Goal: Transaction & Acquisition: Purchase product/service

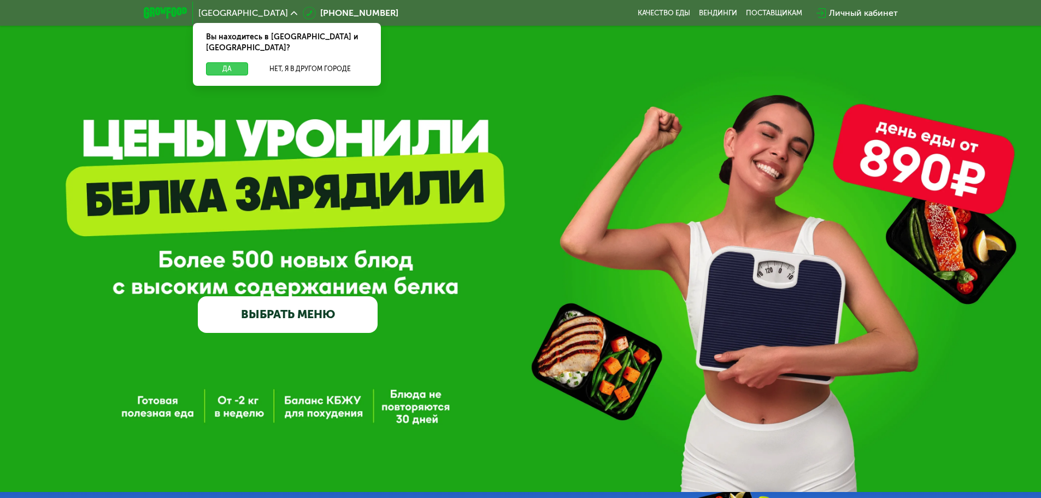
click at [227, 62] on button "Да" at bounding box center [227, 68] width 42 height 13
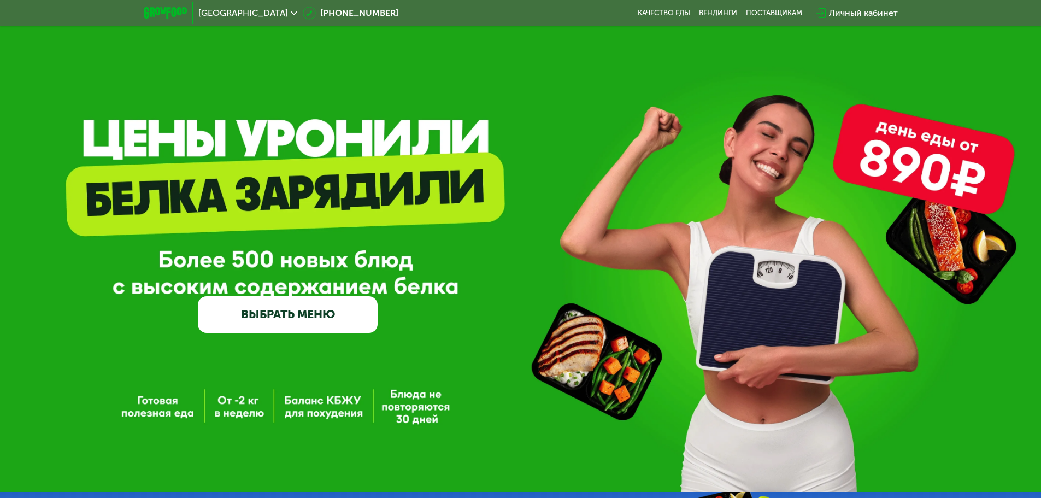
click at [301, 324] on link "ВЫБРАТЬ МЕНЮ" at bounding box center [288, 314] width 180 height 36
click at [850, 4] on div "Личный кабинет" at bounding box center [857, 13] width 92 height 24
click at [848, 16] on div "Личный кабинет" at bounding box center [863, 13] width 69 height 13
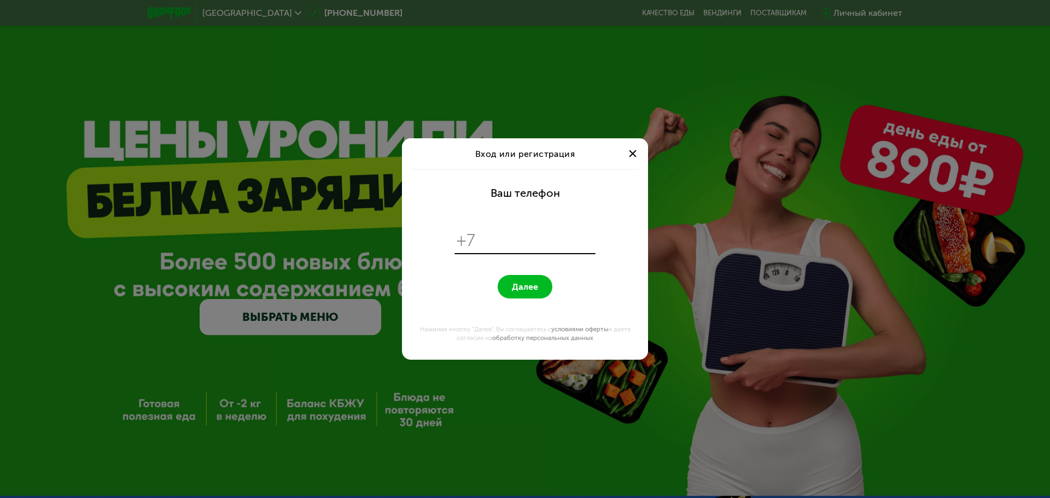
click at [499, 245] on input "tel" at bounding box center [537, 240] width 112 height 21
click at [629, 155] on div at bounding box center [632, 153] width 13 height 13
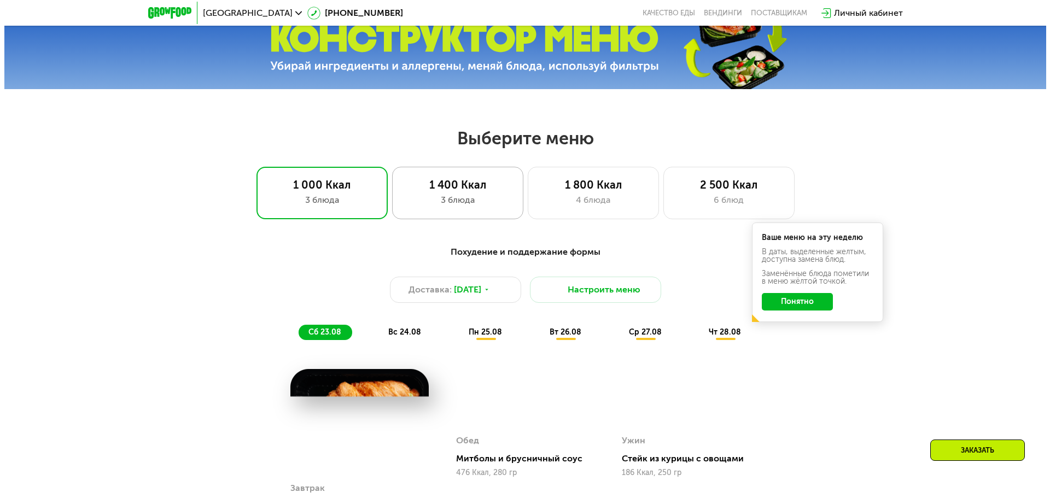
scroll to position [492, 0]
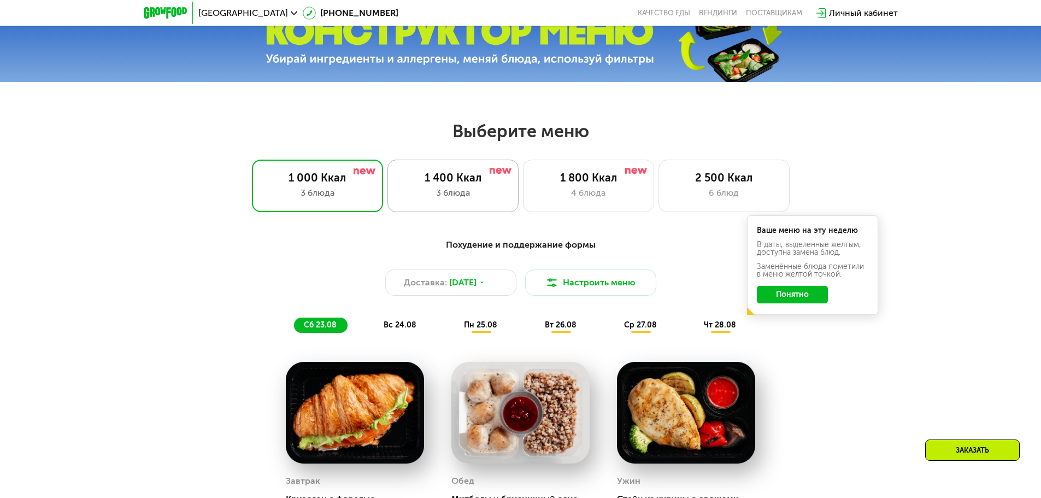
click at [523, 189] on div "1 400 Ккал 3 блюда" at bounding box center [588, 186] width 131 height 52
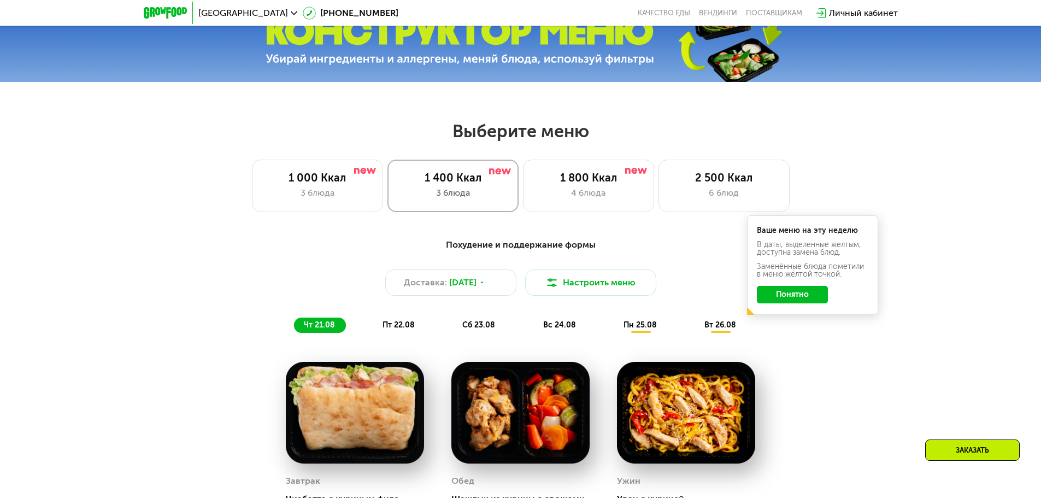
click at [465, 191] on div "3 блюда" at bounding box center [453, 192] width 108 height 13
click at [798, 298] on button "Понятно" at bounding box center [792, 294] width 71 height 17
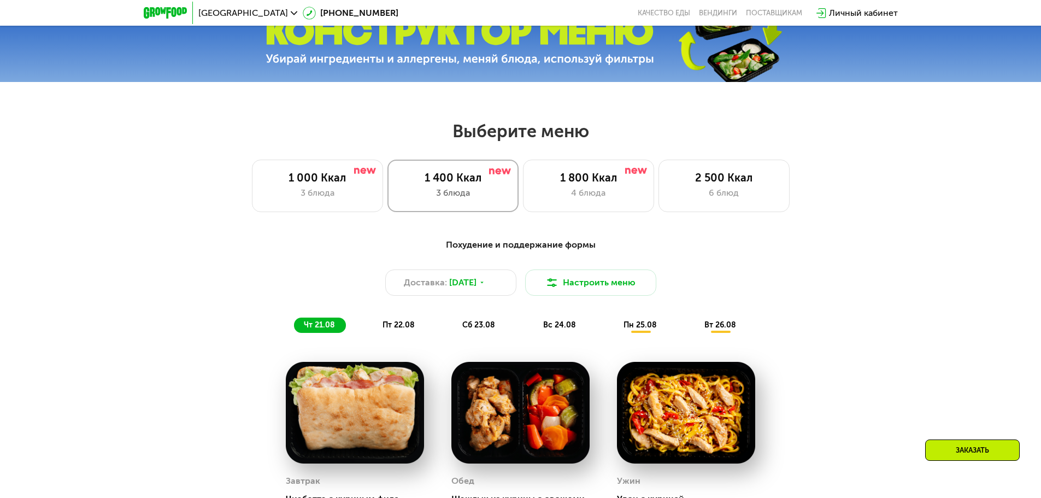
click at [468, 204] on div "1 400 Ккал 3 блюда" at bounding box center [453, 186] width 131 height 52
click at [572, 192] on div "4 блюда" at bounding box center [589, 192] width 108 height 13
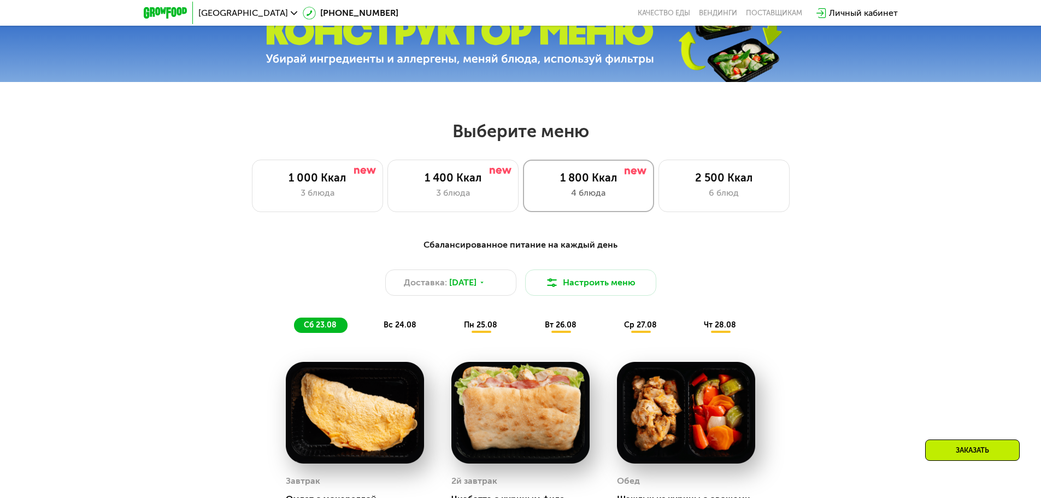
click at [570, 197] on div "4 блюда" at bounding box center [589, 192] width 108 height 13
click at [483, 200] on div "3 блюда" at bounding box center [453, 192] width 108 height 13
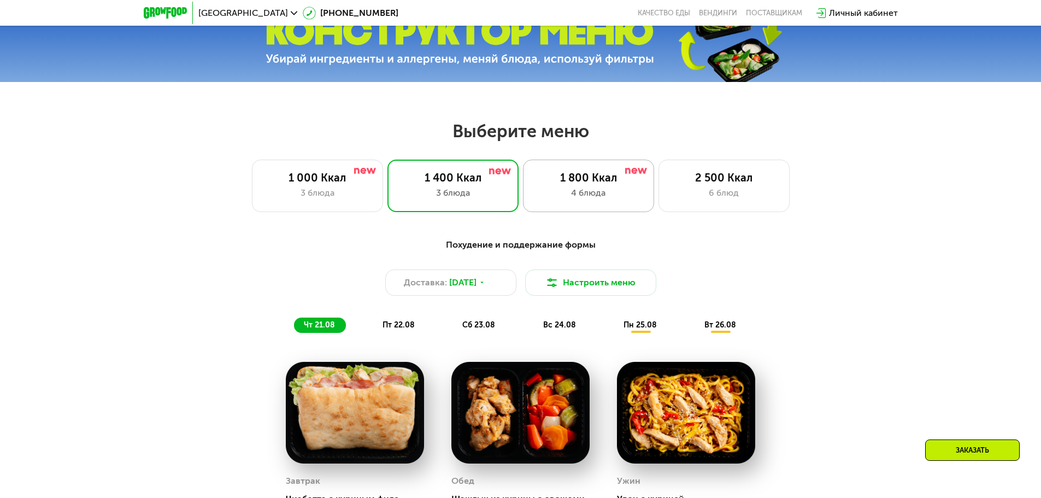
click at [558, 195] on div "4 блюда" at bounding box center [589, 192] width 108 height 13
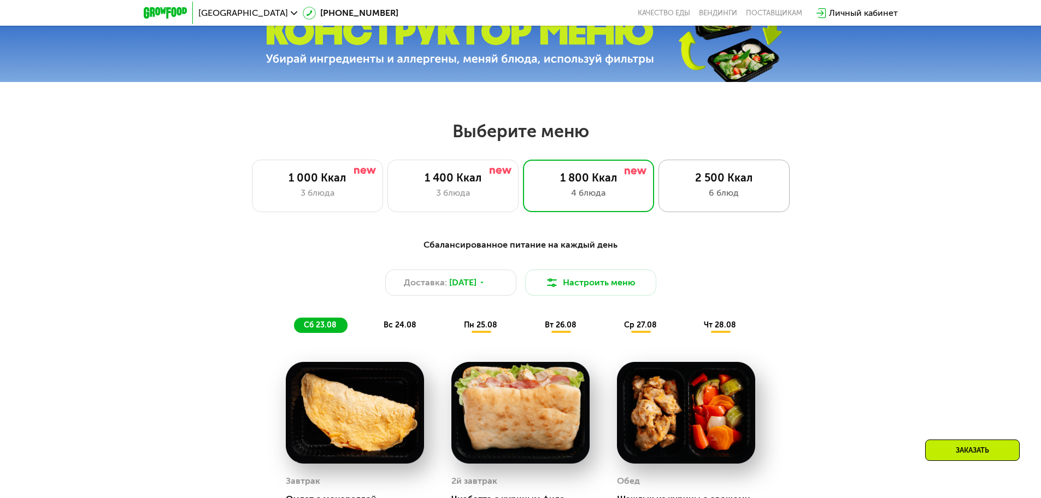
click at [736, 183] on div "2 500 Ккал" at bounding box center [724, 177] width 108 height 13
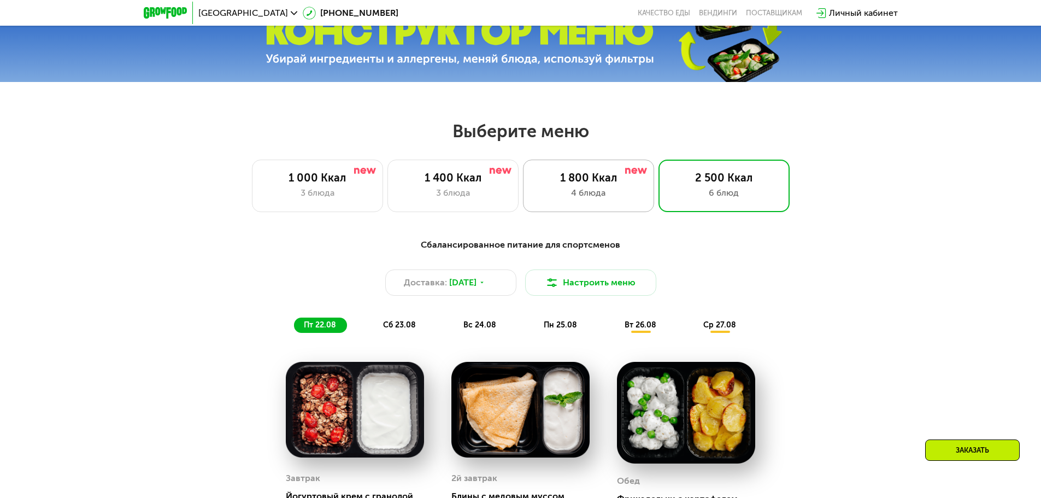
click at [564, 194] on div "4 блюда" at bounding box center [589, 192] width 108 height 13
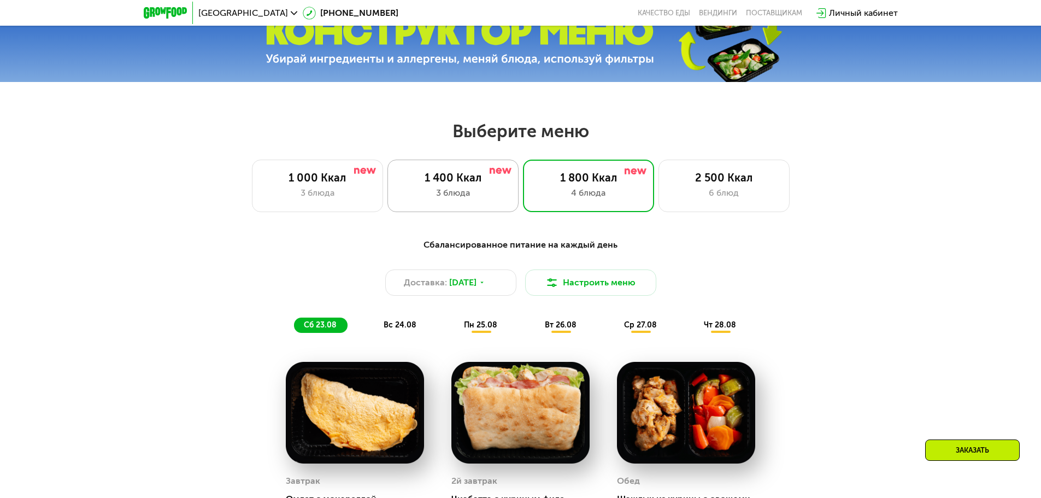
click at [452, 196] on div "3 блюда" at bounding box center [453, 192] width 108 height 13
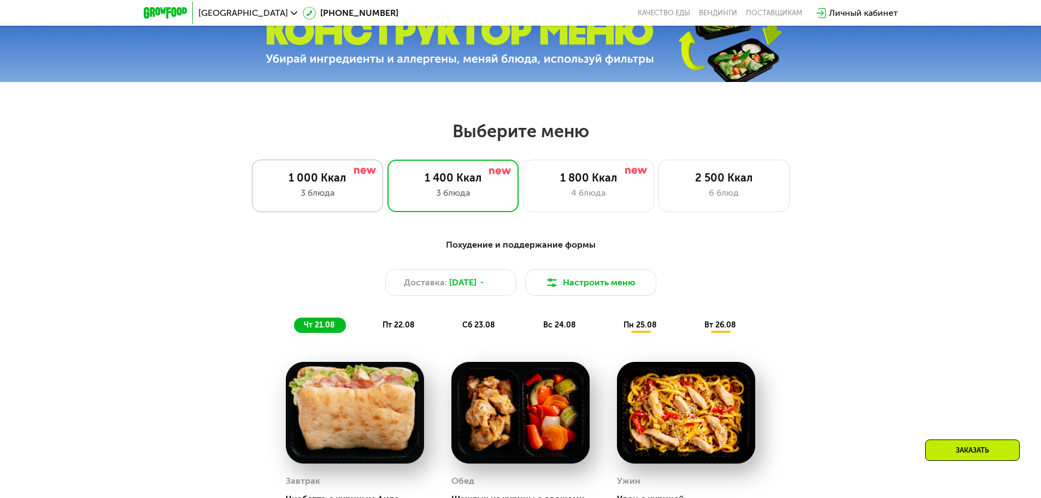
click at [310, 191] on div "3 блюда" at bounding box center [318, 192] width 108 height 13
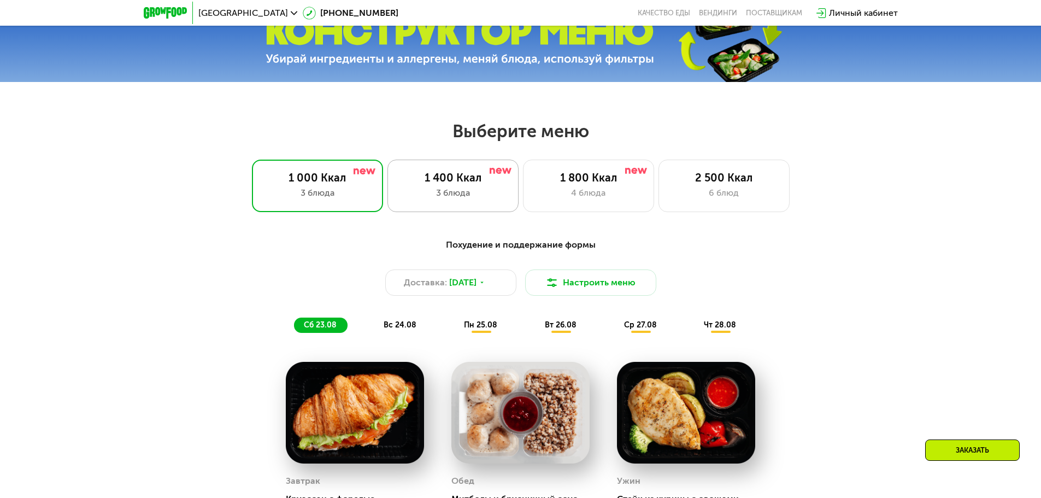
click at [442, 184] on div "1 400 Ккал" at bounding box center [453, 177] width 108 height 13
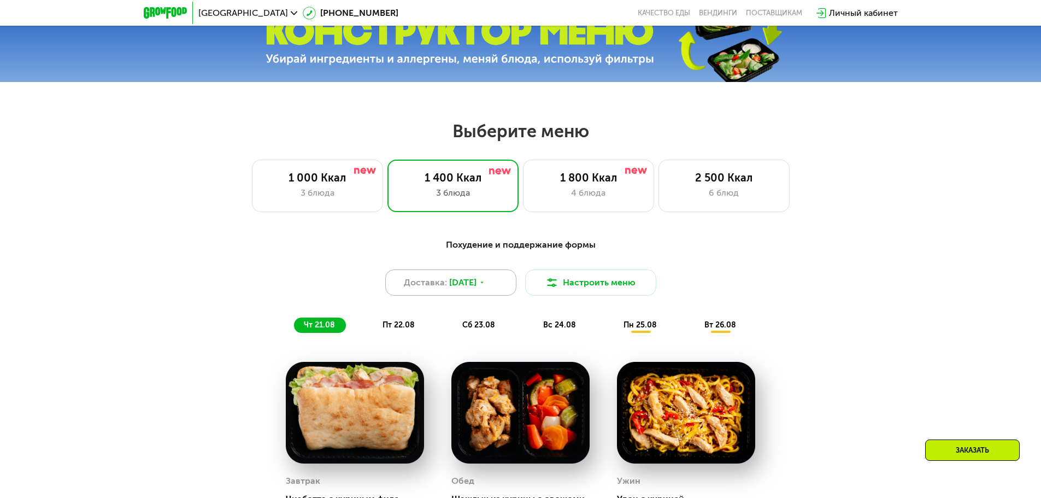
click at [477, 289] on span "[DATE]" at bounding box center [462, 282] width 27 height 13
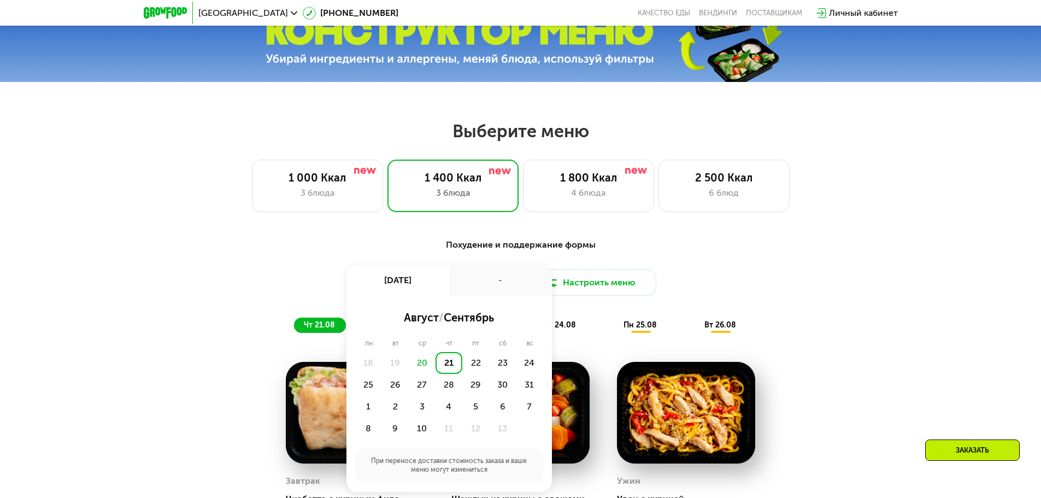
click at [476, 251] on div "Похудение и поддержание формы" at bounding box center [520, 245] width 647 height 14
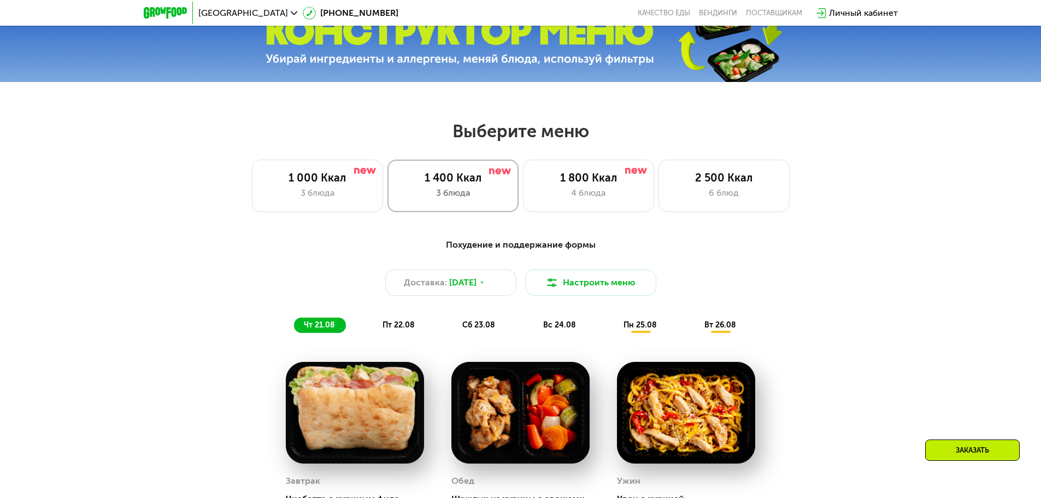
click at [465, 183] on div "1 400 Ккал" at bounding box center [453, 177] width 108 height 13
click at [487, 283] on div "Доставка: [DATE]" at bounding box center [450, 283] width 131 height 26
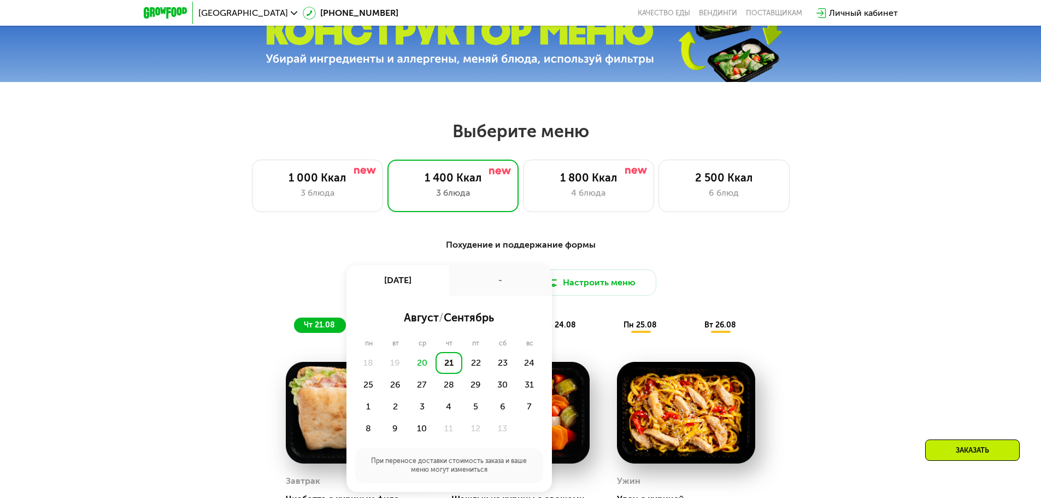
click at [487, 283] on div "-" at bounding box center [500, 280] width 103 height 31
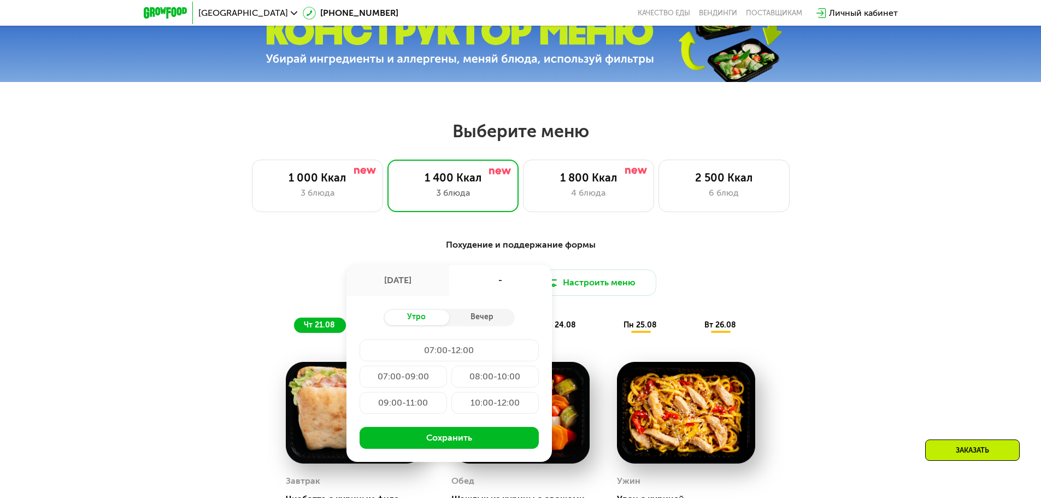
click at [697, 248] on div "Похудение и поддержание формы" at bounding box center [520, 245] width 647 height 14
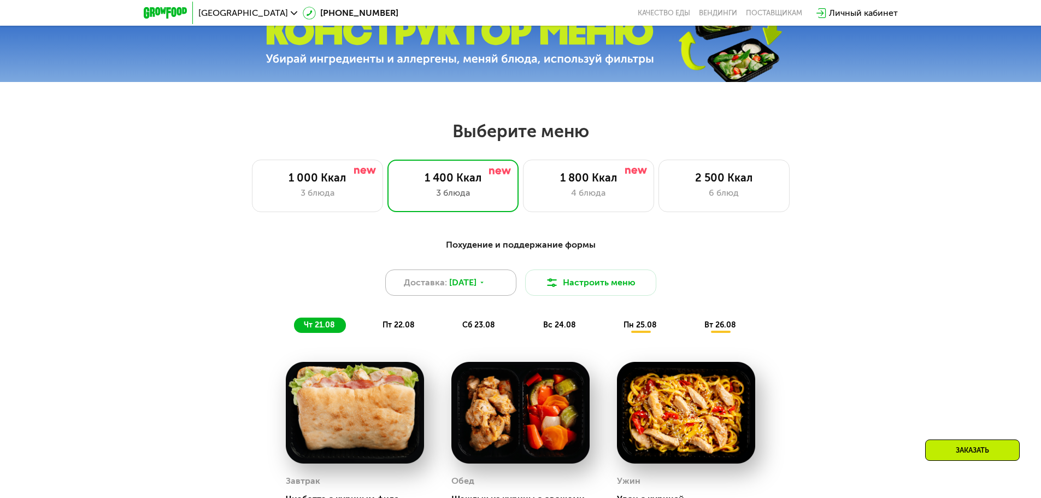
click at [477, 288] on span "[DATE]" at bounding box center [462, 282] width 27 height 13
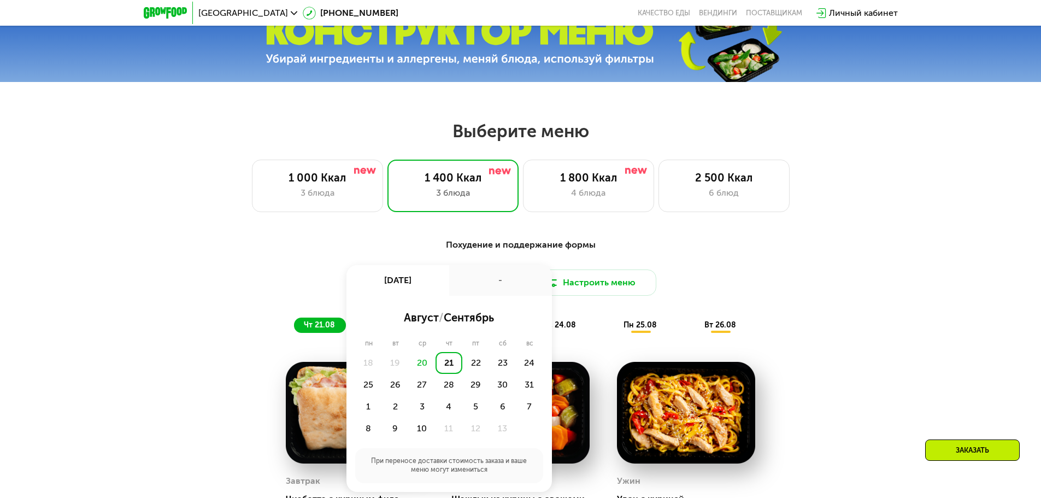
click at [446, 368] on div "21" at bounding box center [449, 363] width 27 height 22
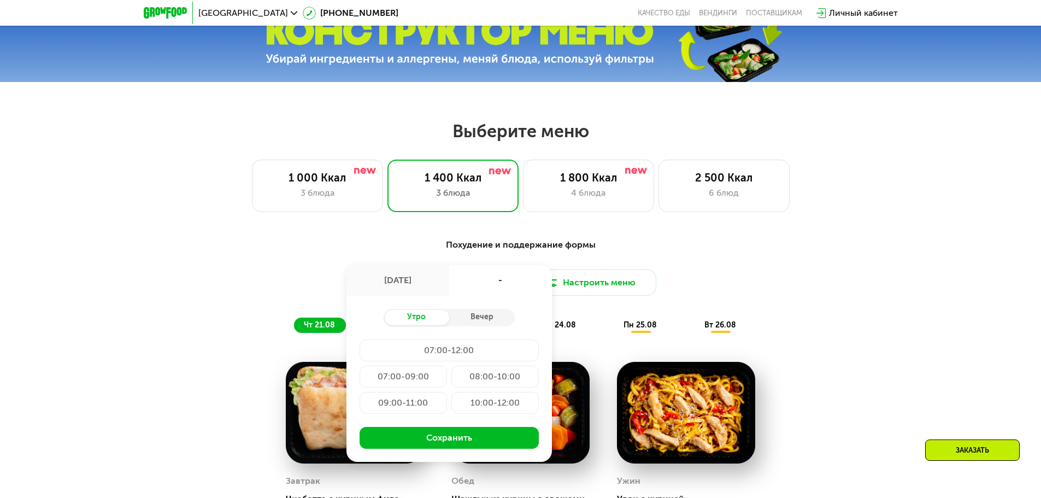
click at [501, 408] on div "10:00-12:00" at bounding box center [495, 403] width 87 height 22
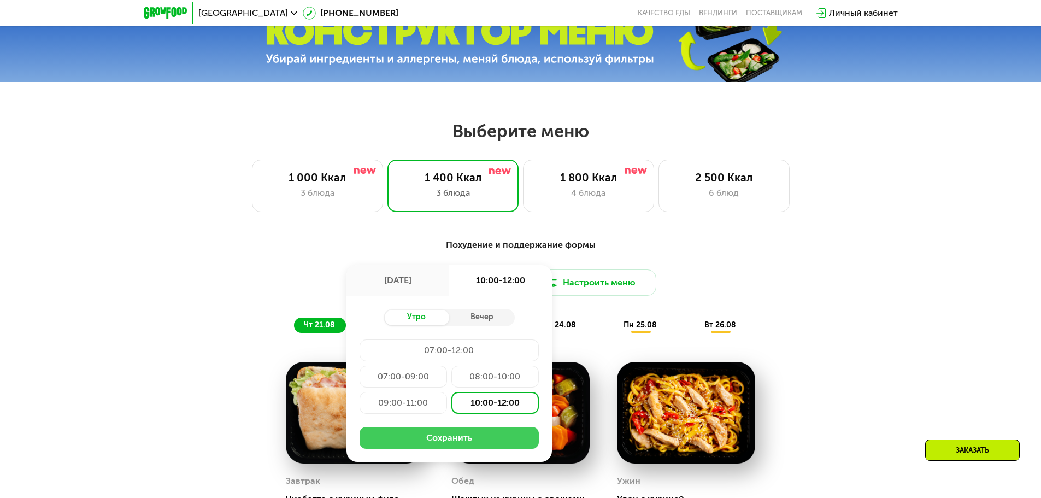
click at [454, 445] on button "Сохранить" at bounding box center [449, 438] width 179 height 22
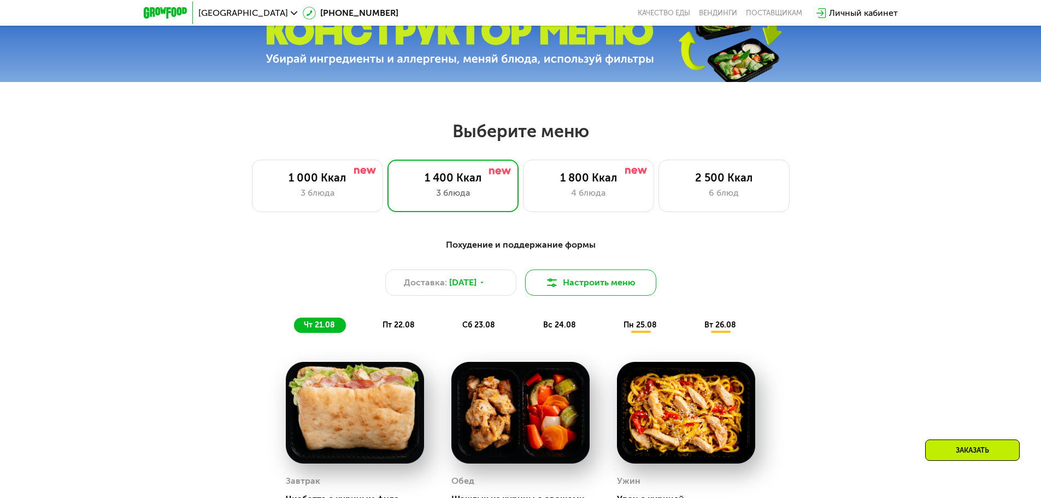
click at [595, 289] on button "Настроить меню" at bounding box center [590, 283] width 131 height 26
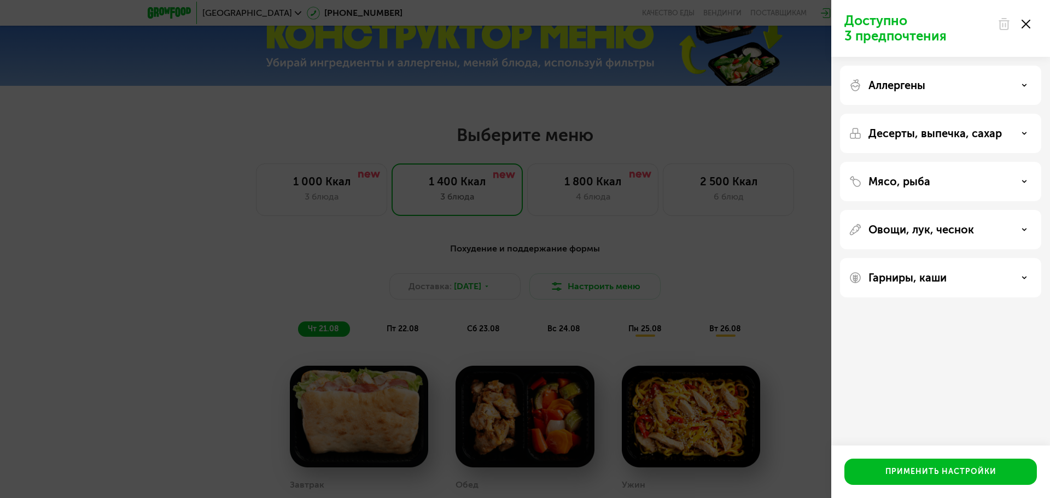
click at [1016, 87] on div "Аллергены" at bounding box center [940, 85] width 184 height 13
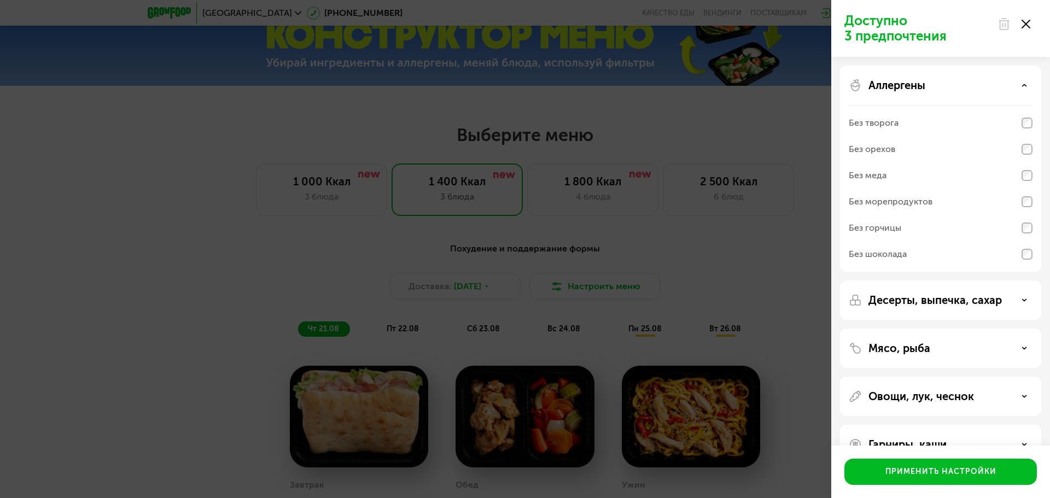
click at [1024, 85] on use at bounding box center [1024, 85] width 4 height 2
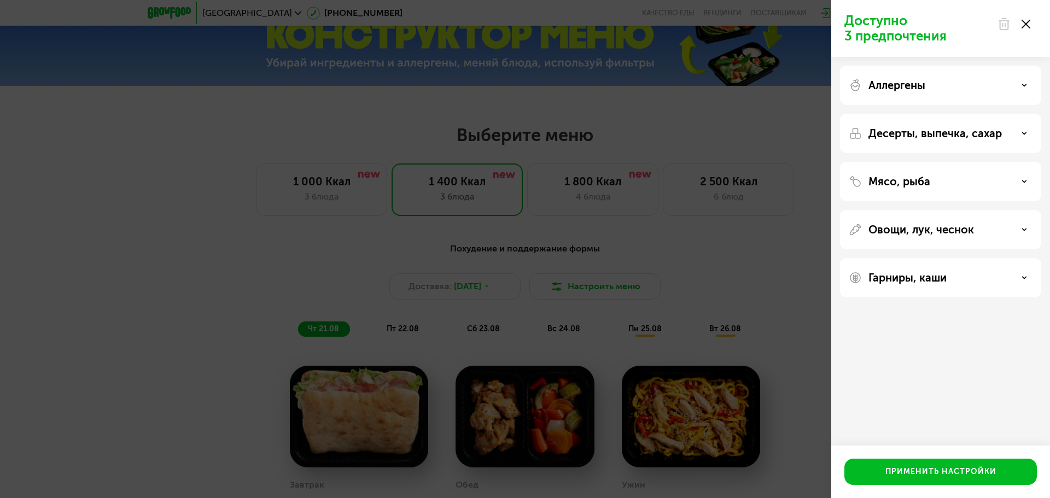
click at [1023, 129] on div "Десерты, выпечка, сахар" at bounding box center [940, 133] width 184 height 13
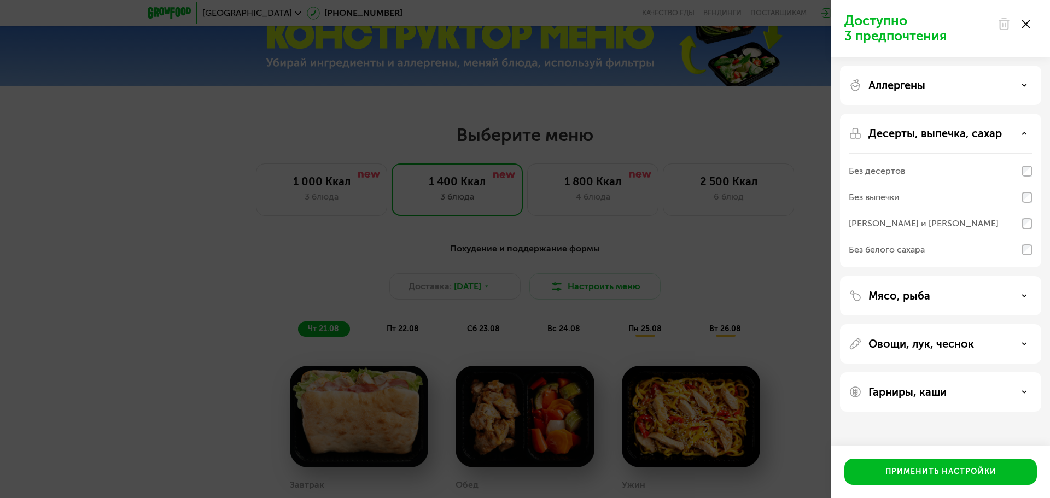
click at [1023, 129] on div "Десерты, выпечка, сахар" at bounding box center [940, 133] width 184 height 13
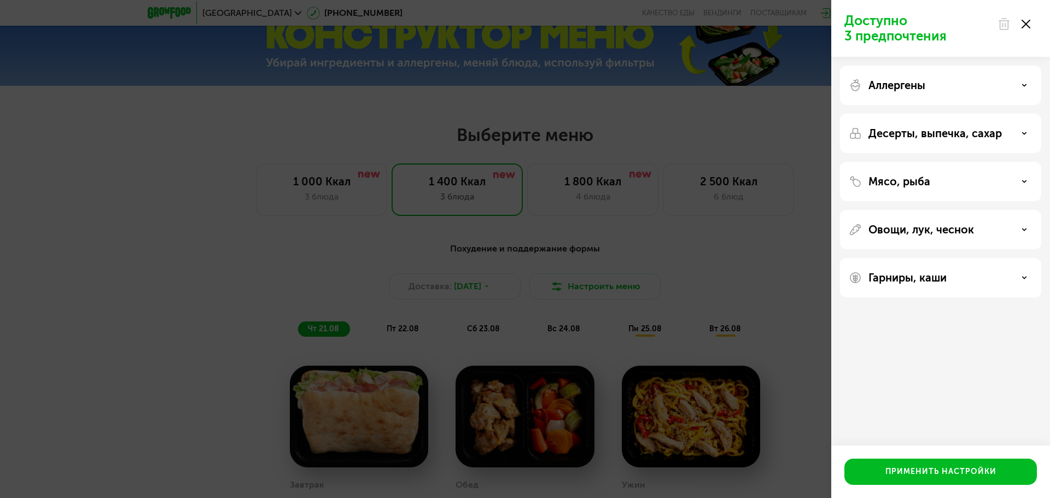
click at [1022, 183] on icon at bounding box center [1023, 181] width 5 height 5
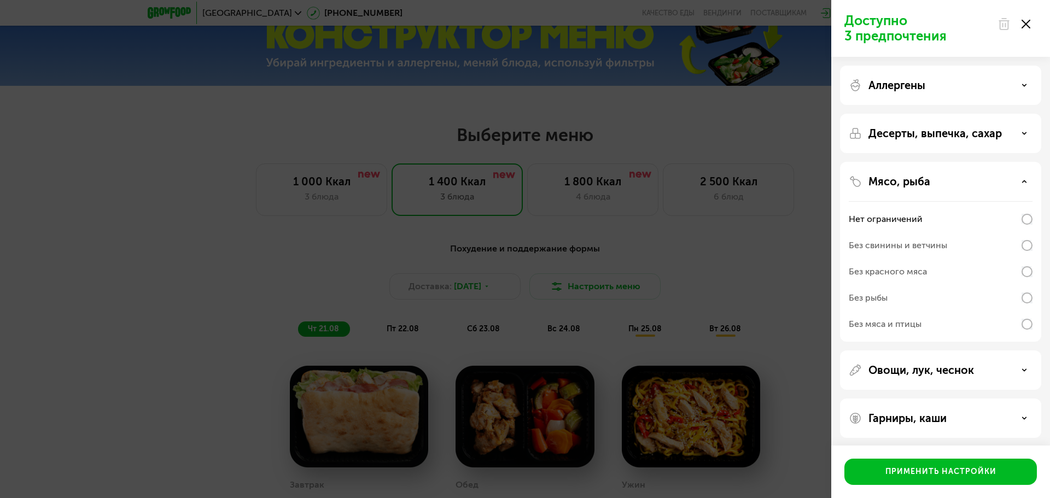
click at [1023, 184] on icon at bounding box center [1023, 181] width 5 height 5
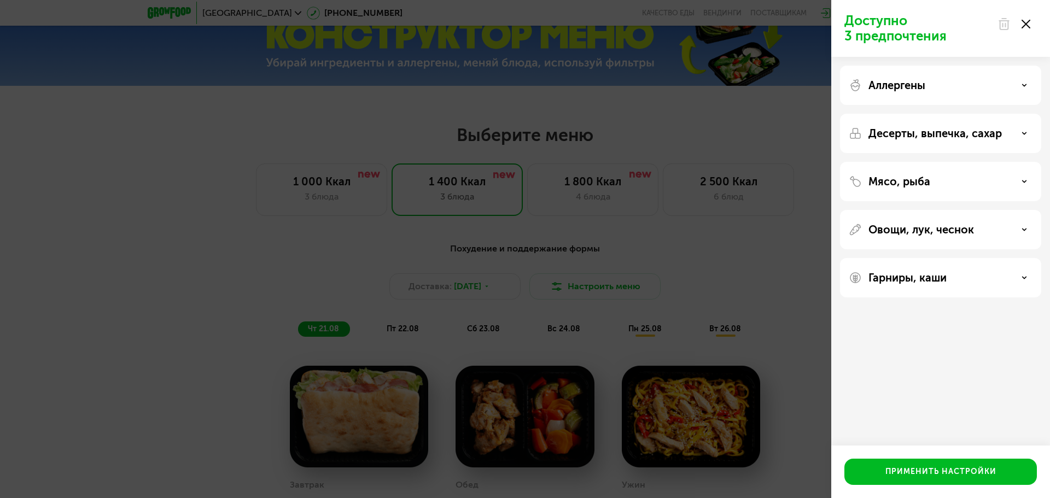
click at [1019, 90] on div "Аллергены" at bounding box center [940, 85] width 184 height 13
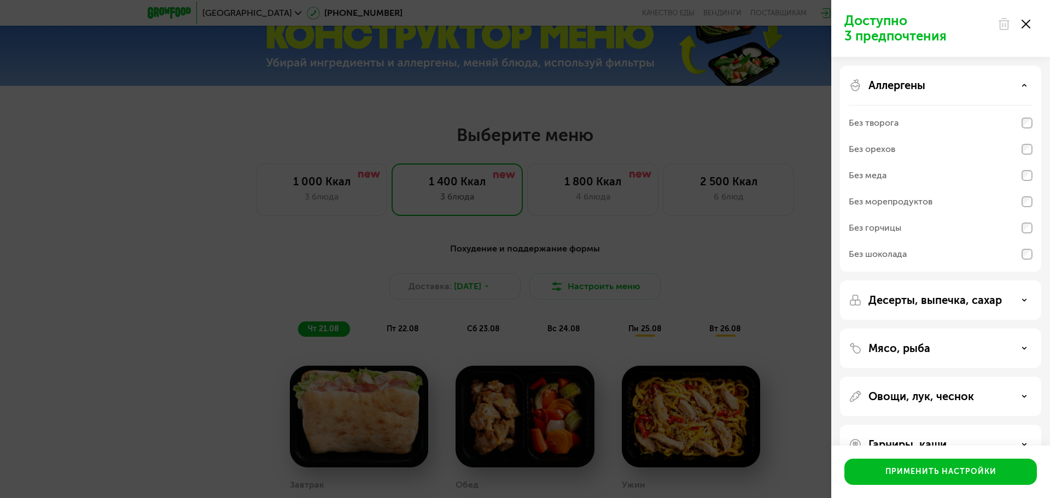
click at [1022, 86] on use at bounding box center [1024, 85] width 4 height 2
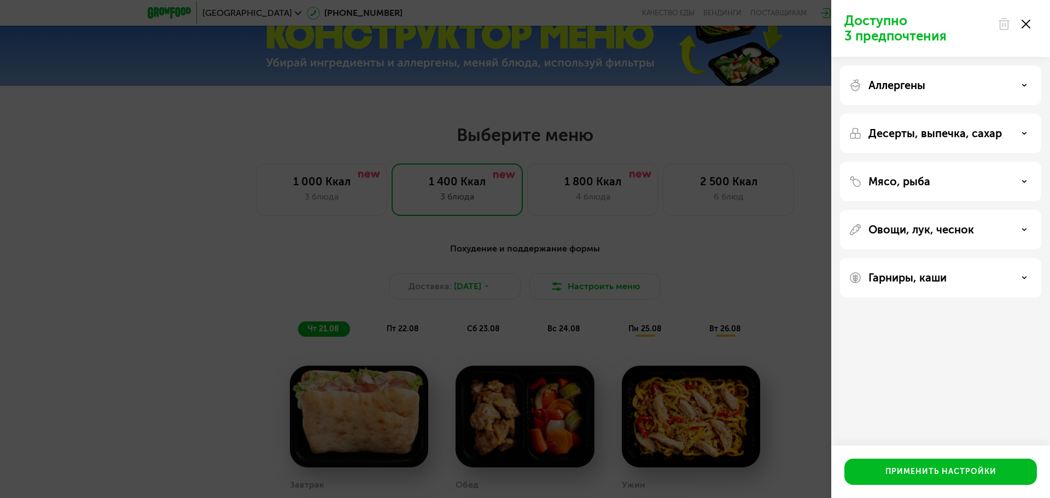
click at [1024, 134] on use at bounding box center [1024, 133] width 4 height 2
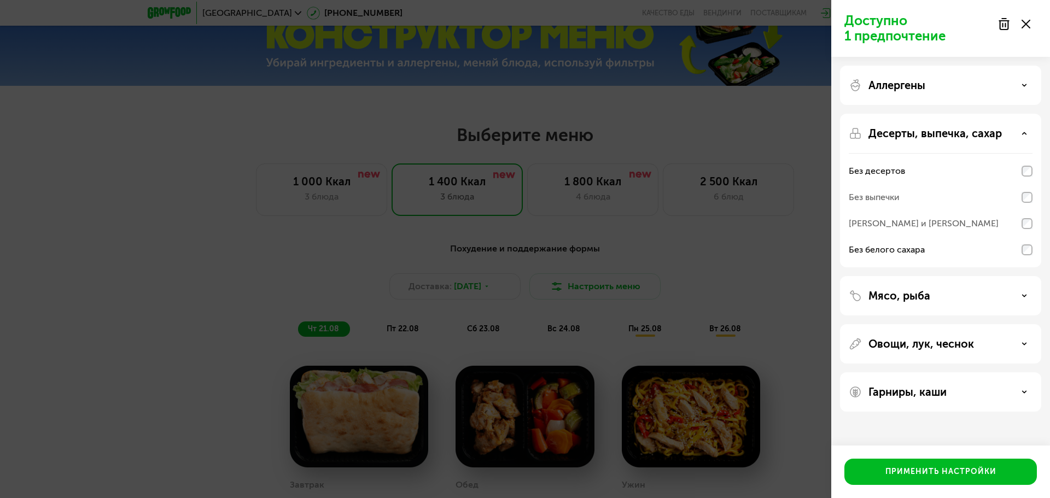
click at [1027, 131] on div "Десерты, выпечка, сахар" at bounding box center [940, 133] width 184 height 13
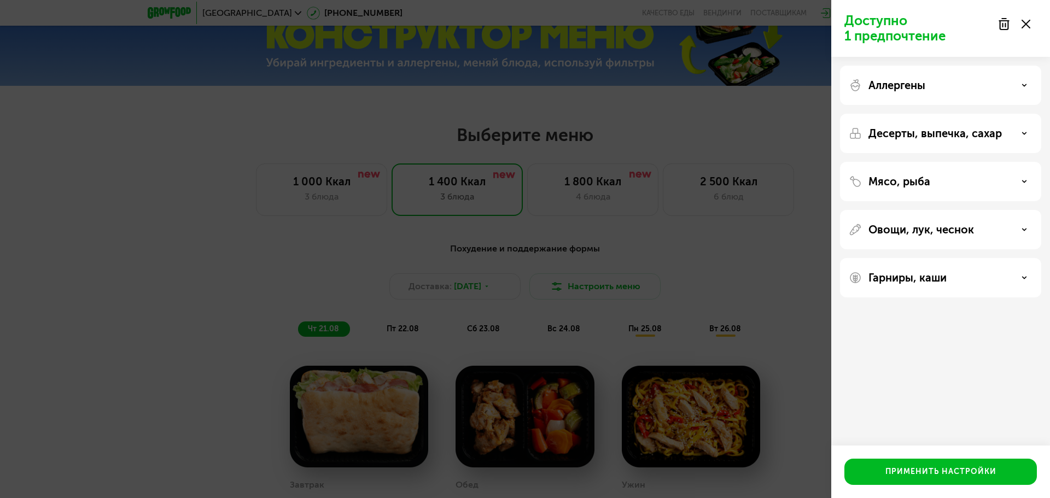
click at [1020, 183] on div "Мясо, рыба" at bounding box center [940, 181] width 184 height 13
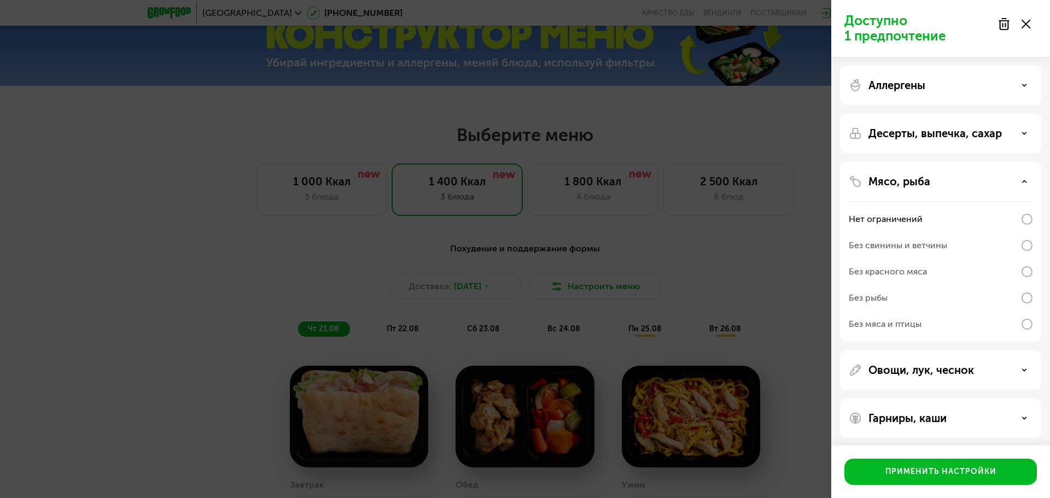
click at [1020, 183] on div "Мясо, рыба" at bounding box center [940, 181] width 184 height 13
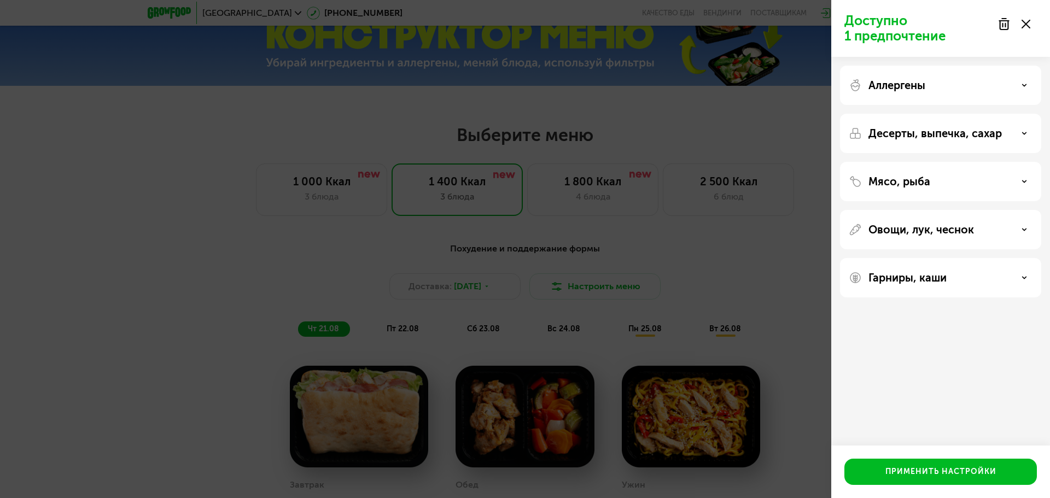
click at [1023, 230] on use at bounding box center [1024, 230] width 4 height 2
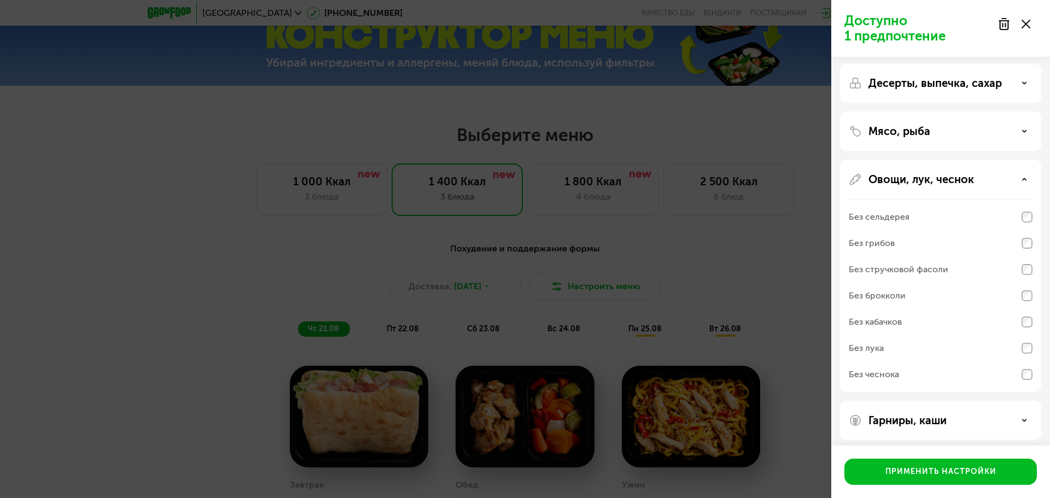
scroll to position [55, 0]
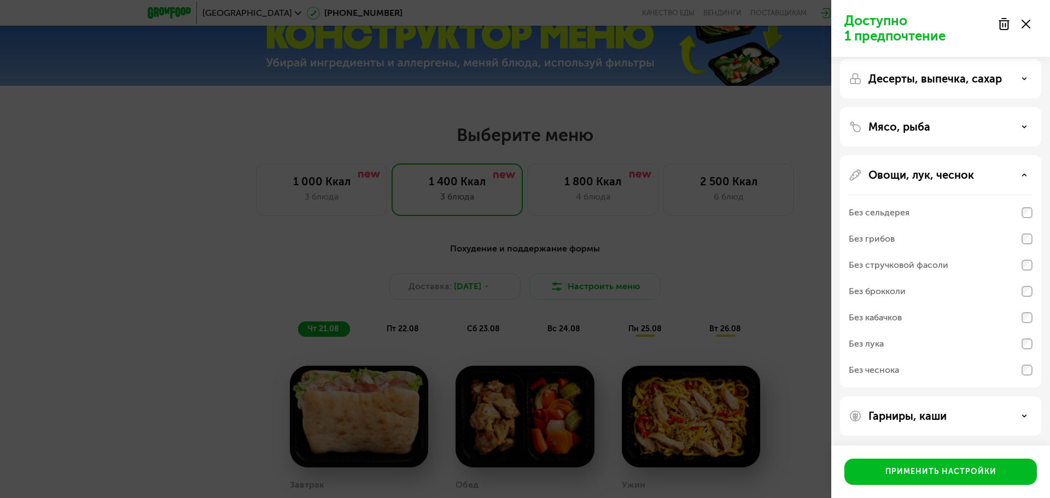
click at [1020, 169] on div "Овощи, лук, чеснок" at bounding box center [940, 174] width 184 height 13
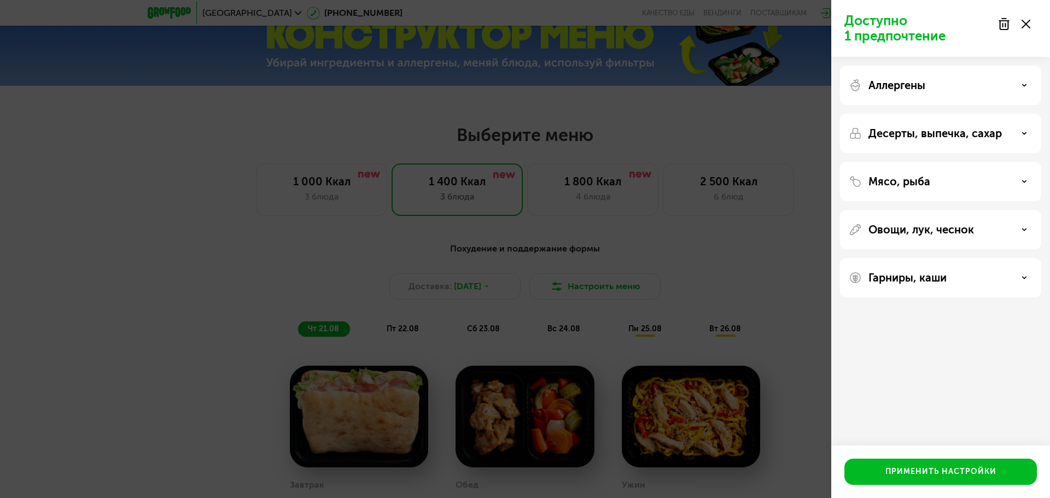
click at [1023, 280] on div "Гарниры, каши" at bounding box center [940, 277] width 184 height 13
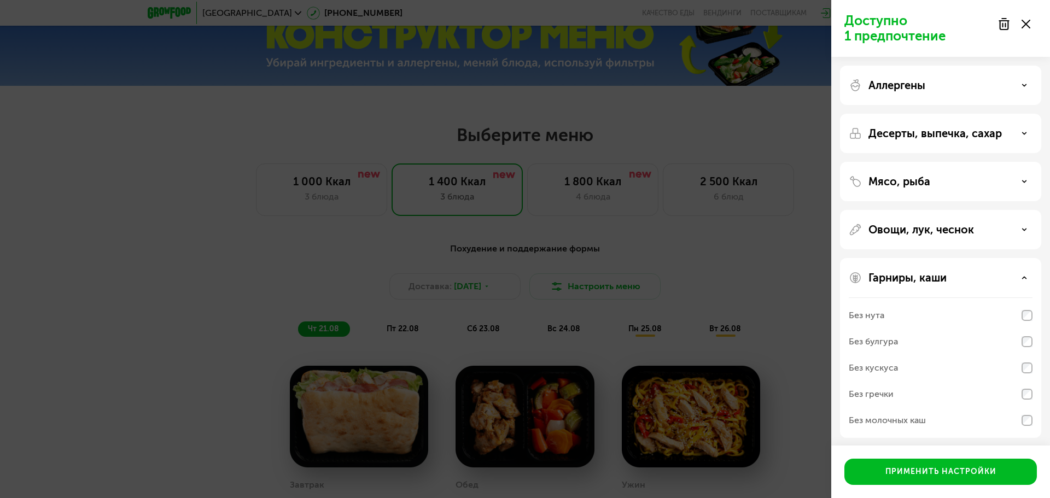
scroll to position [3, 0]
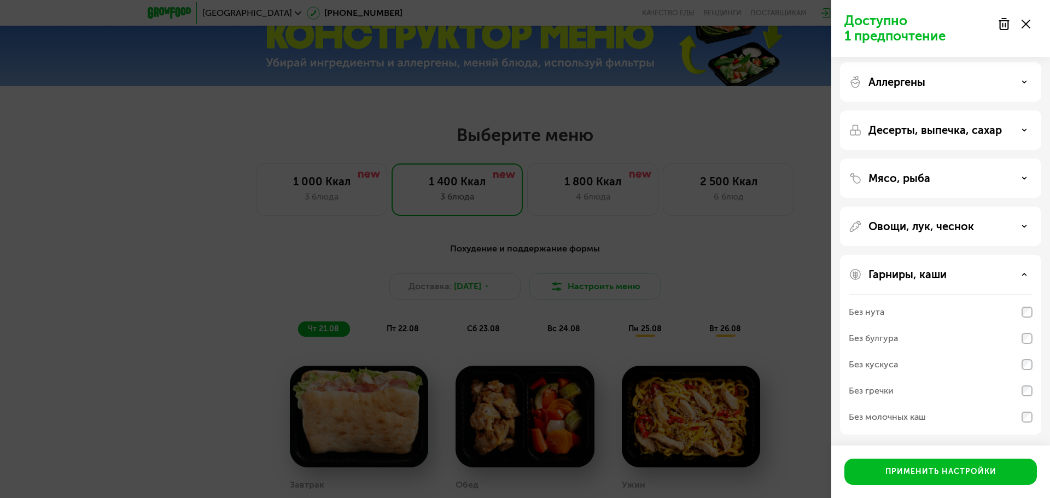
click at [1024, 274] on use at bounding box center [1024, 274] width 4 height 2
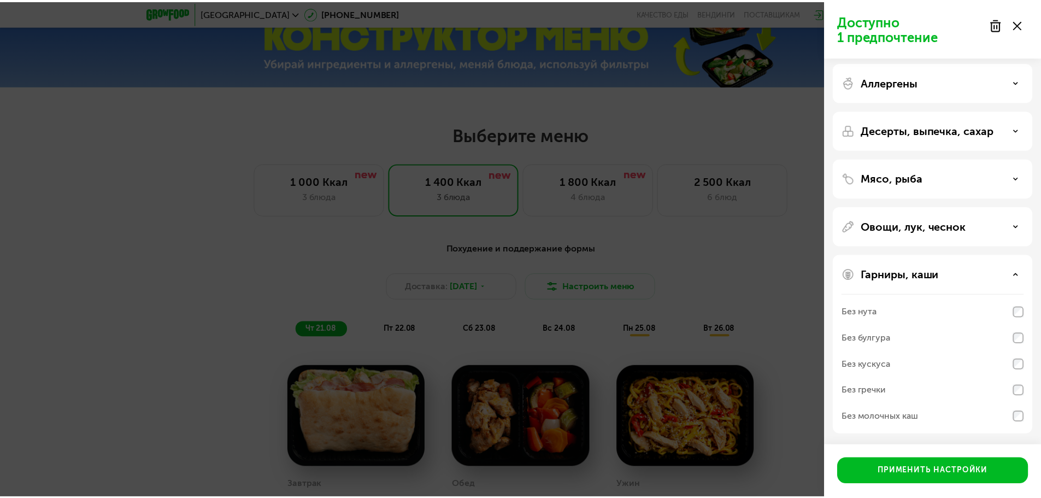
scroll to position [0, 0]
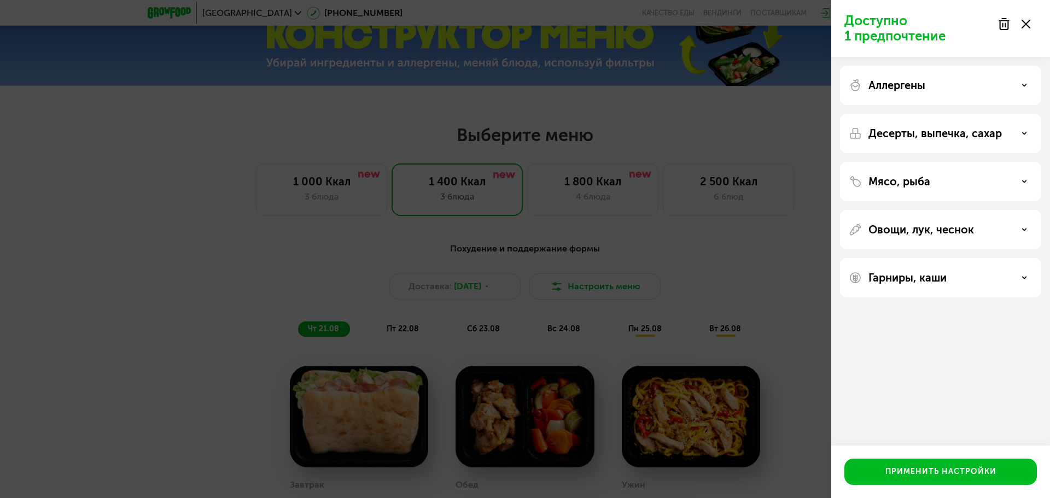
click at [1026, 86] on icon at bounding box center [1023, 85] width 5 height 5
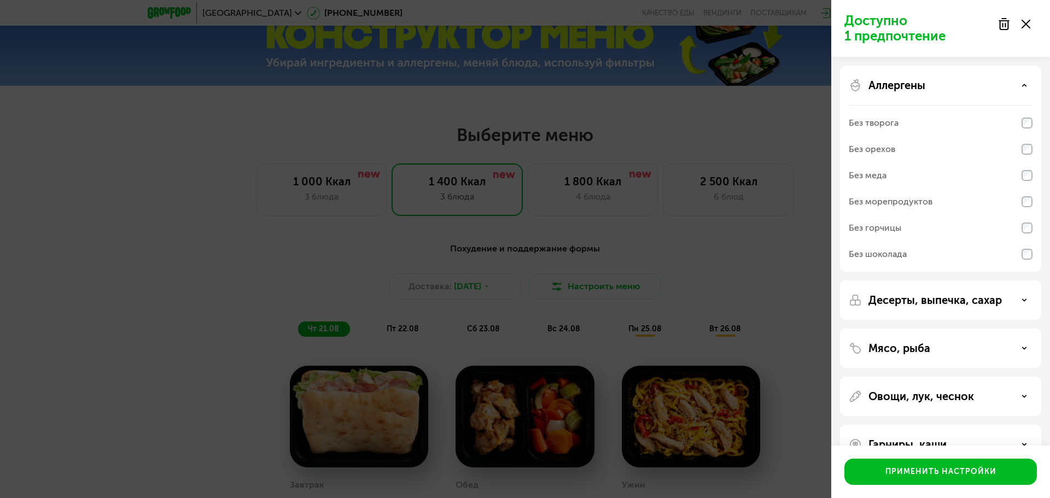
click at [1021, 85] on div "Аллергены" at bounding box center [940, 85] width 184 height 13
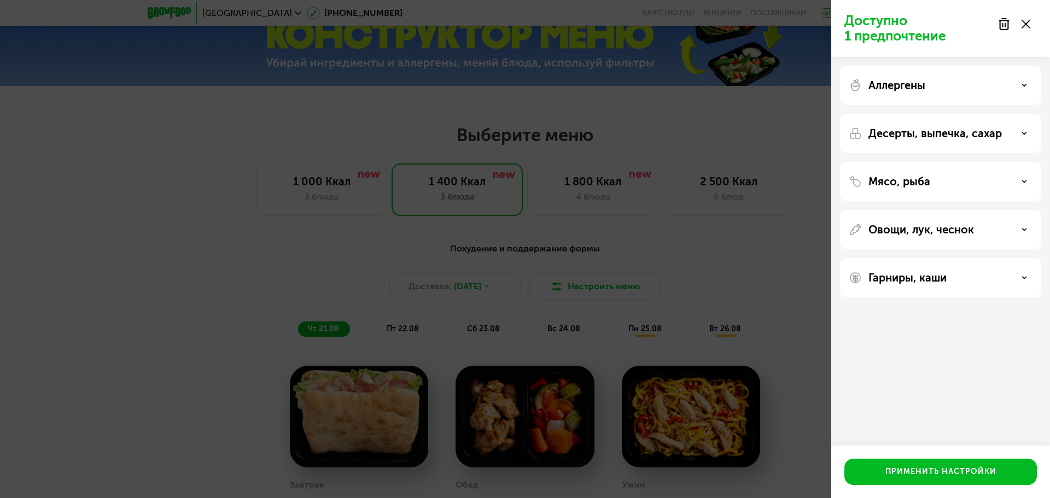
click at [1027, 131] on div "Десерты, выпечка, сахар" at bounding box center [940, 133] width 184 height 13
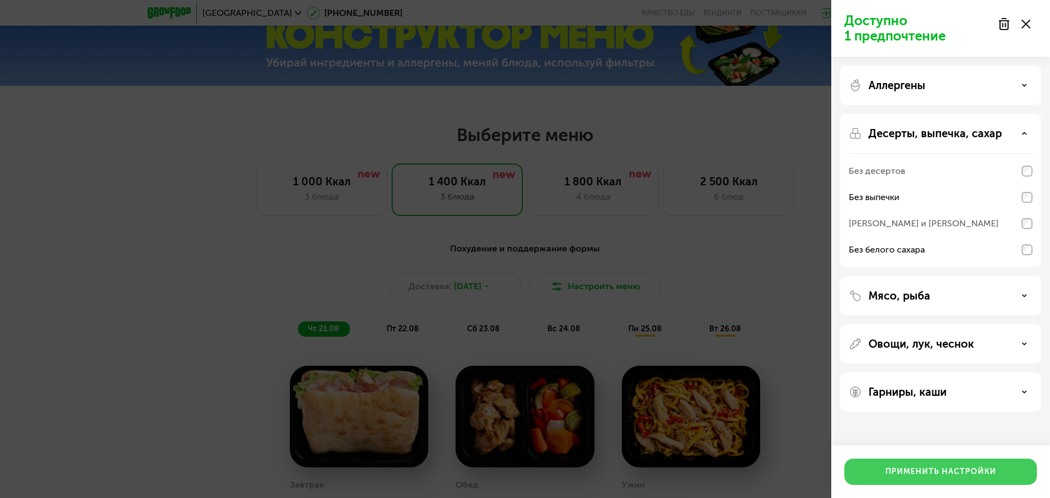
click at [908, 466] on div "Применить настройки" at bounding box center [940, 471] width 111 height 11
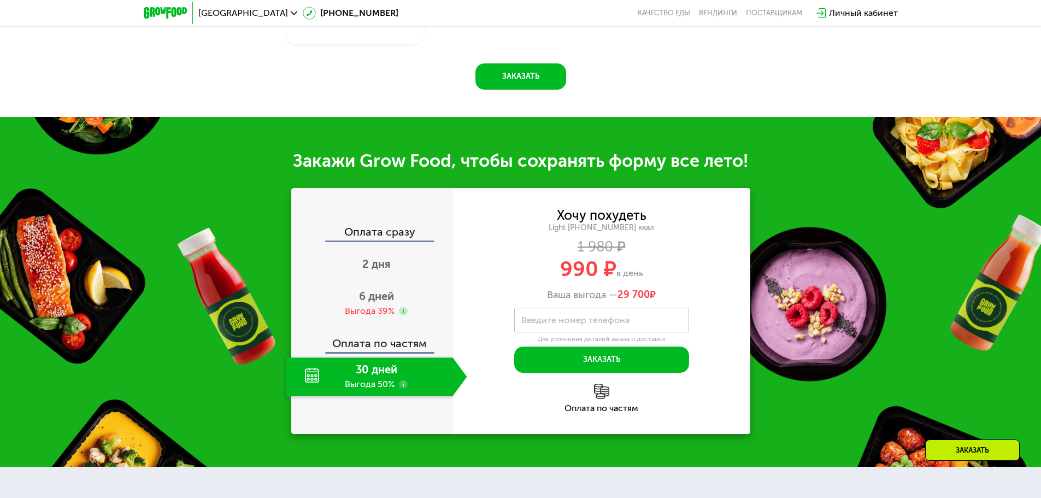
scroll to position [1093, 0]
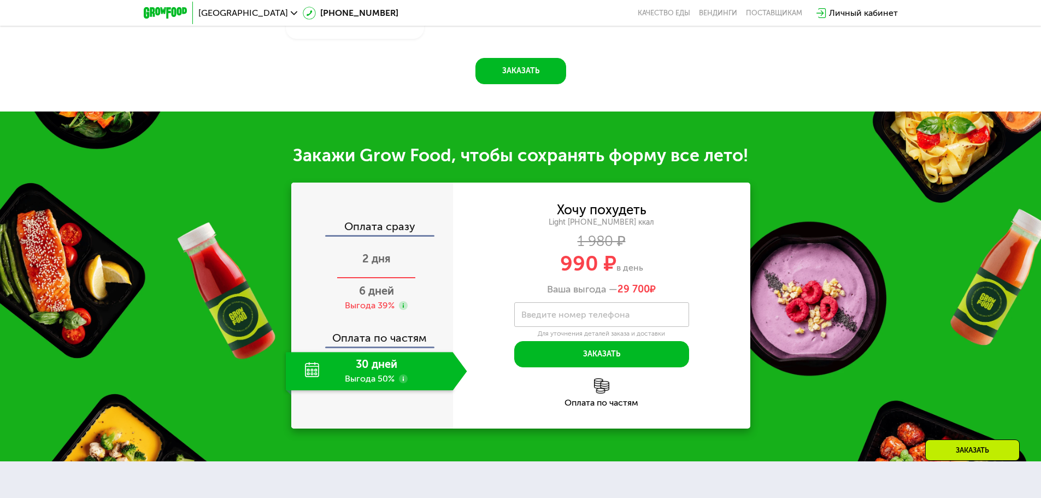
click at [377, 260] on span "2 дня" at bounding box center [376, 258] width 28 height 13
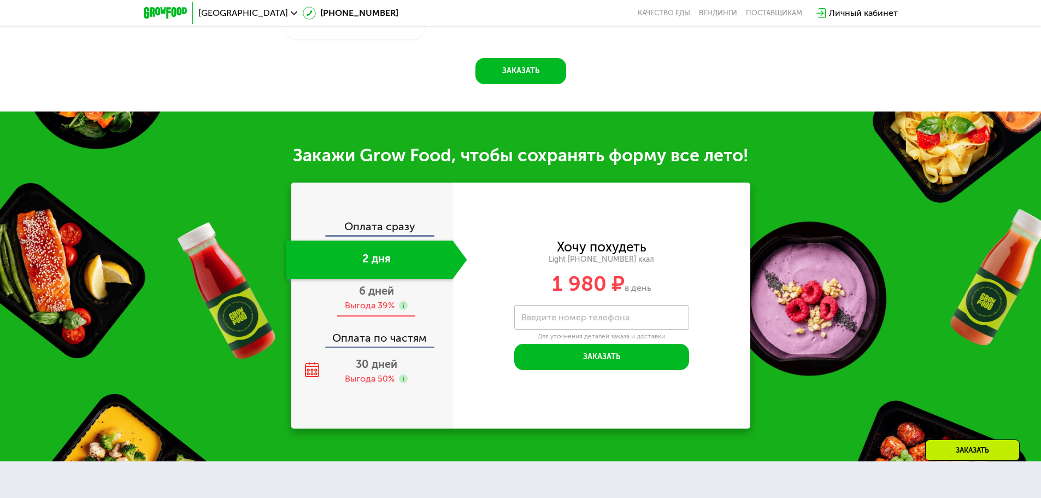
click at [372, 295] on span "6 дней" at bounding box center [376, 290] width 35 height 13
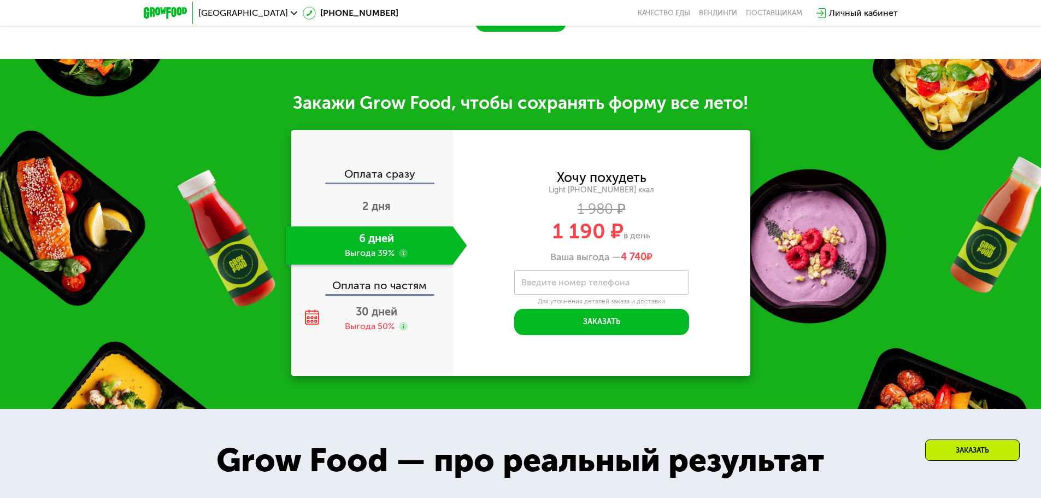
scroll to position [1148, 0]
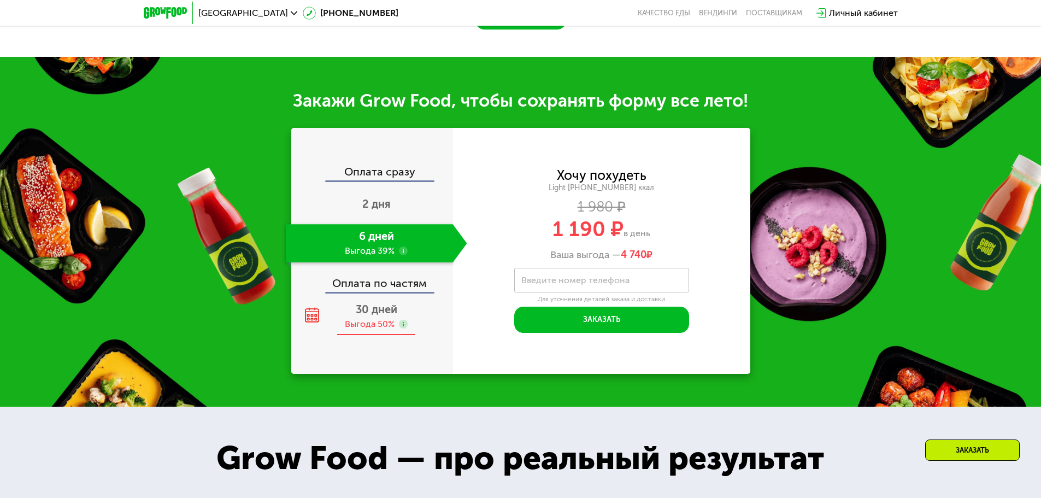
click at [374, 330] on div "Выгода 50%" at bounding box center [370, 324] width 50 height 12
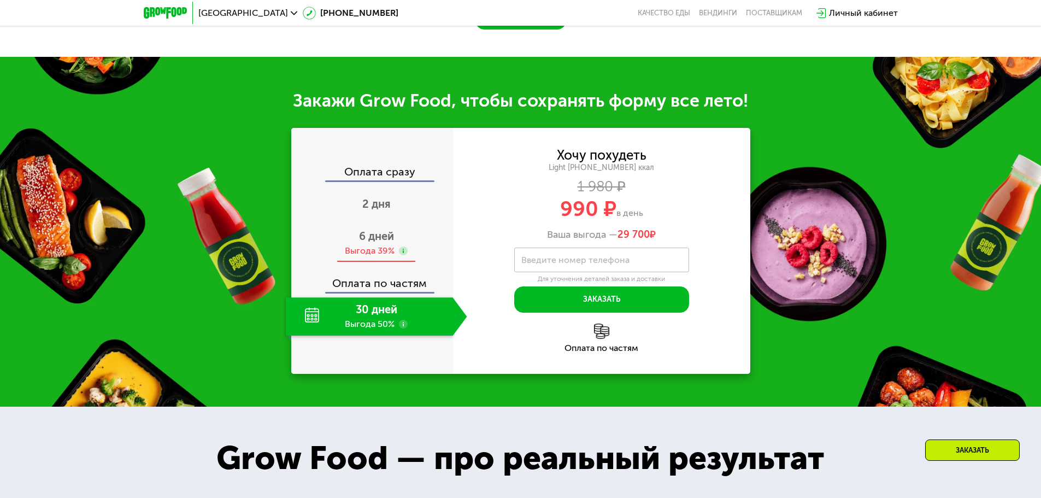
click at [376, 252] on div "Выгода 39%" at bounding box center [370, 251] width 50 height 12
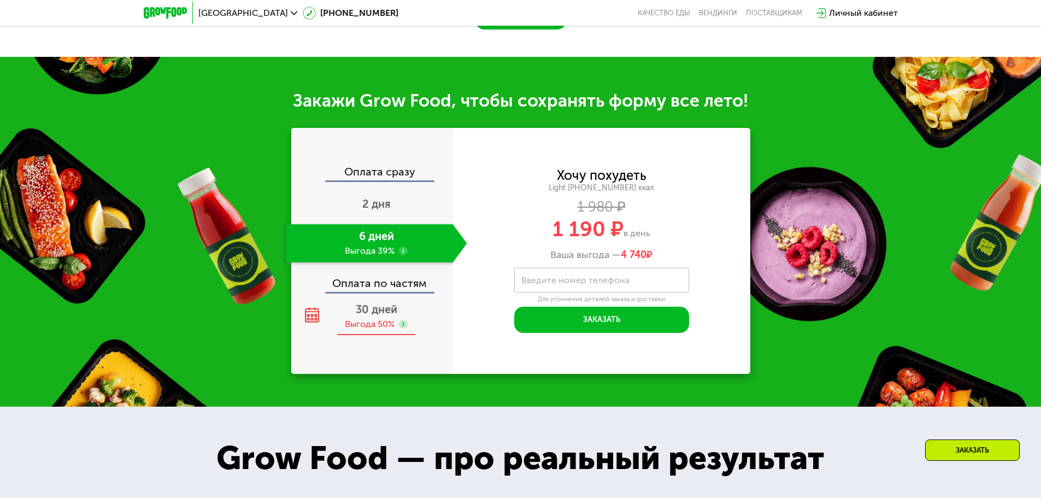
click at [377, 320] on div "30 дней Выгода 50%" at bounding box center [376, 316] width 181 height 38
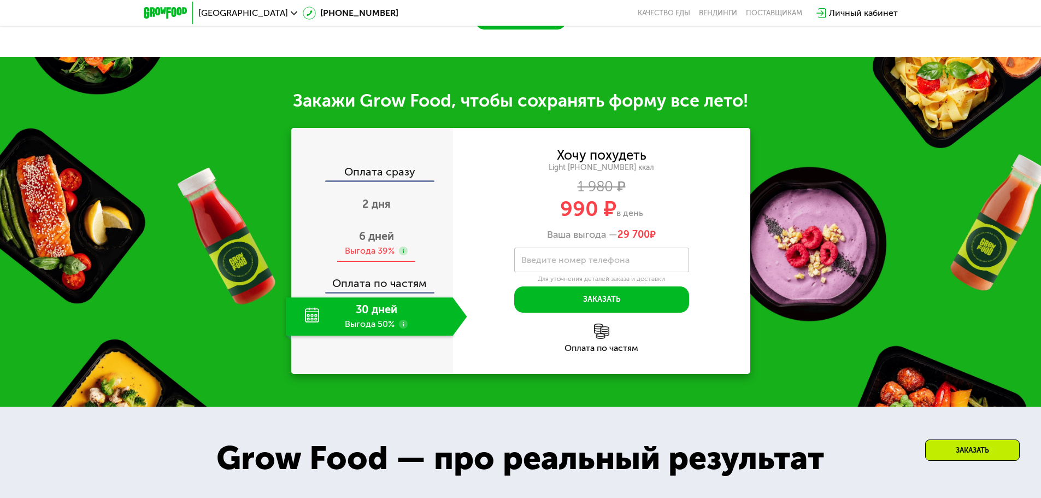
click at [374, 254] on div "Выгода 39%" at bounding box center [370, 251] width 50 height 12
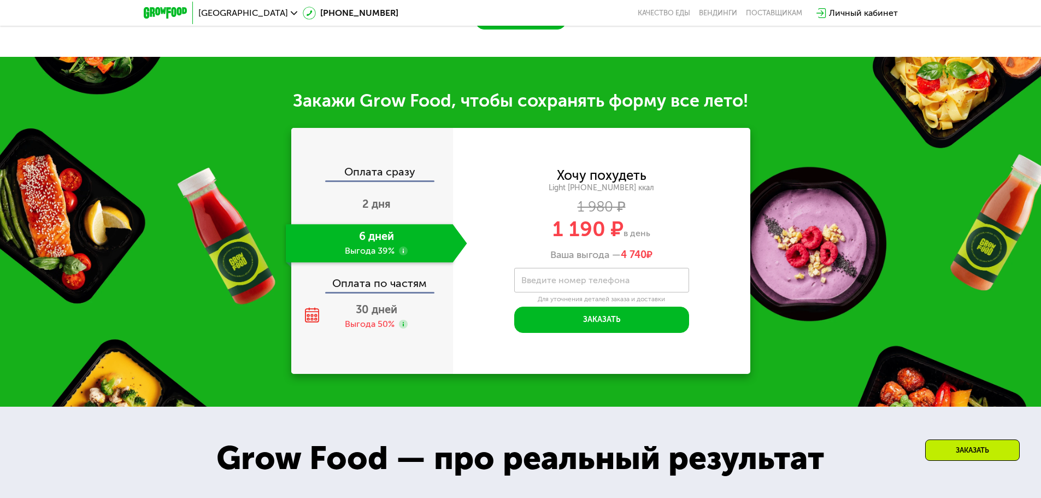
click at [373, 259] on div "6 дней Выгода 39%" at bounding box center [369, 243] width 167 height 38
click at [401, 251] on use at bounding box center [403, 251] width 9 height 9
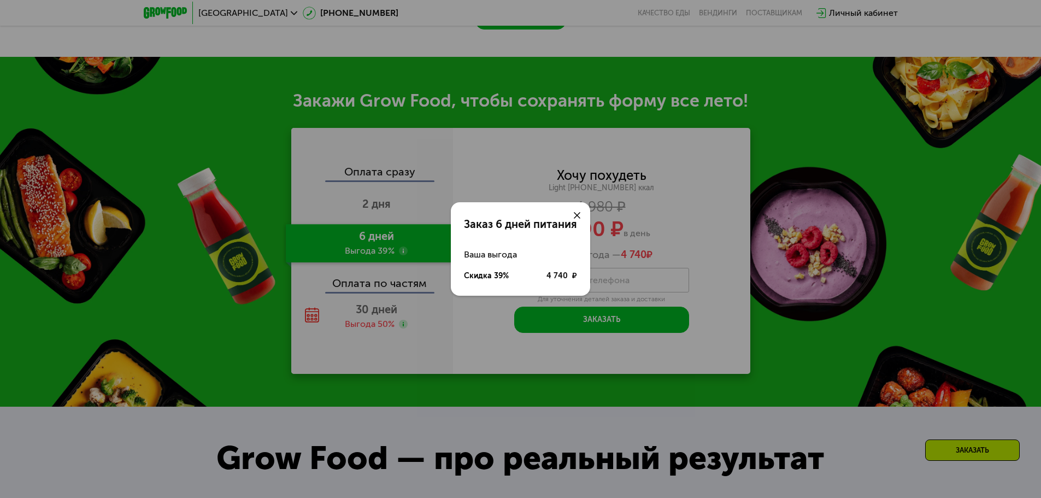
click at [578, 213] on icon at bounding box center [577, 215] width 7 height 7
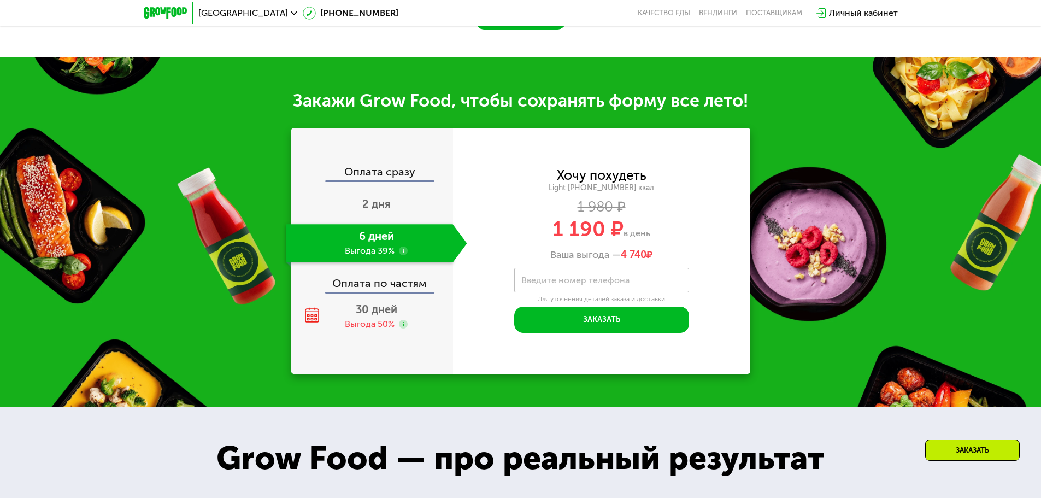
click at [332, 248] on div "6 дней Выгода 39%" at bounding box center [369, 243] width 167 height 38
click at [376, 216] on div "2 дня" at bounding box center [376, 205] width 181 height 38
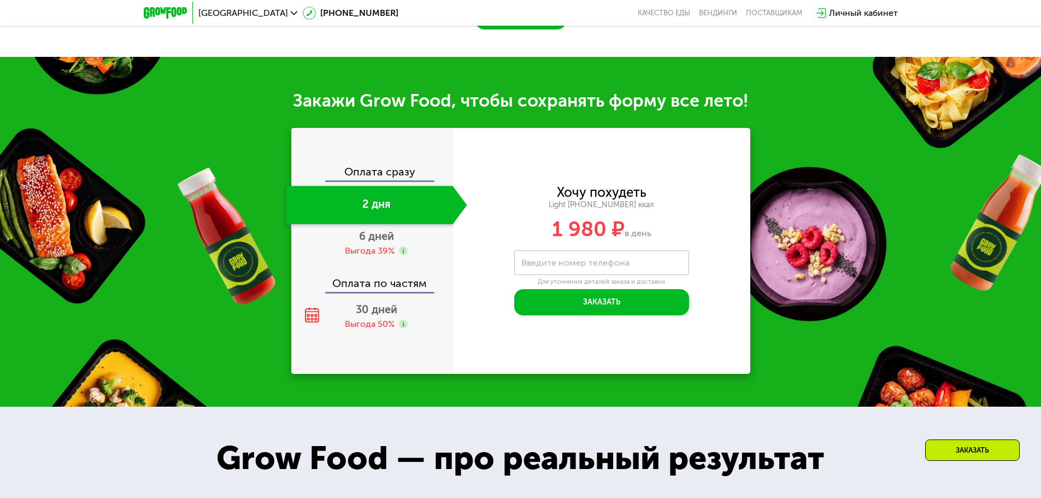
click at [376, 166] on div "Оплата сразу 2 дня 6 дней Выгода 39% Оплата по частям 30 дней Выгода 50%" at bounding box center [372, 251] width 162 height 246
click at [377, 180] on div "Оплата сразу" at bounding box center [372, 173] width 161 height 14
click at [376, 211] on div "2 дня" at bounding box center [369, 205] width 167 height 38
click at [376, 232] on div "6 дней Выгода 39%" at bounding box center [376, 243] width 181 height 38
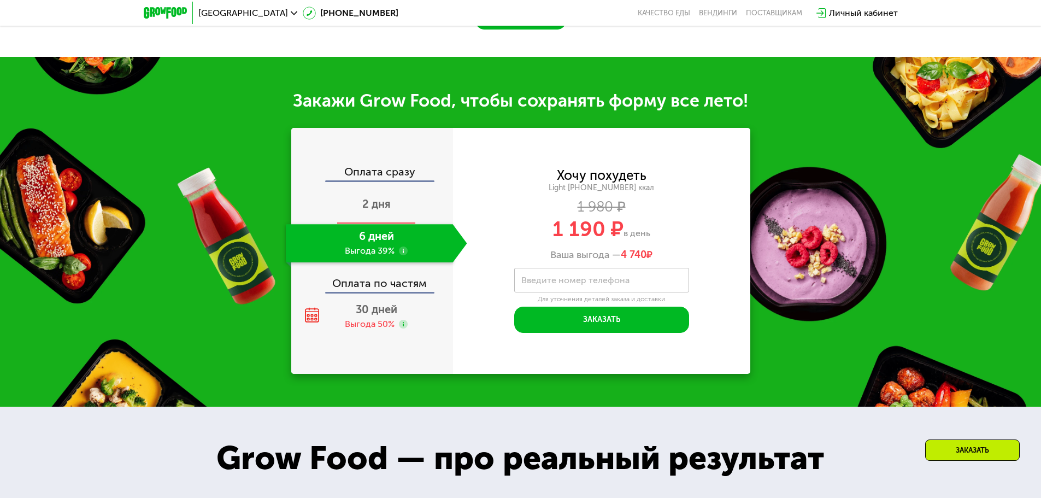
click at [380, 207] on span "2 дня" at bounding box center [376, 203] width 28 height 13
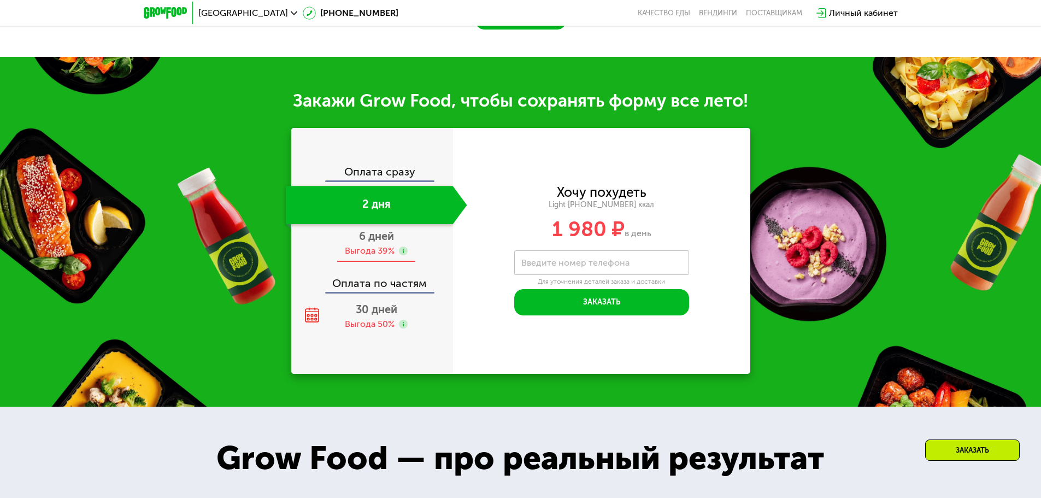
click at [377, 243] on span "6 дней" at bounding box center [376, 236] width 35 height 13
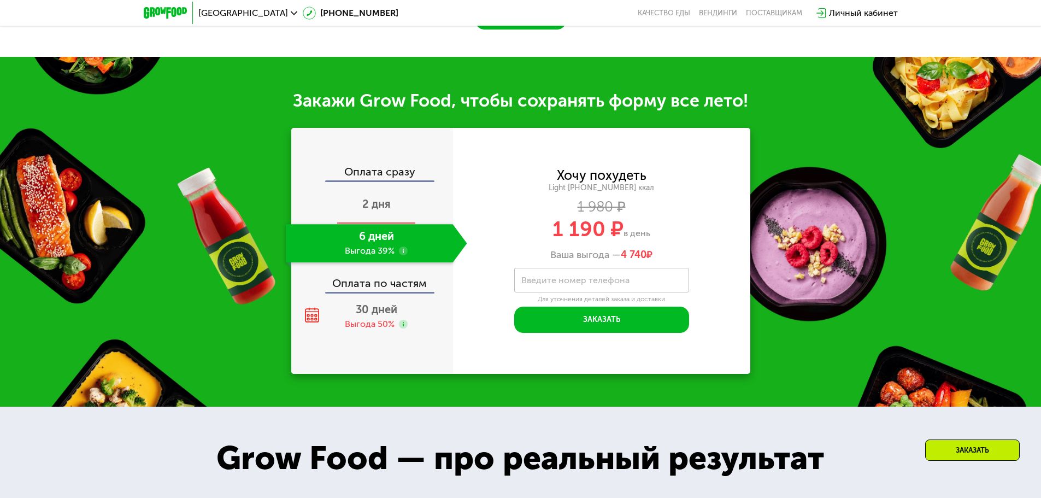
click at [380, 218] on div "2 дня" at bounding box center [376, 205] width 181 height 38
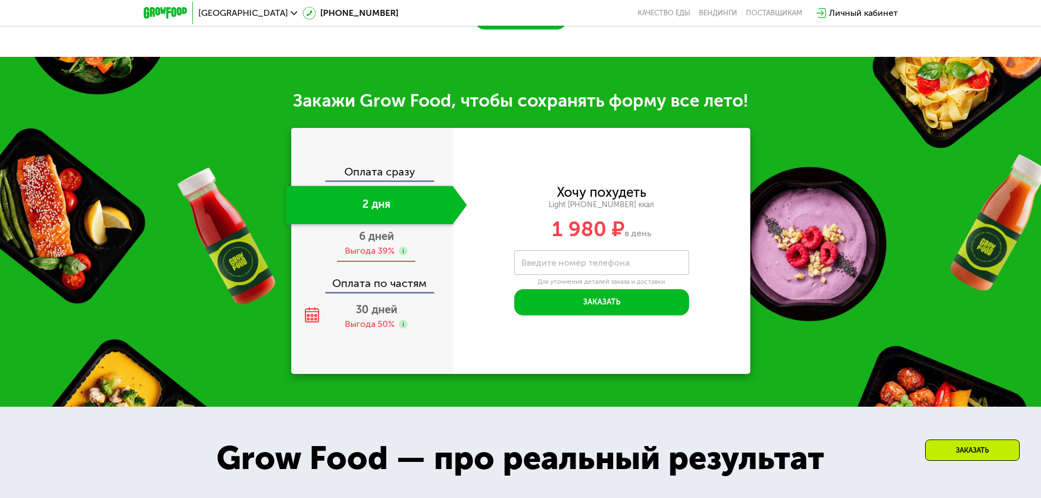
click at [377, 247] on div "6 дней Выгода 39%" at bounding box center [376, 243] width 181 height 38
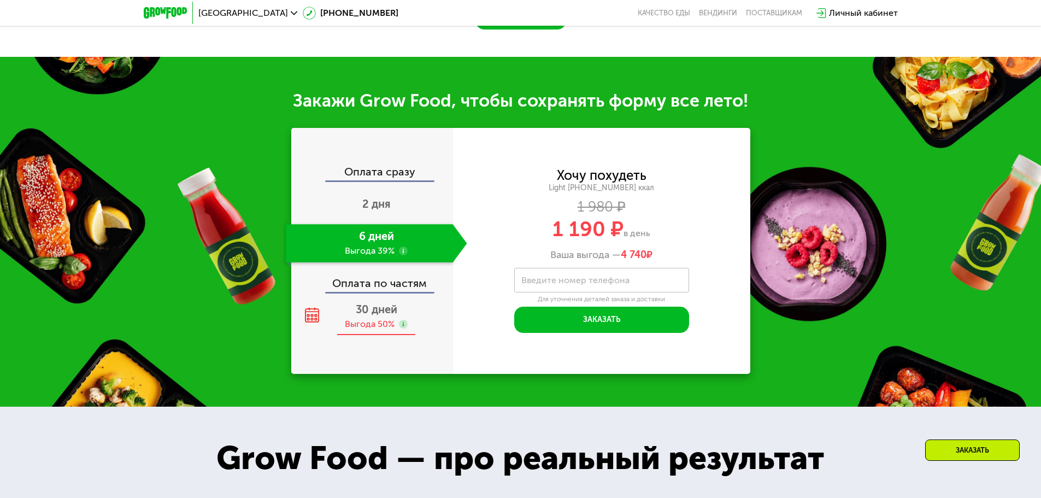
click at [379, 321] on div "30 дней Выгода 50%" at bounding box center [376, 316] width 181 height 38
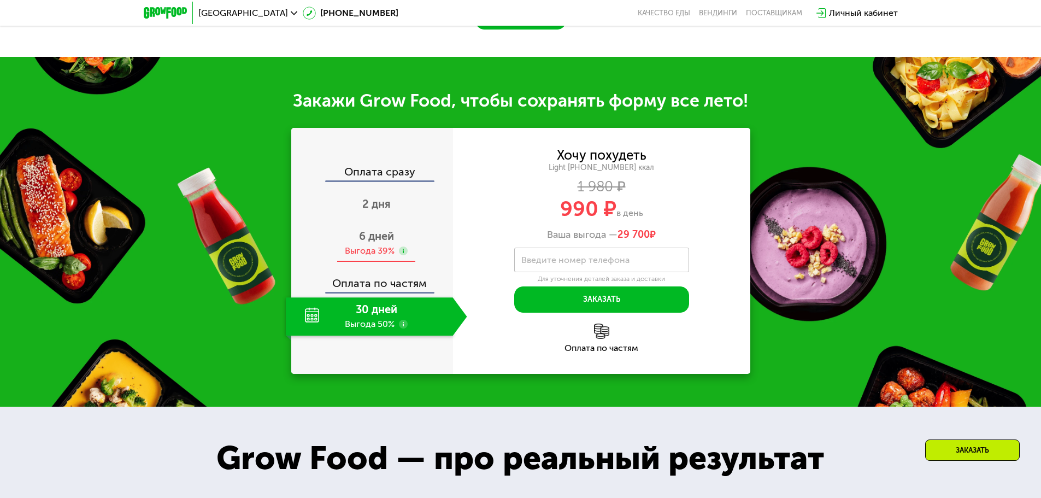
click at [367, 249] on div "Выгода 39%" at bounding box center [370, 251] width 50 height 12
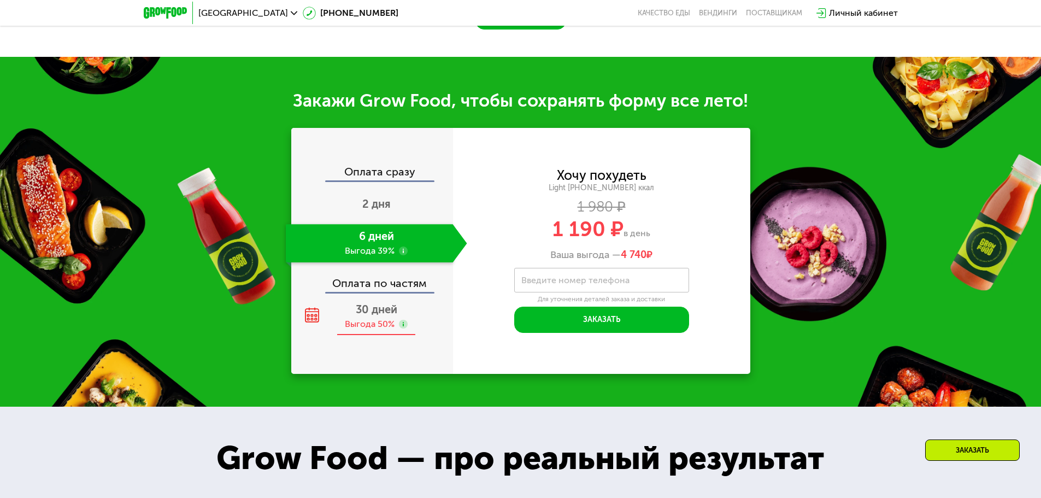
click at [371, 308] on span "30 дней" at bounding box center [377, 309] width 42 height 13
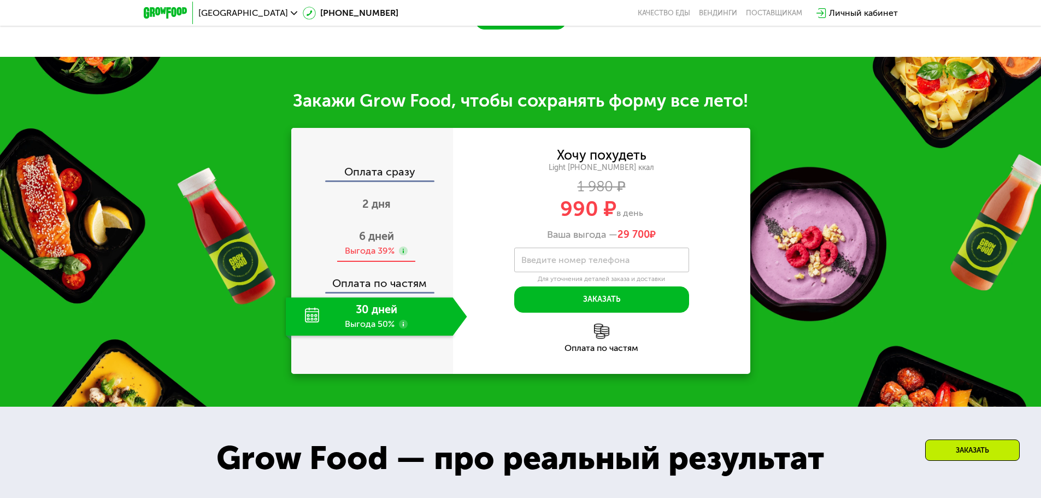
click at [374, 248] on div "6 дней Выгода 39%" at bounding box center [376, 243] width 181 height 38
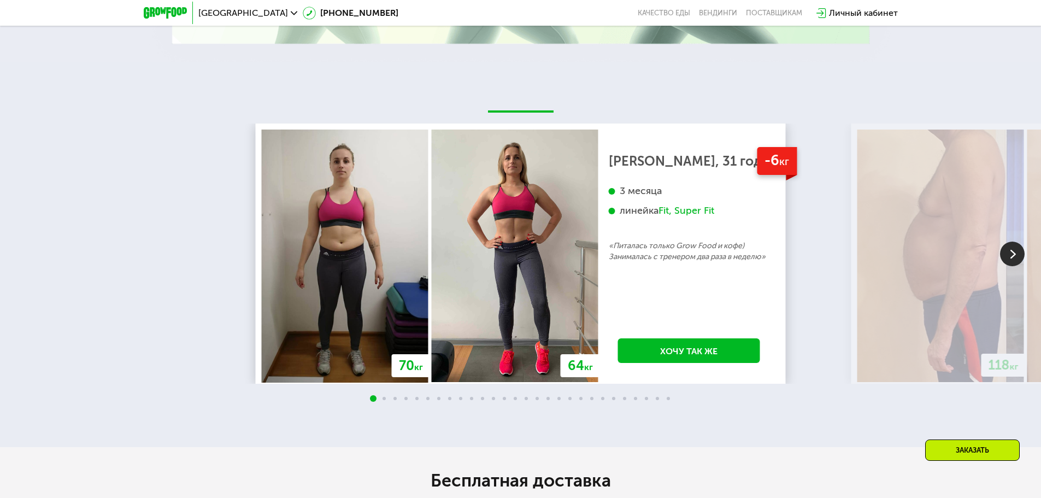
scroll to position [2023, 0]
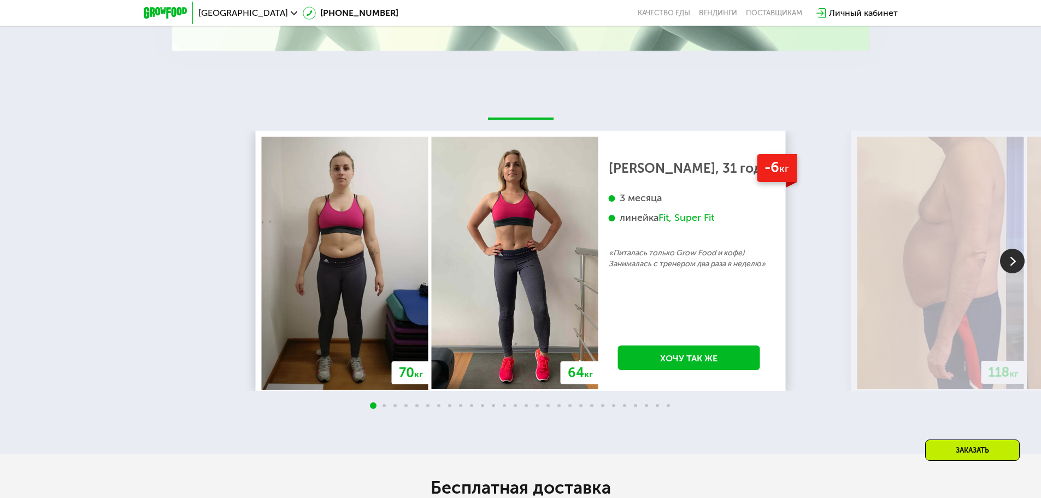
click at [1005, 264] on img at bounding box center [1012, 261] width 25 height 25
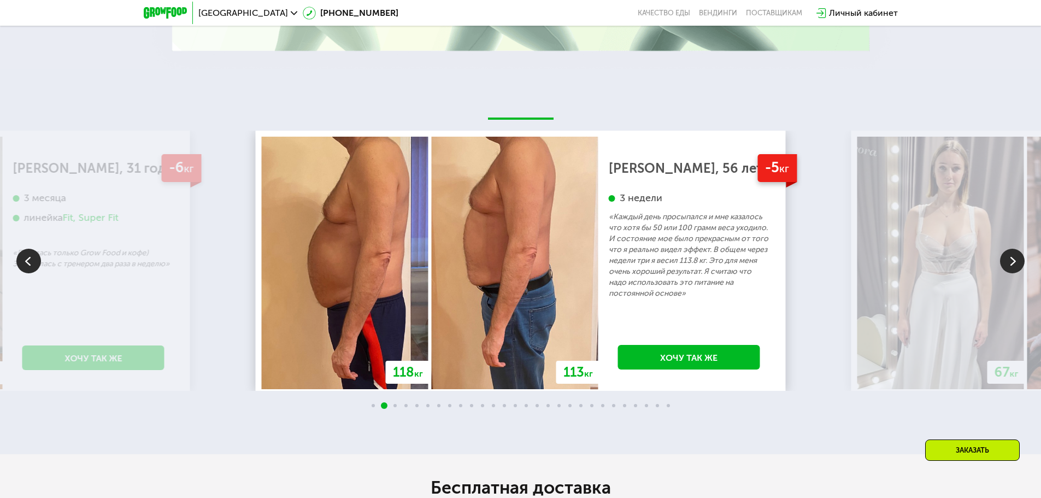
click at [1015, 264] on img at bounding box center [1012, 261] width 25 height 25
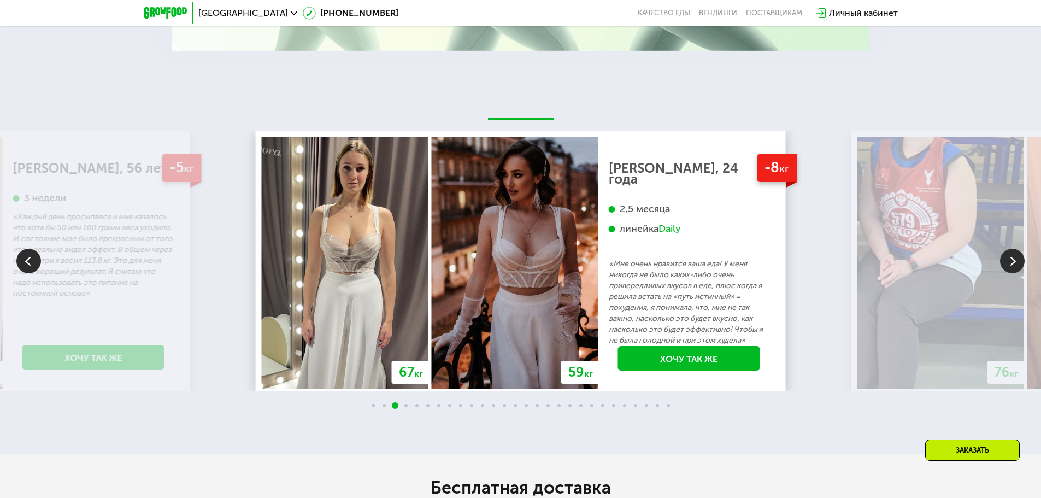
click at [1015, 264] on img at bounding box center [1012, 261] width 25 height 25
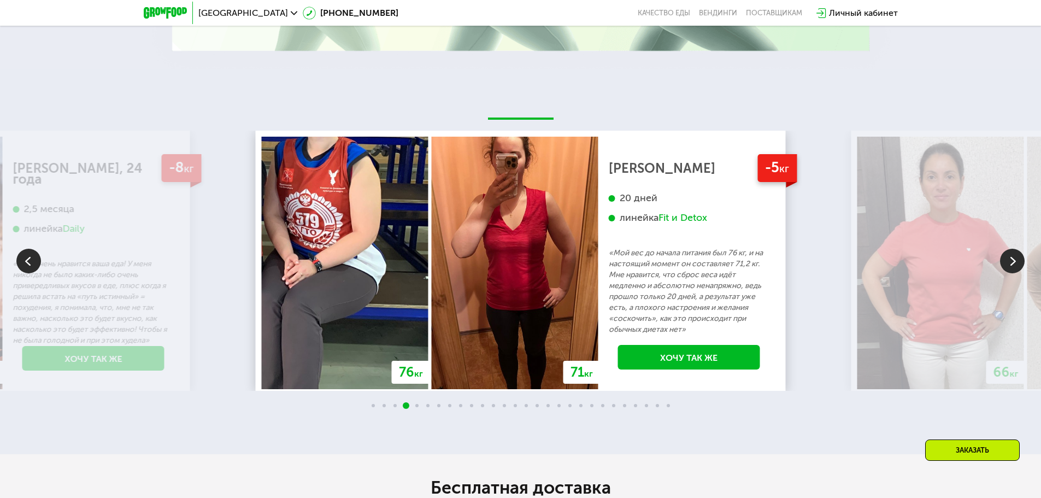
click at [1015, 264] on img at bounding box center [1012, 261] width 25 height 25
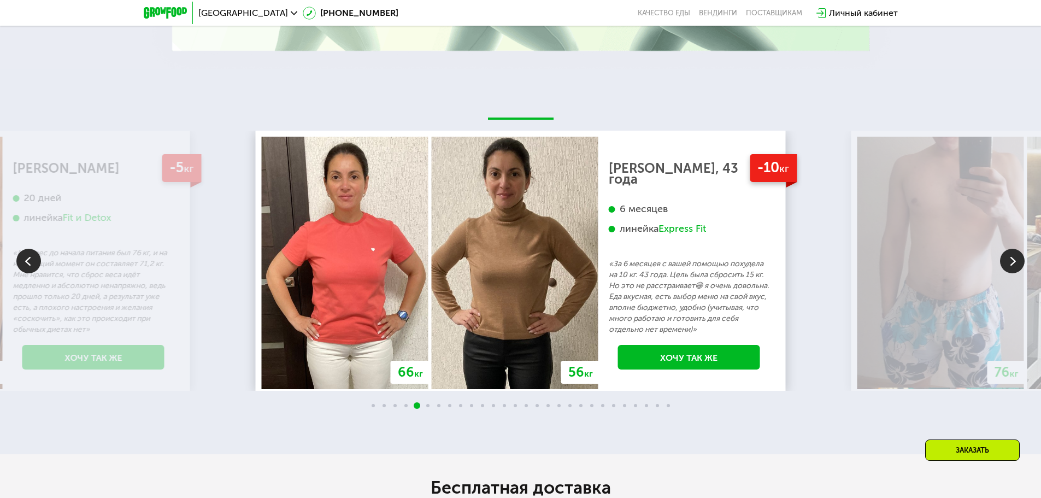
click at [1015, 264] on img at bounding box center [1012, 261] width 25 height 25
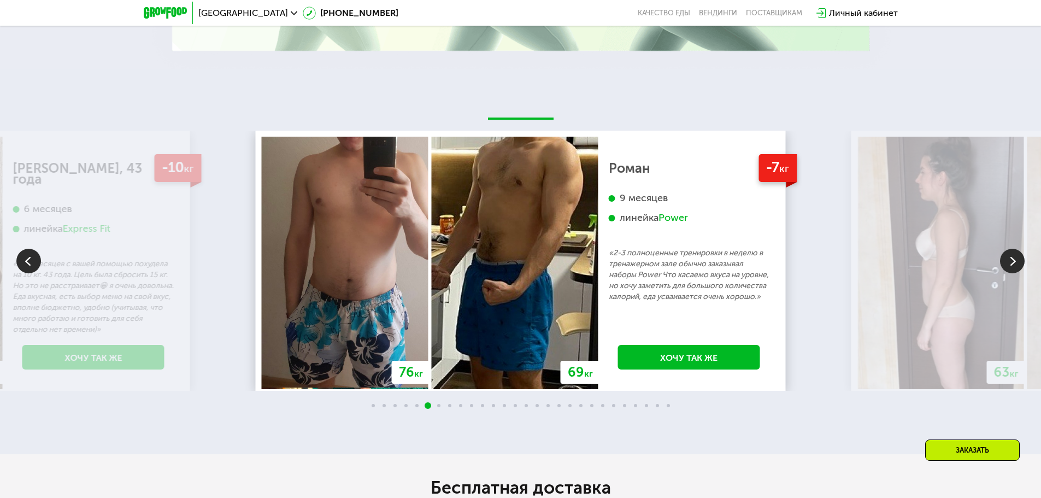
click at [1015, 264] on img at bounding box center [1012, 261] width 25 height 25
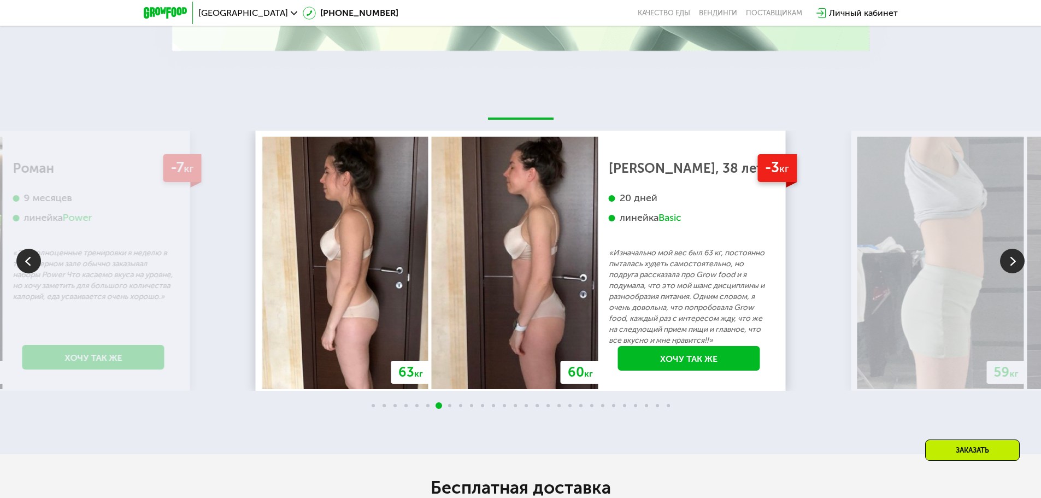
click at [1015, 264] on img at bounding box center [1012, 261] width 25 height 25
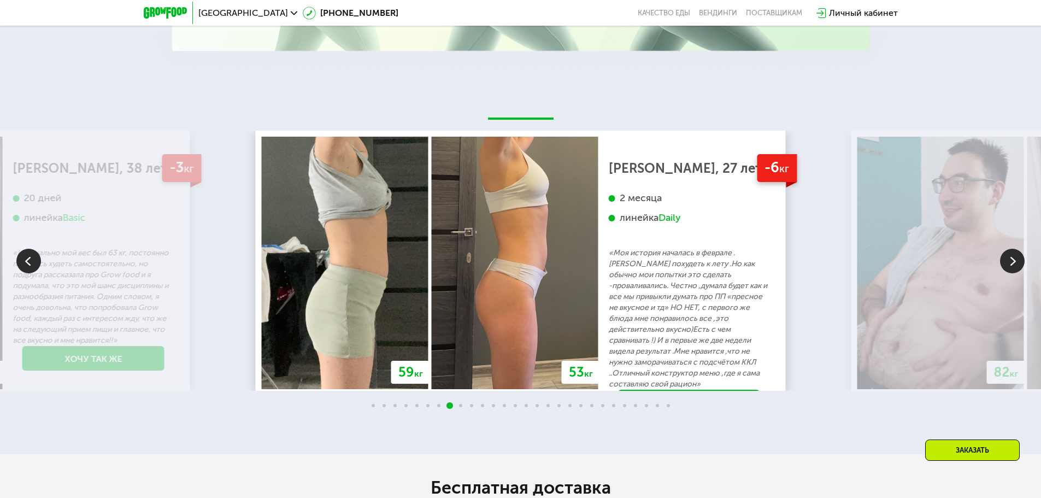
click at [1015, 264] on img at bounding box center [1012, 261] width 25 height 25
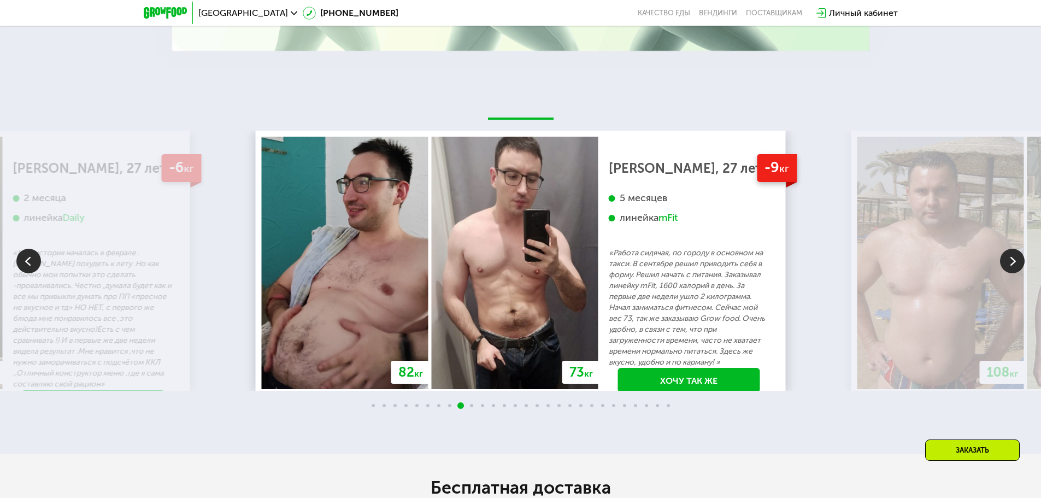
click at [1015, 264] on img at bounding box center [1012, 261] width 25 height 25
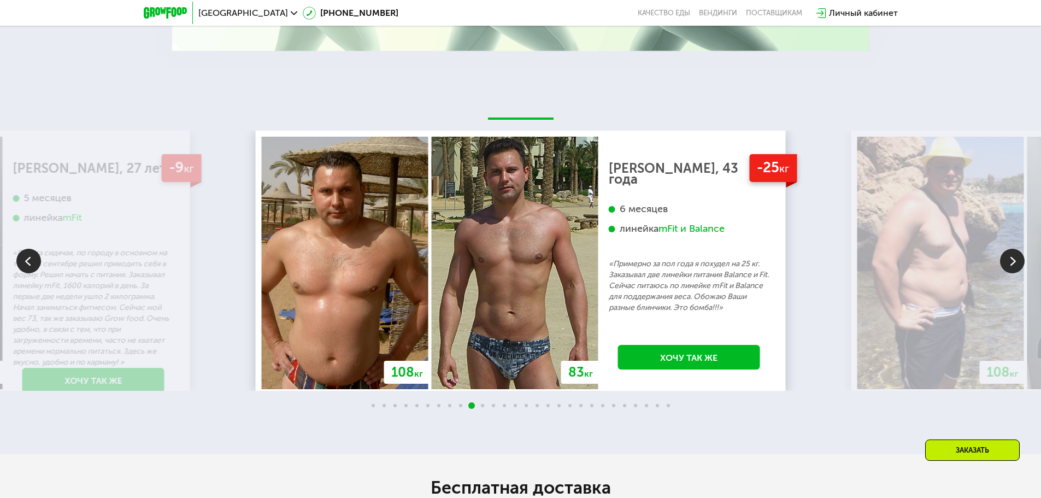
click at [1015, 264] on img at bounding box center [1012, 261] width 25 height 25
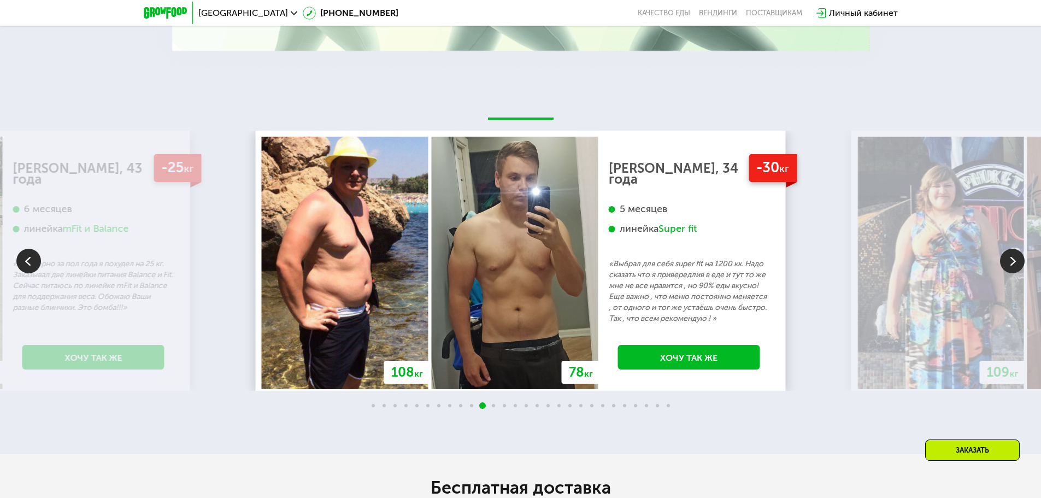
click at [1015, 264] on img at bounding box center [1012, 261] width 25 height 25
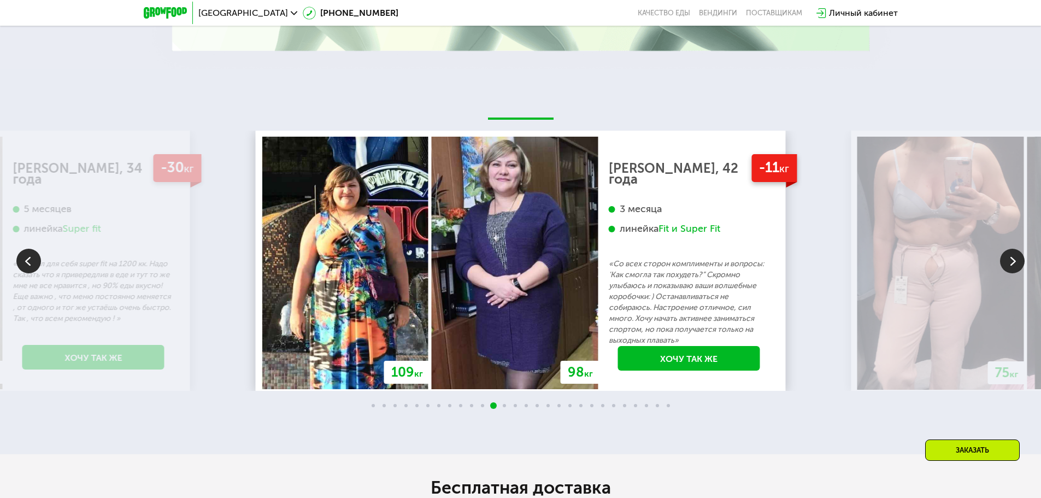
click at [1015, 264] on img at bounding box center [1012, 261] width 25 height 25
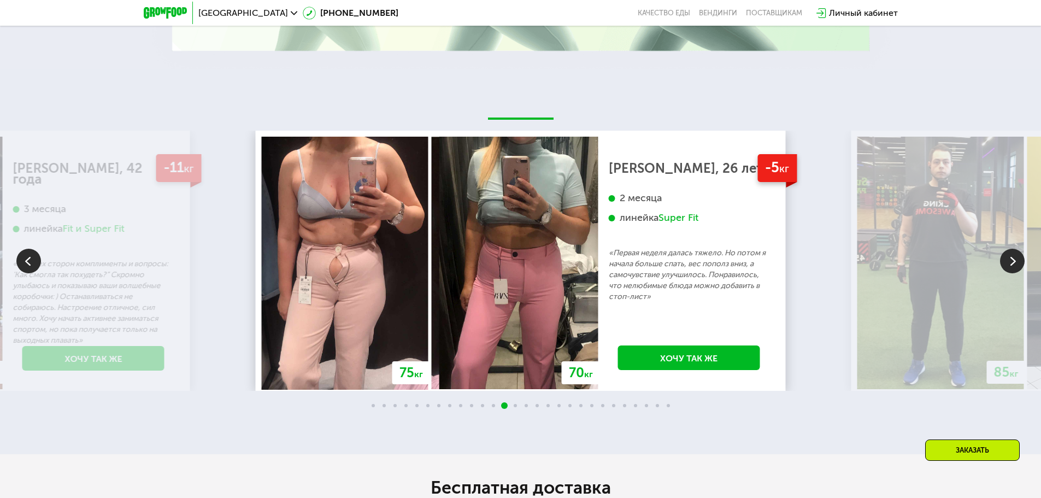
click at [1015, 264] on img at bounding box center [1012, 261] width 25 height 25
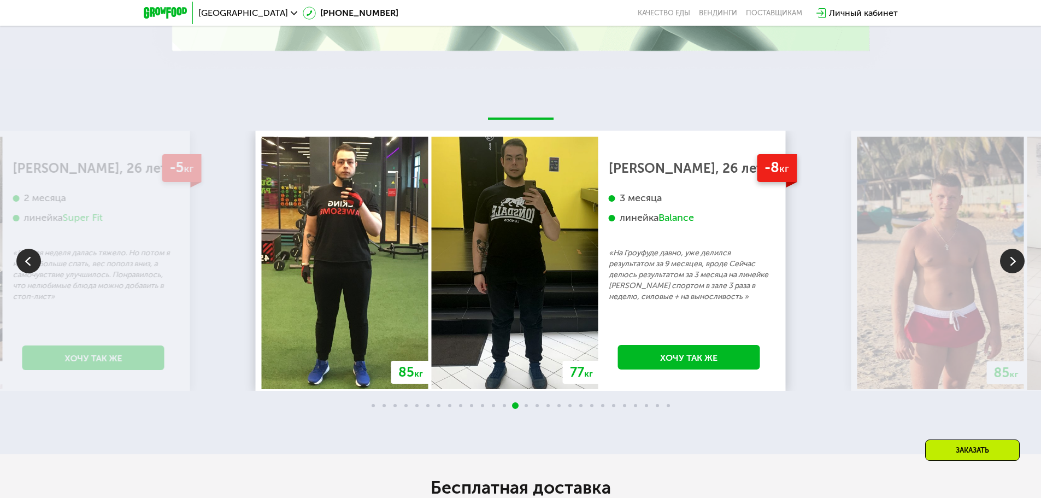
click at [1015, 264] on img at bounding box center [1012, 261] width 25 height 25
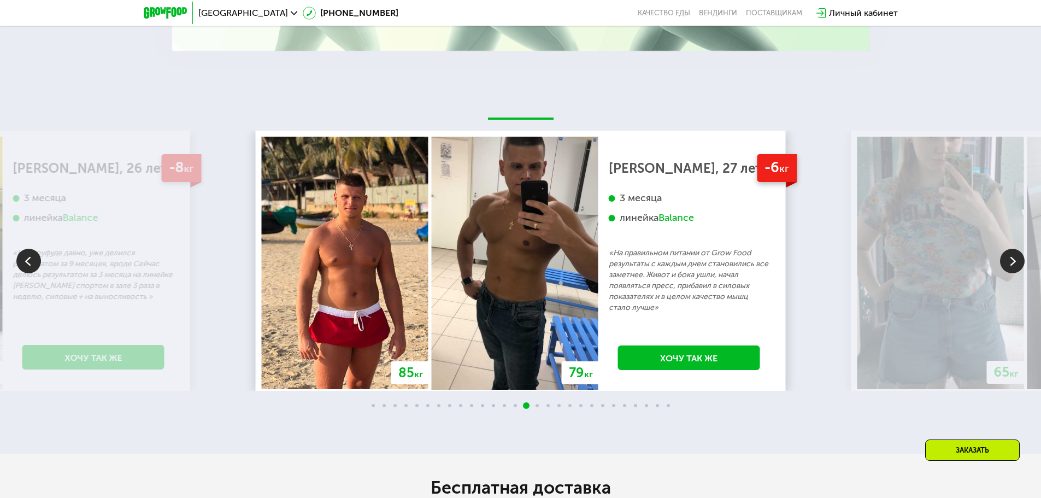
click at [1015, 264] on img at bounding box center [1012, 261] width 25 height 25
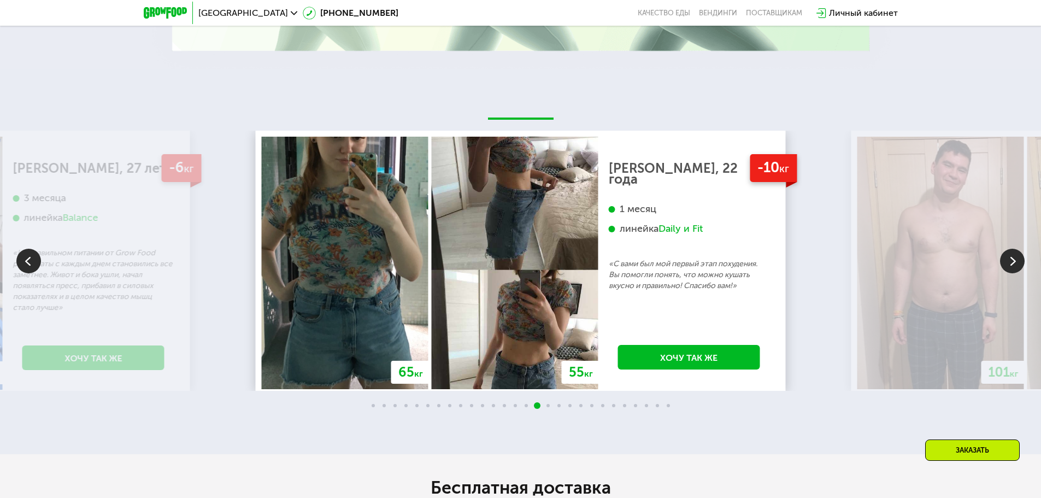
click at [1015, 264] on img at bounding box center [1012, 261] width 25 height 25
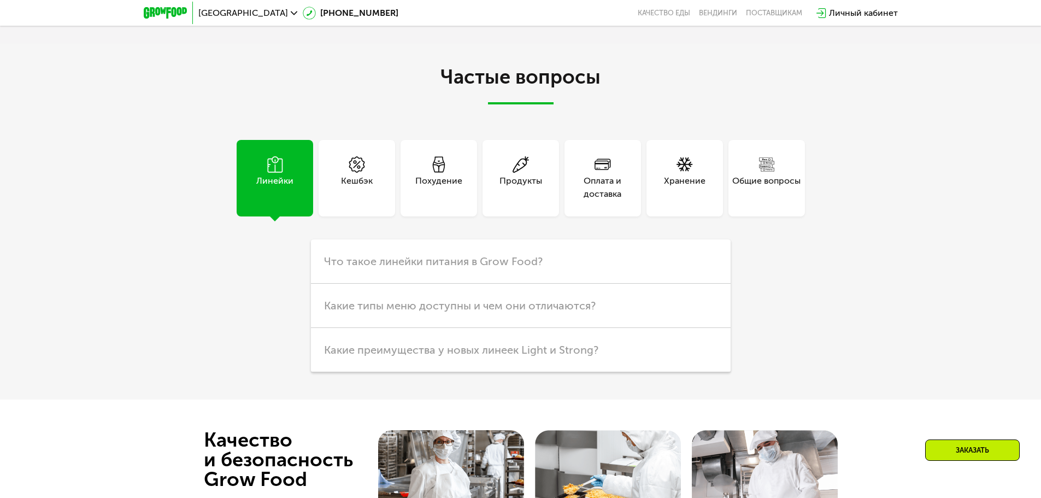
scroll to position [2843, 0]
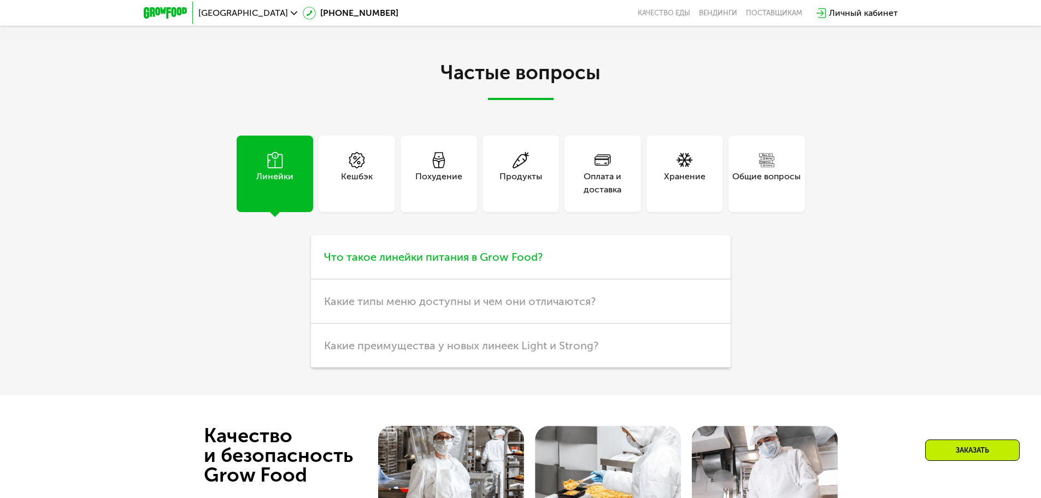
click at [537, 264] on span "Что такое линейки питания в Grow Food?" at bounding box center [433, 256] width 219 height 13
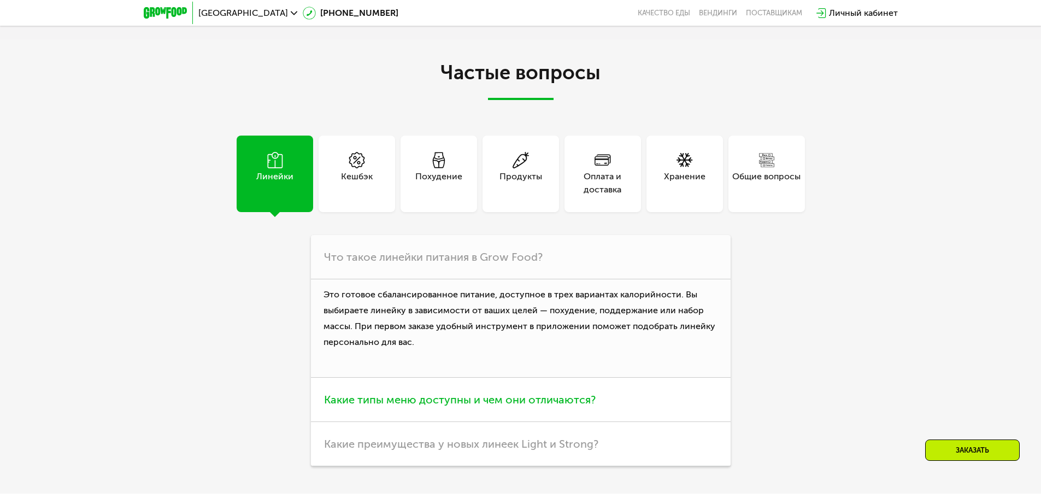
click at [538, 406] on span "Какие типы меню доступны и чем они отличаются?" at bounding box center [460, 399] width 272 height 13
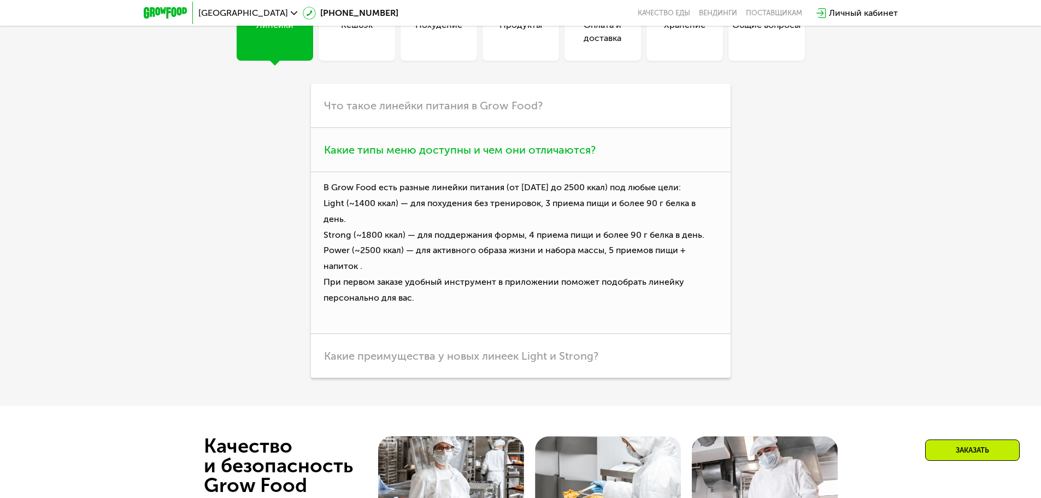
scroll to position [3061, 0]
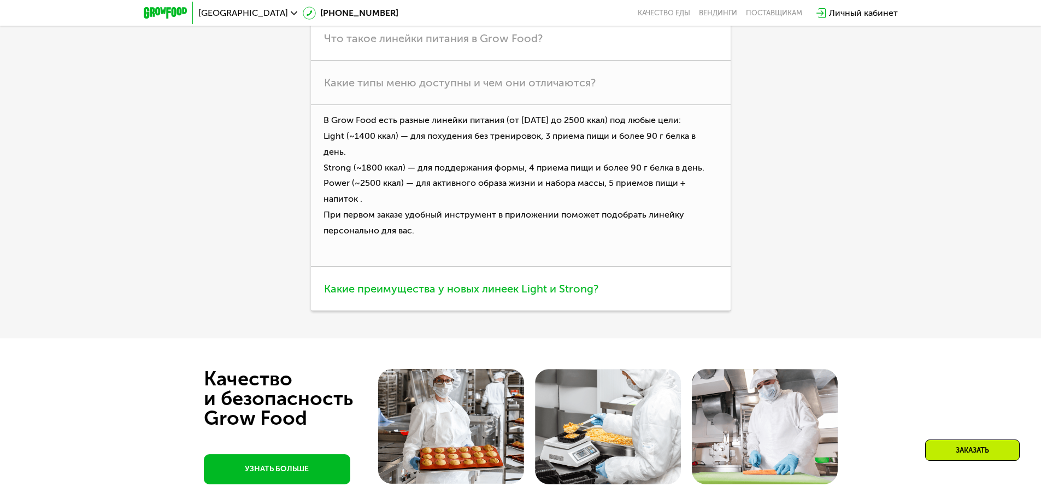
click at [475, 282] on span "Какие преимущества у новых линеек Light и Strong?" at bounding box center [461, 288] width 274 height 13
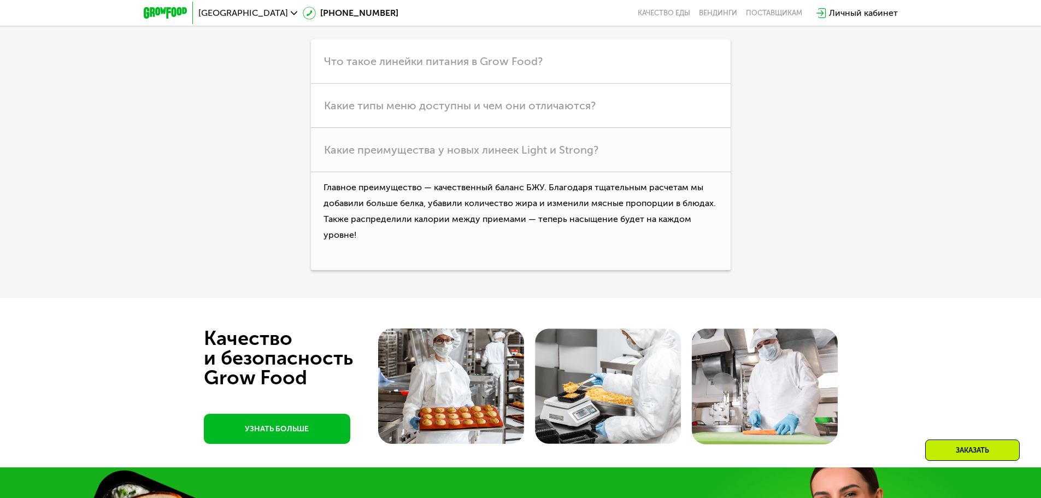
scroll to position [2952, 0]
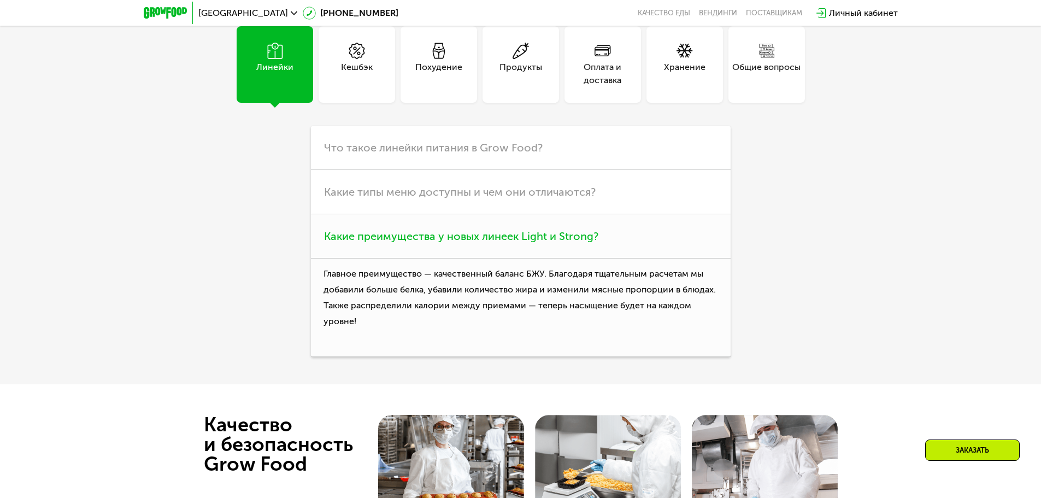
click at [494, 243] on span "Какие преимущества у новых линеек Light и Strong?" at bounding box center [461, 236] width 274 height 13
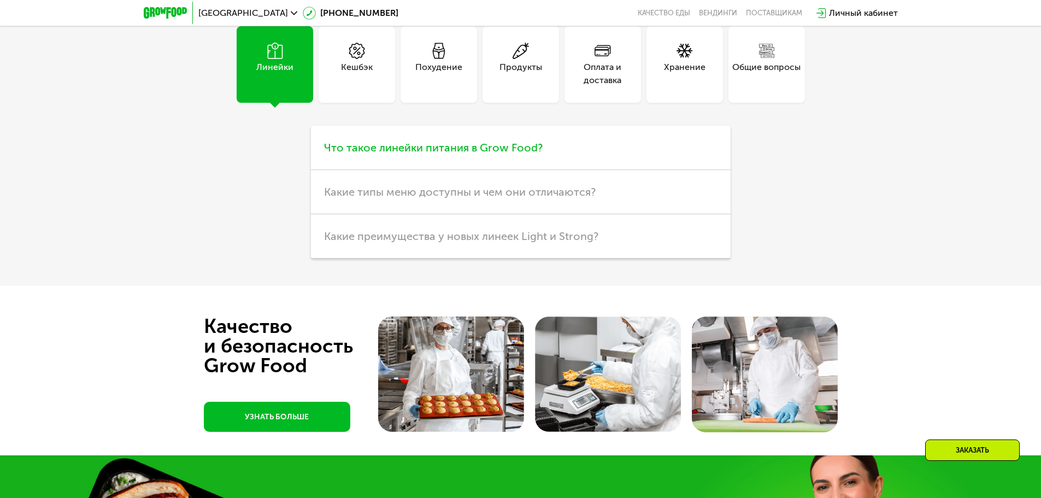
click at [483, 163] on h3 "Что такое линейки питания в Grow Food?" at bounding box center [521, 148] width 420 height 44
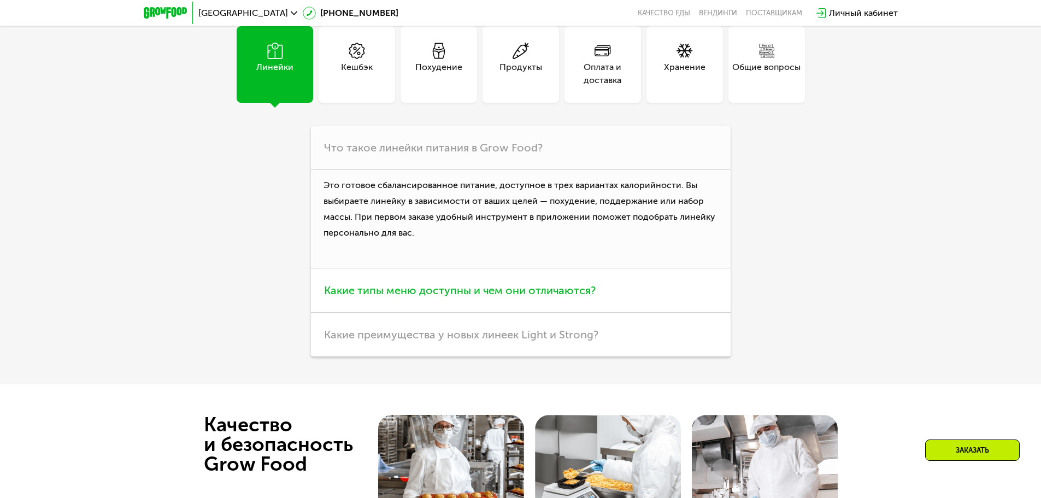
click at [486, 284] on h3 "Какие типы меню доступны и чем они отличаются?" at bounding box center [521, 290] width 420 height 44
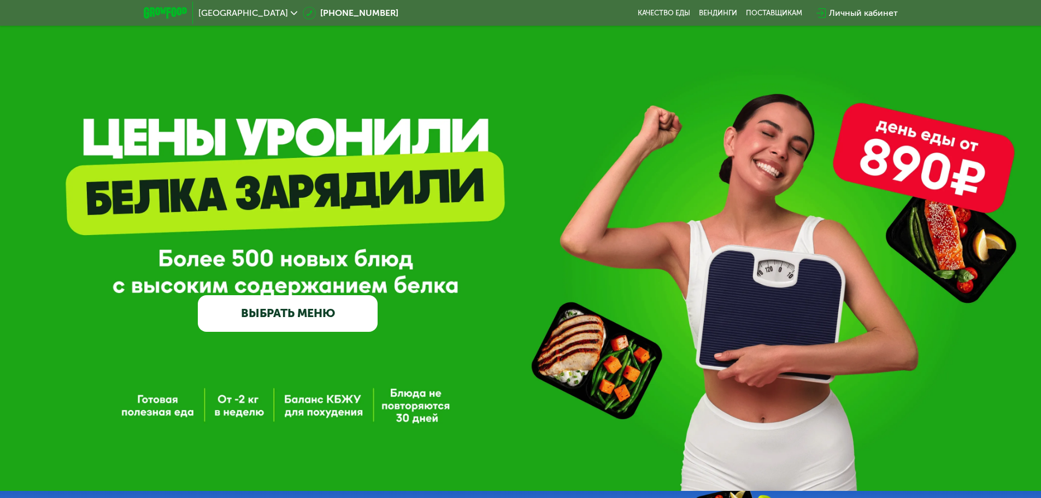
scroll to position [0, 0]
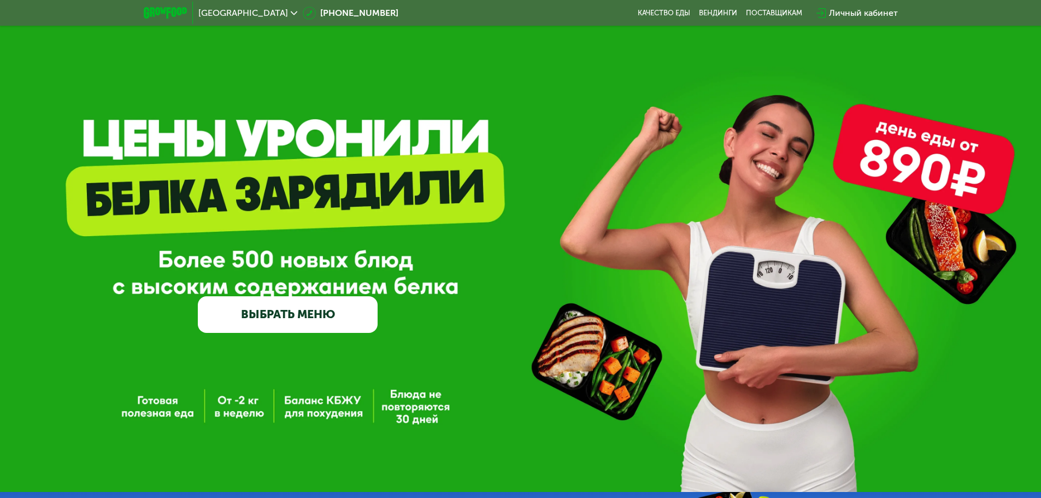
click at [841, 10] on div "Личный кабинет" at bounding box center [863, 13] width 69 height 13
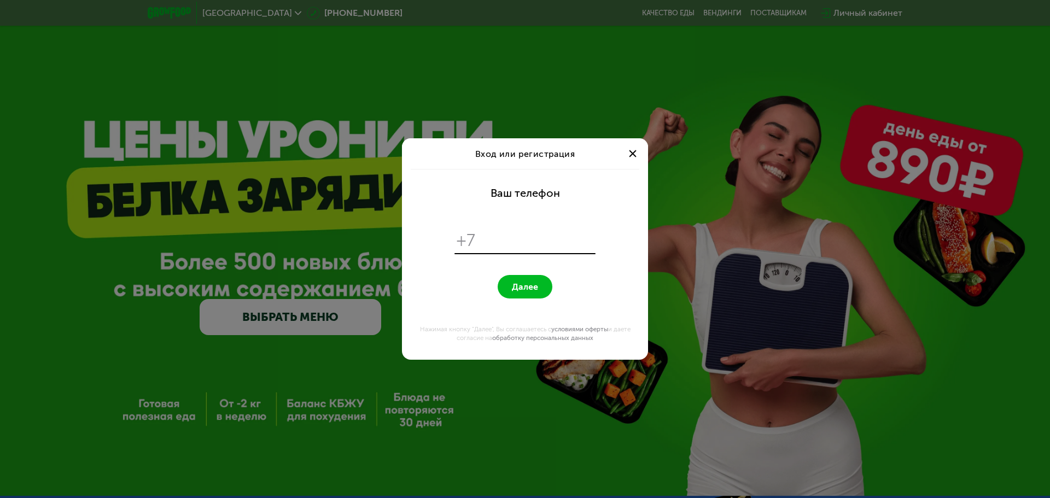
click at [526, 245] on input "tel" at bounding box center [537, 240] width 112 height 21
type input "**********"
click at [531, 288] on span "Далее" at bounding box center [525, 287] width 26 height 10
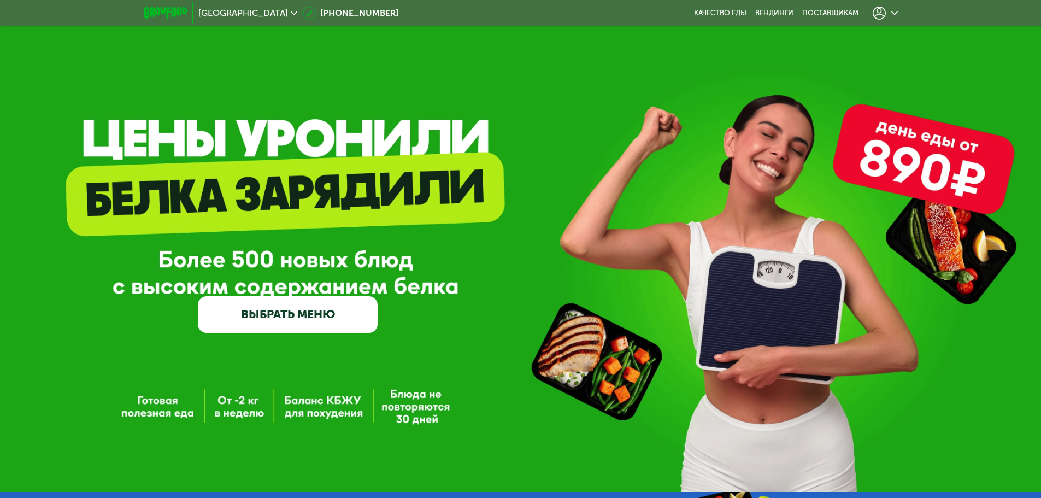
click at [880, 13] on icon at bounding box center [879, 13] width 13 height 13
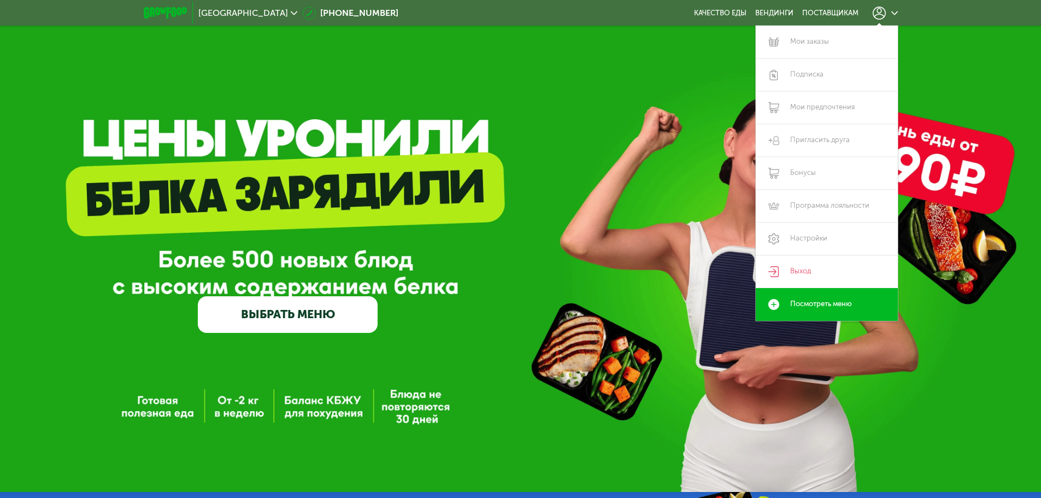
click at [171, 13] on img at bounding box center [165, 12] width 43 height 11
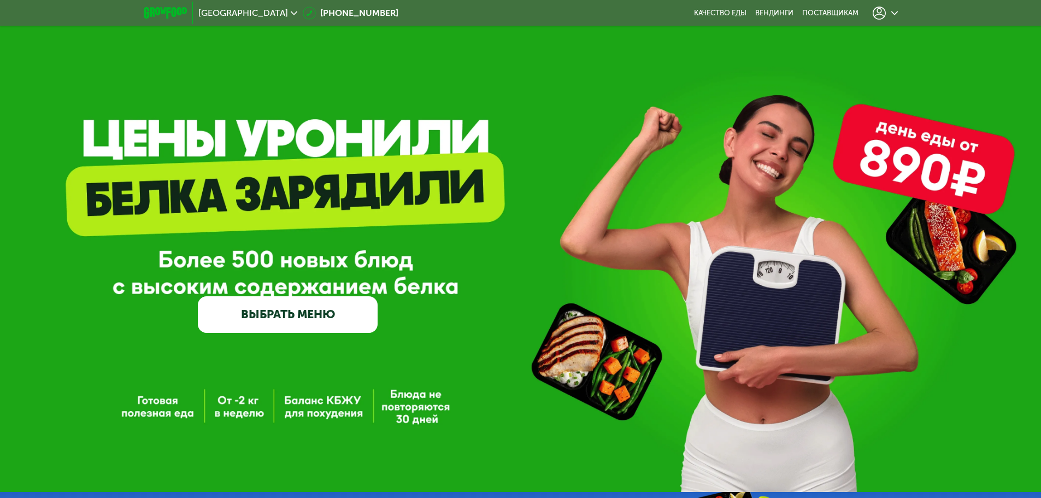
click at [154, 13] on img at bounding box center [165, 12] width 43 height 11
click at [215, 13] on span "[GEOGRAPHIC_DATA]" at bounding box center [243, 13] width 90 height 9
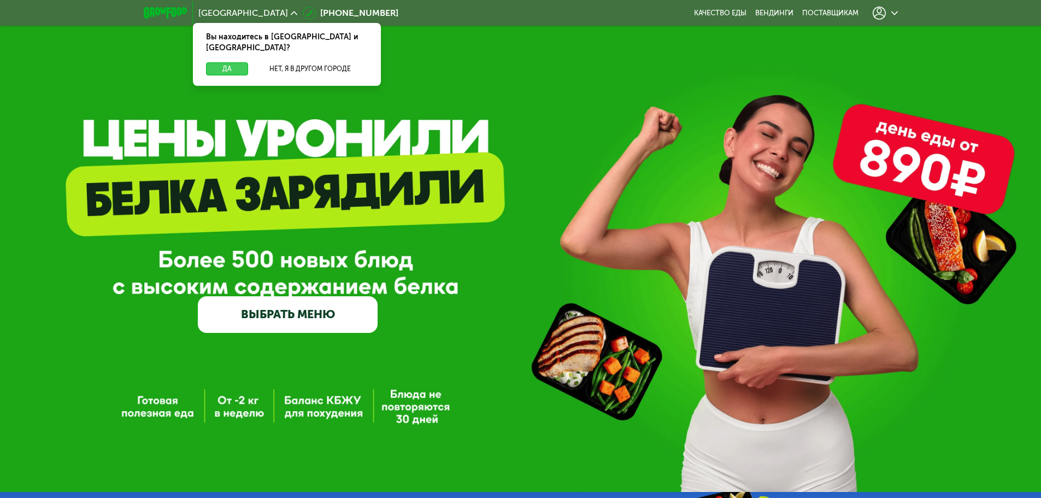
click at [227, 62] on button "Да" at bounding box center [227, 68] width 42 height 13
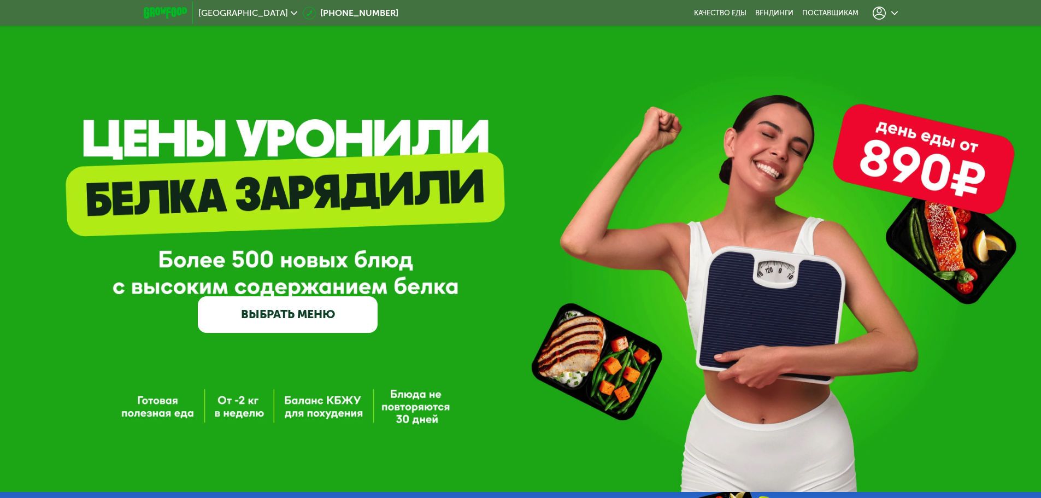
click at [882, 14] on icon at bounding box center [879, 13] width 13 height 13
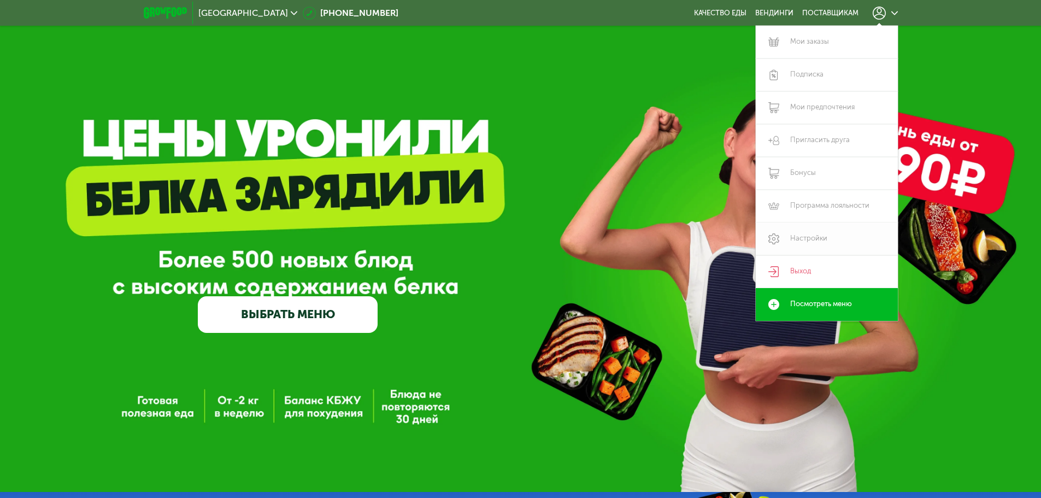
click at [822, 241] on link "Настройки" at bounding box center [827, 239] width 142 height 33
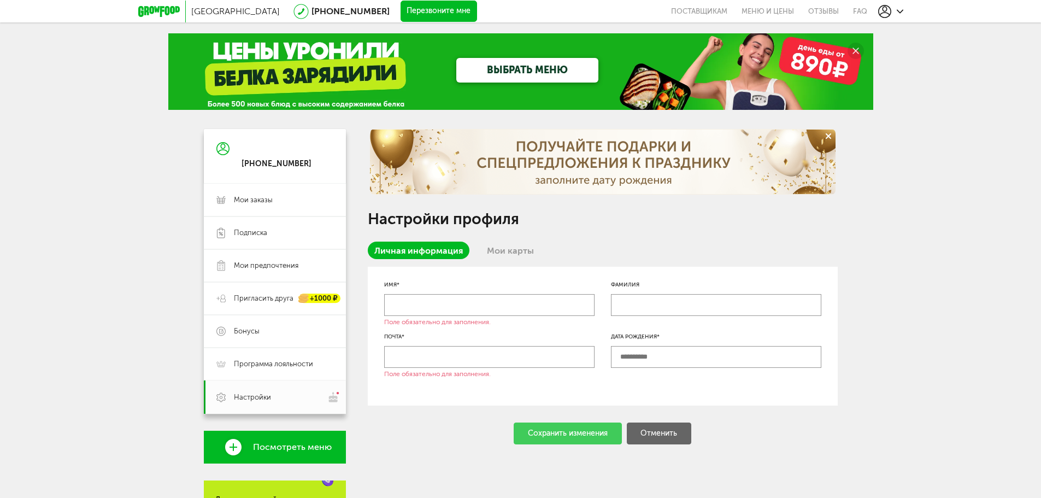
click at [278, 122] on div "Москва 8 (800) 555-21-78 Перезвоните мне поставщикам Меню и цены Отзывы FAQ 8 (…" at bounding box center [520, 355] width 1041 height 711
click at [265, 202] on span "Мои заказы" at bounding box center [253, 200] width 39 height 10
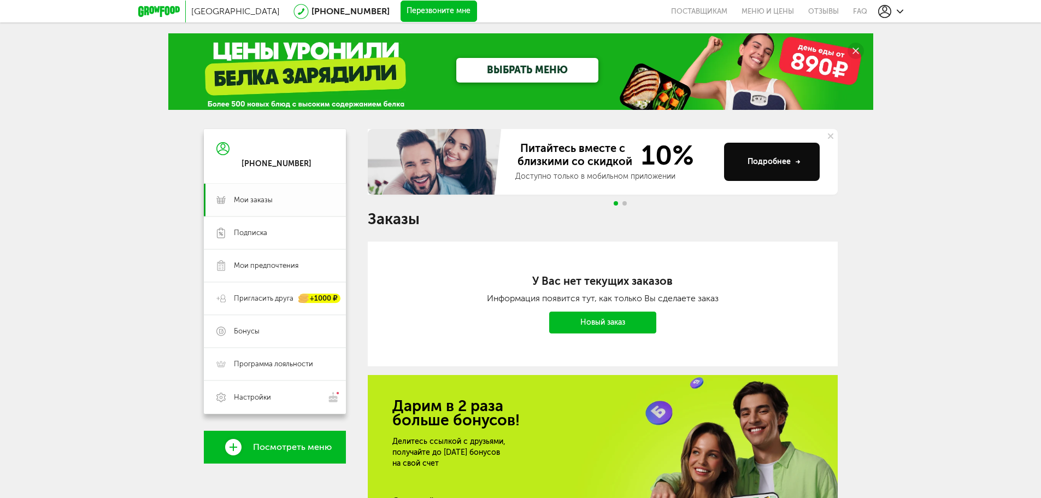
click at [270, 201] on span "Мои заказы" at bounding box center [253, 200] width 39 height 10
click at [270, 229] on span "Подписка" at bounding box center [283, 233] width 99 height 10
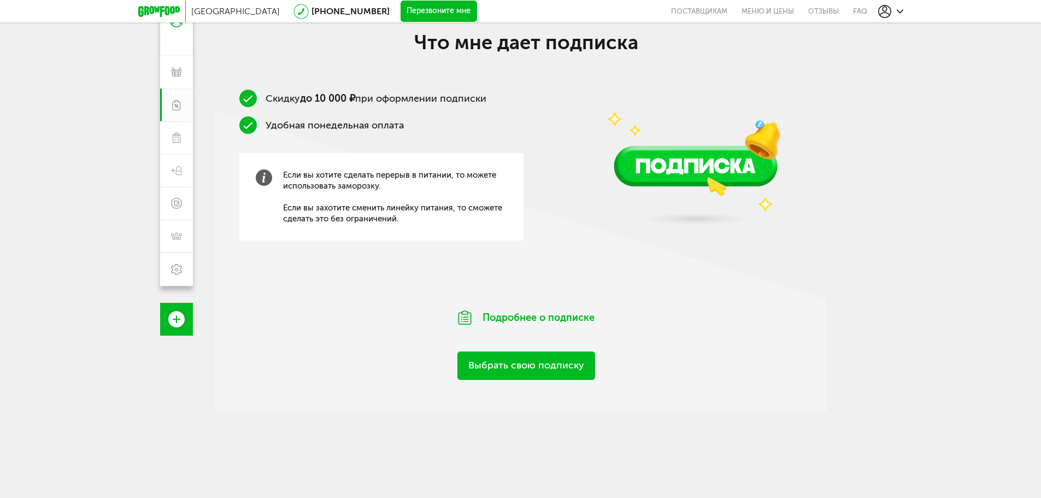
scroll to position [173, 0]
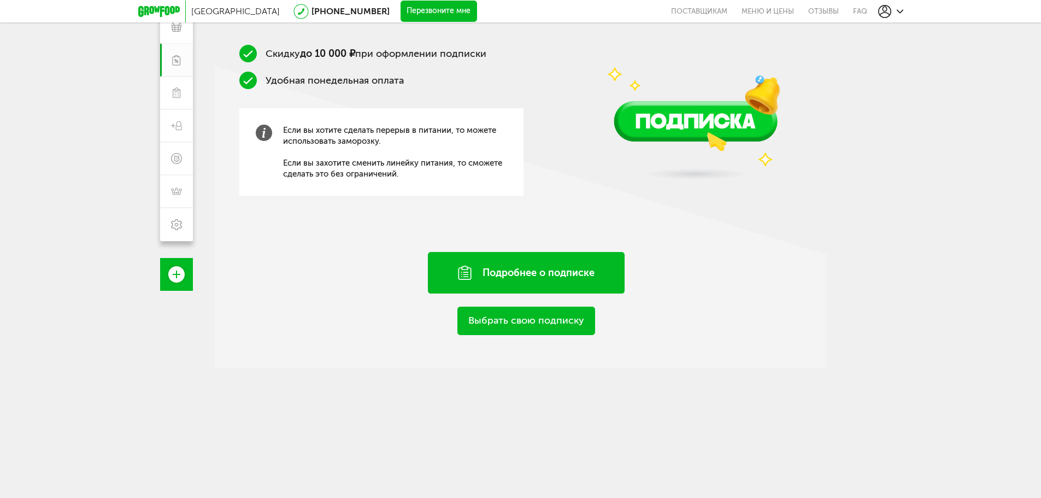
click at [530, 277] on div "Подробнее о подписке" at bounding box center [526, 273] width 197 height 42
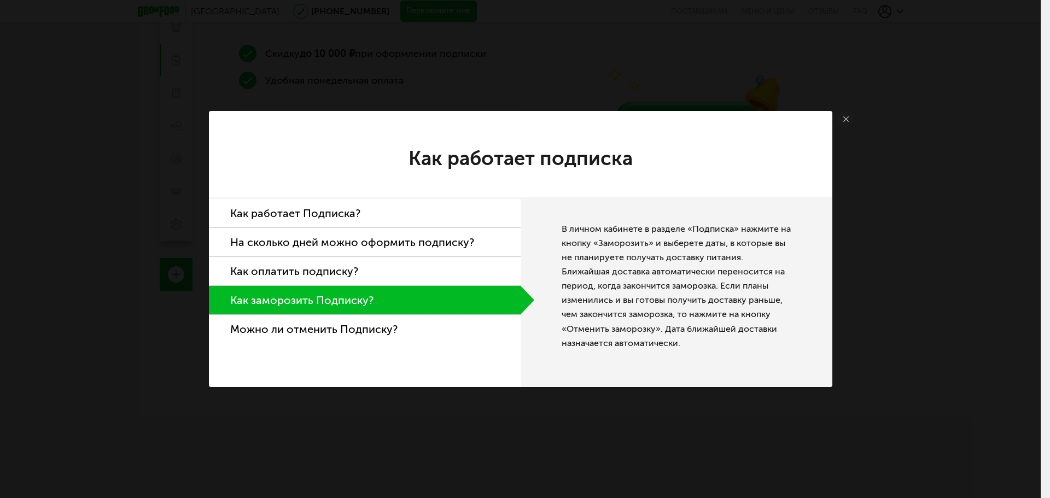
click at [381, 325] on li "Можно ли отменить Подписку?" at bounding box center [365, 329] width 312 height 28
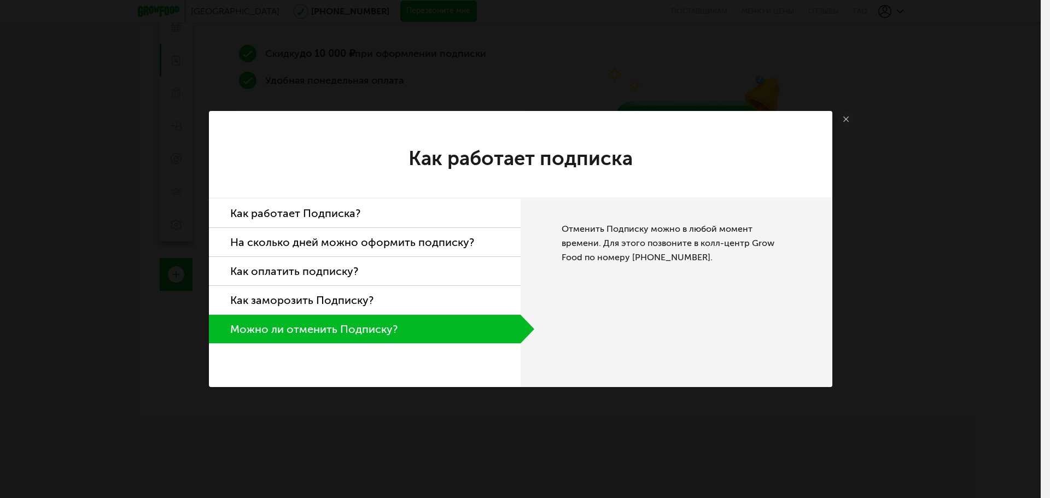
click at [359, 289] on li "Как заморозить Подписку?" at bounding box center [365, 300] width 312 height 29
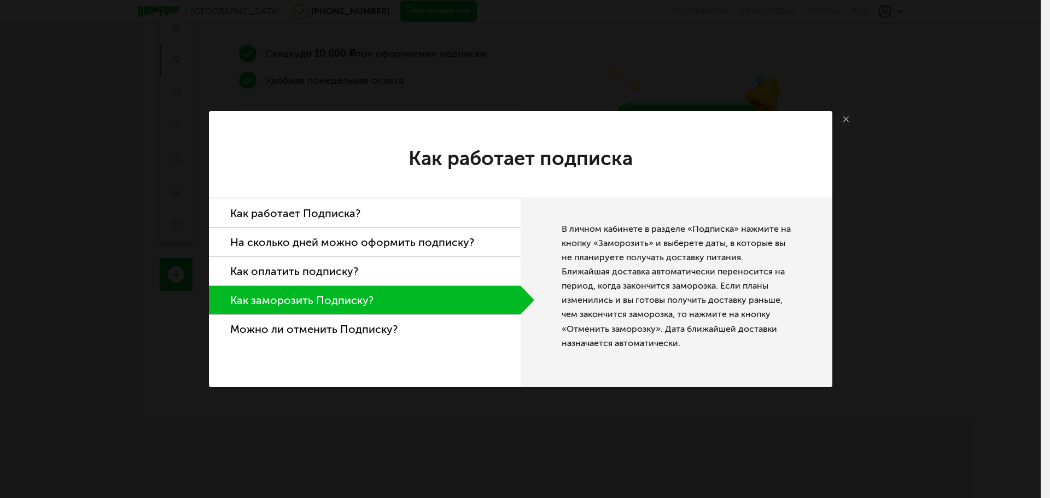
click at [358, 270] on li "Как оплатить подписку?" at bounding box center [365, 271] width 312 height 29
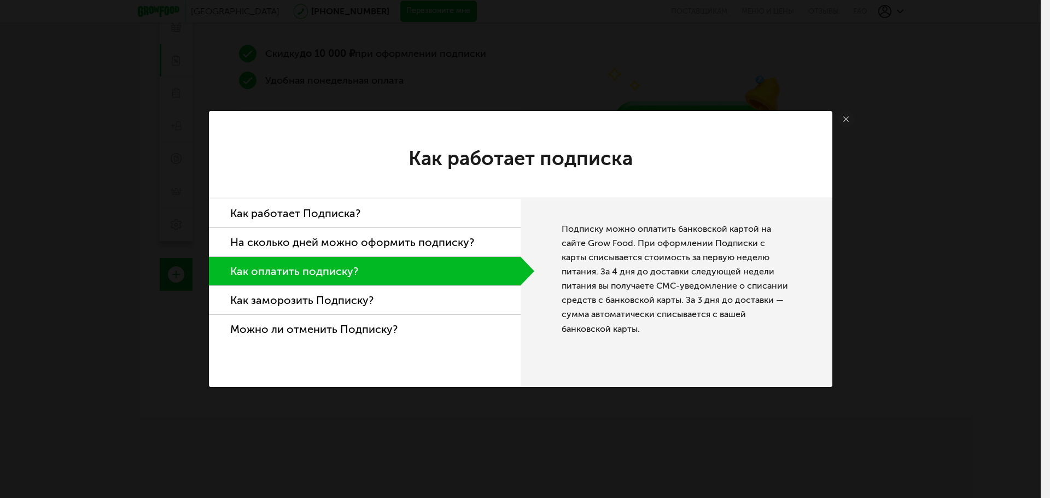
click at [368, 239] on li "На сколько дней можно оформить подписку?" at bounding box center [365, 242] width 312 height 29
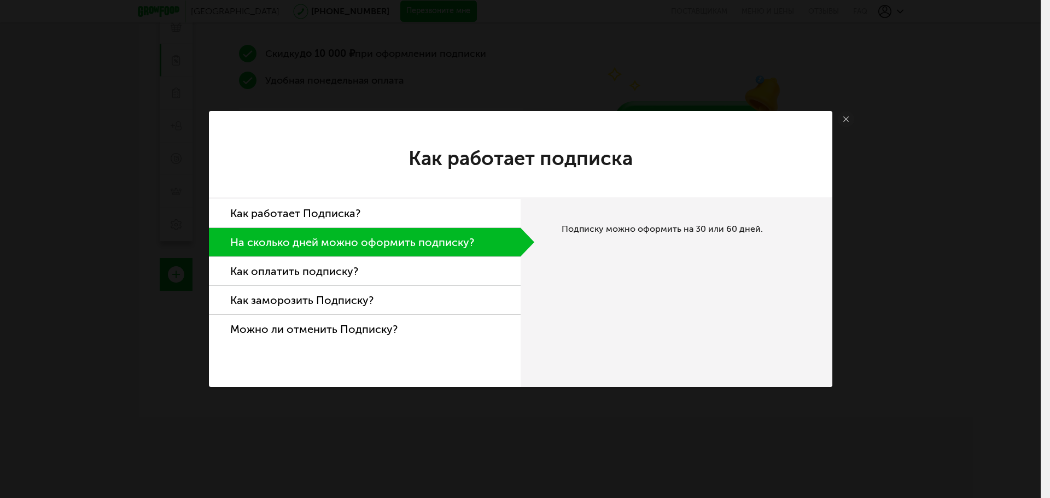
click at [372, 214] on li "Как работает Подписка?" at bounding box center [365, 213] width 312 height 29
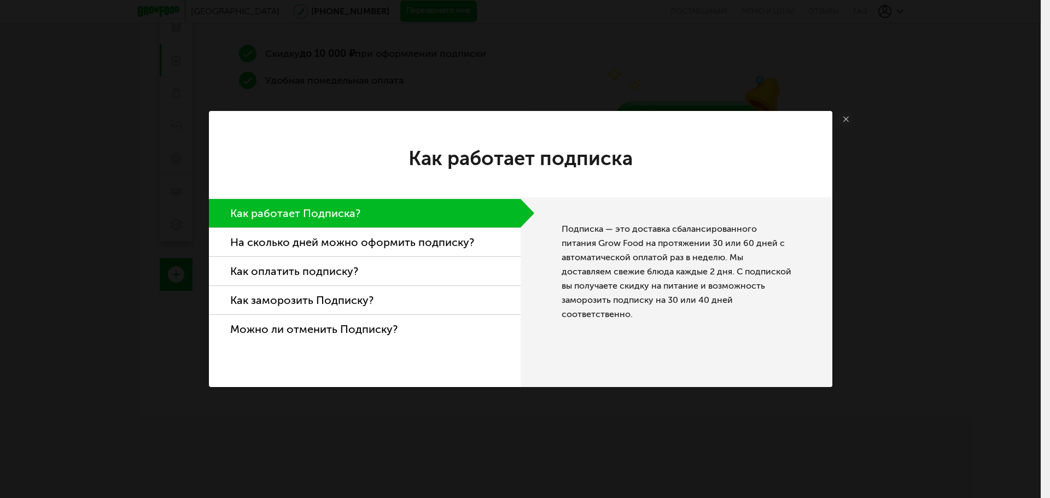
click at [846, 120] on icon at bounding box center [845, 118] width 5 height 5
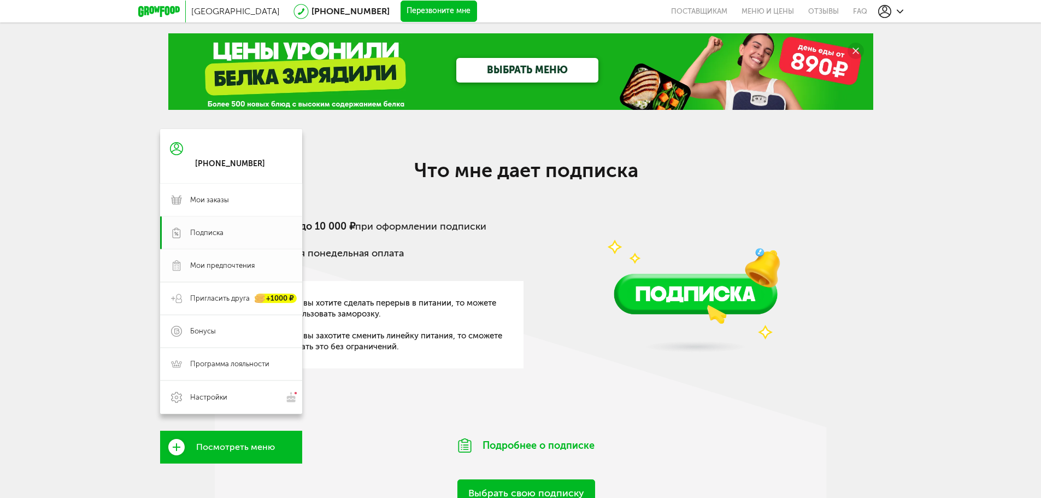
click at [178, 267] on icon at bounding box center [176, 265] width 11 height 11
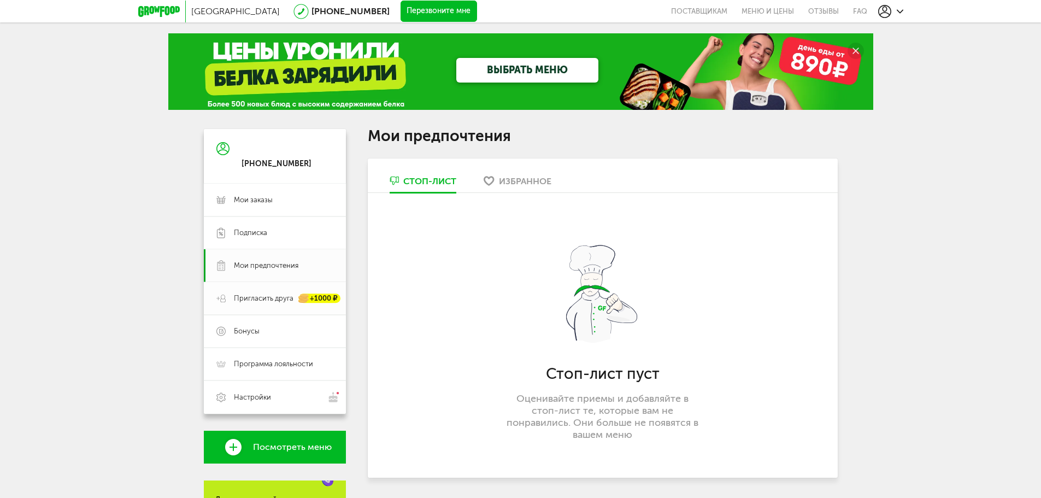
click at [266, 301] on span "Пригласить друга" at bounding box center [264, 299] width 60 height 10
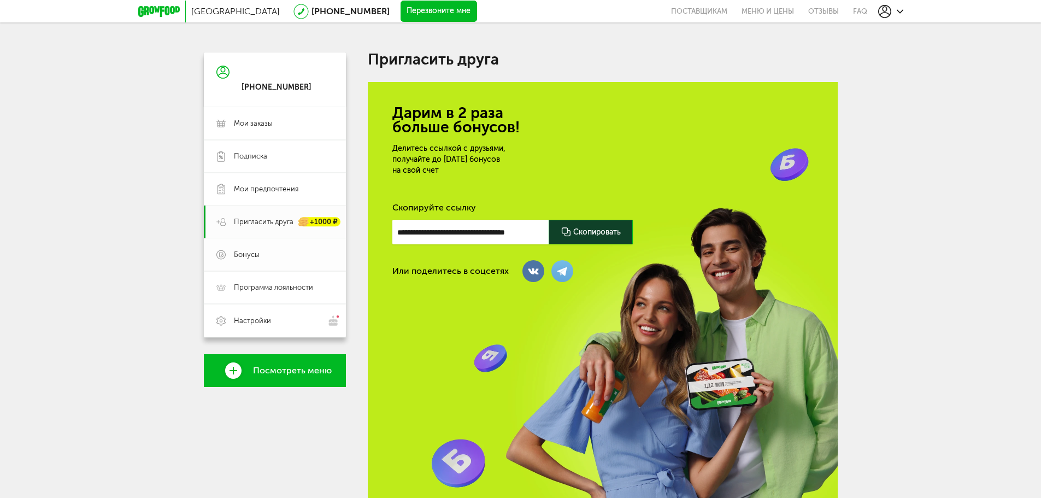
click at [253, 253] on span "Бонусы" at bounding box center [247, 255] width 26 height 10
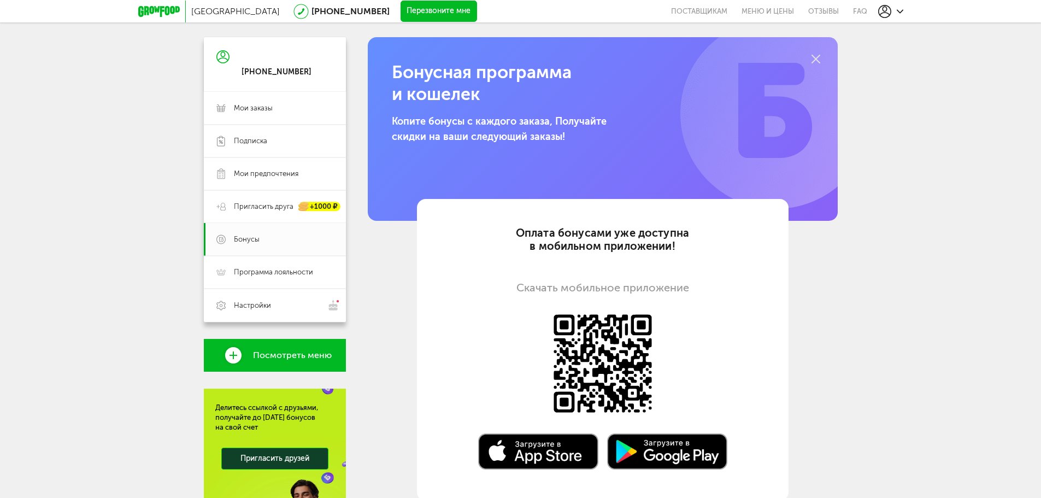
scroll to position [55, 0]
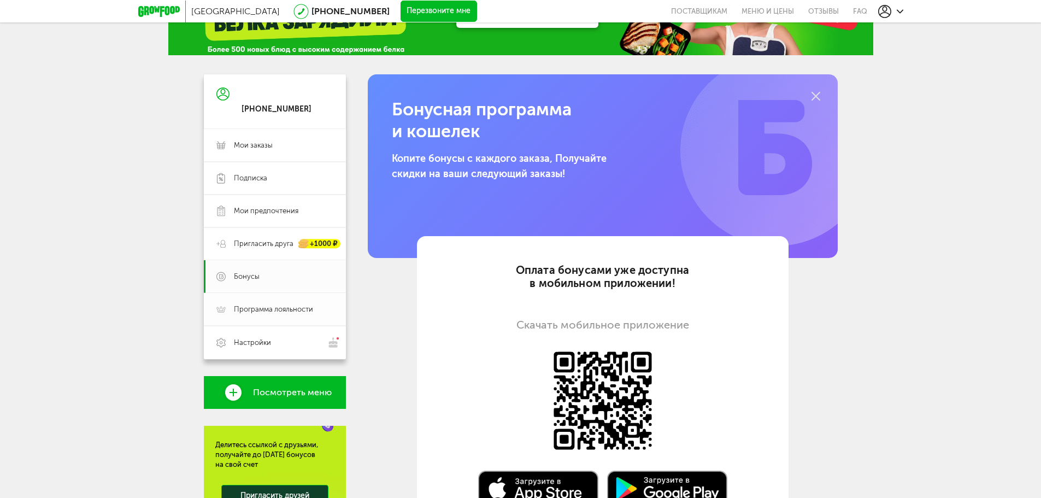
click at [271, 310] on span "Программа лояльности" at bounding box center [273, 310] width 79 height 10
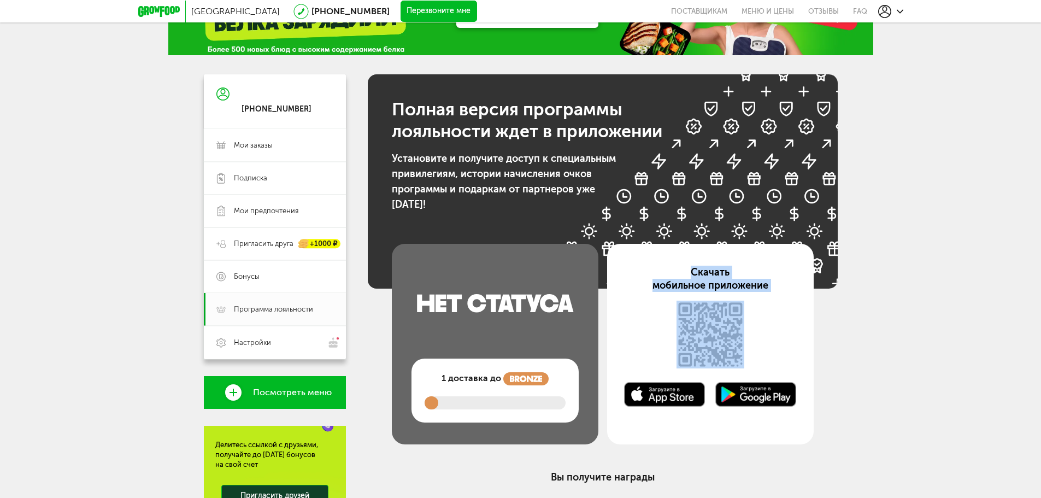
drag, startPoint x: 433, startPoint y: 403, endPoint x: 647, endPoint y: 364, distance: 217.9
click at [647, 364] on div "1 доставка до Скачать мобильное приложение" at bounding box center [603, 344] width 422 height 201
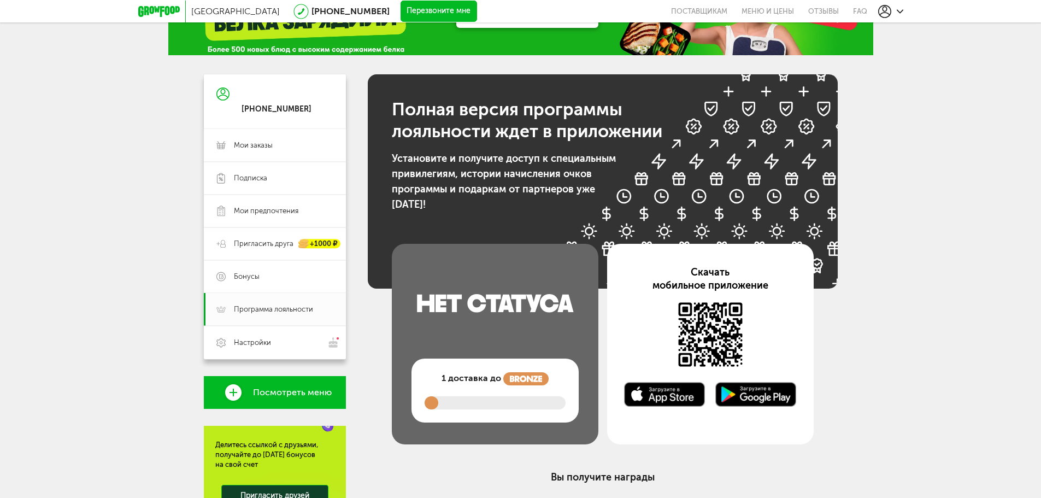
click at [371, 349] on div "Полная версия программы лояльности ждет в приложении Установите и получите дост…" at bounding box center [603, 335] width 470 height 523
click at [273, 342] on span "Настройки" at bounding box center [283, 342] width 99 height 11
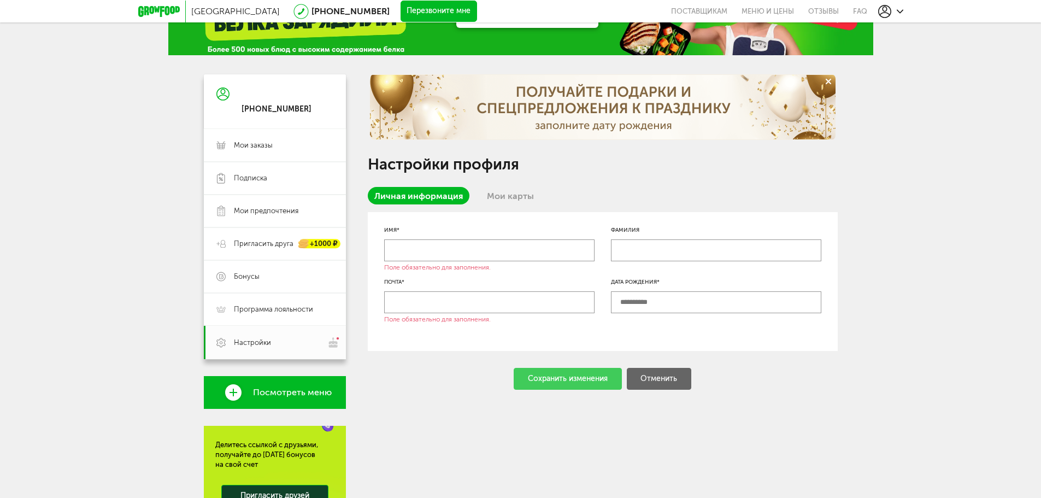
click at [464, 249] on input "text" at bounding box center [489, 250] width 210 height 22
type input "******"
click at [655, 299] on input "text" at bounding box center [716, 302] width 210 height 22
type input "**********"
click at [461, 305] on input "text" at bounding box center [489, 302] width 210 height 22
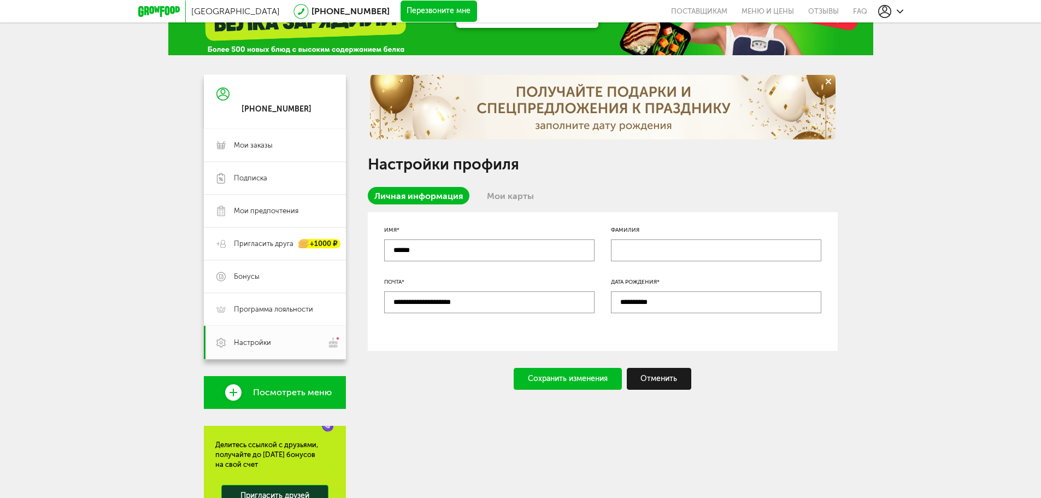
type input "**********"
click at [503, 328] on div "**********" at bounding box center [603, 281] width 470 height 139
click at [557, 376] on div "Сохранить изменения" at bounding box center [568, 379] width 108 height 22
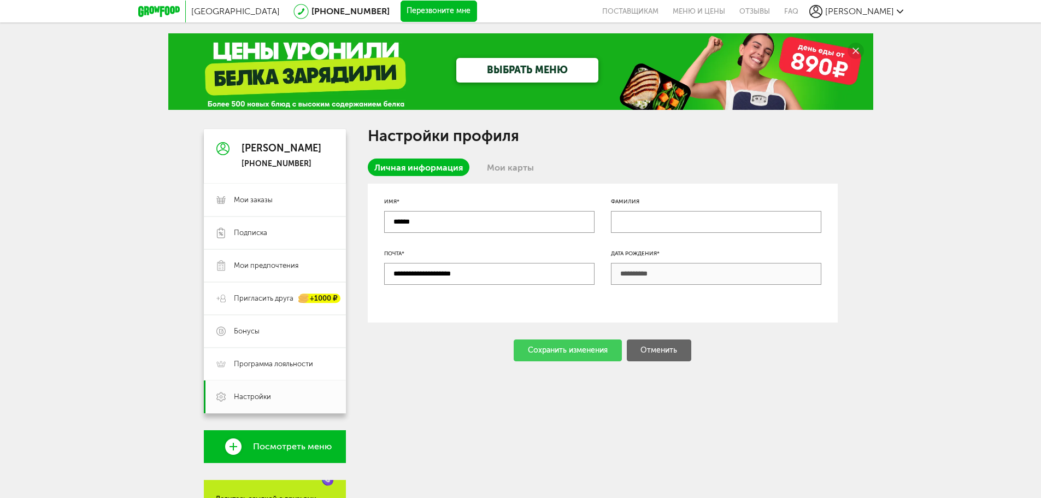
click at [500, 168] on link "Мои карты" at bounding box center [511, 167] width 60 height 17
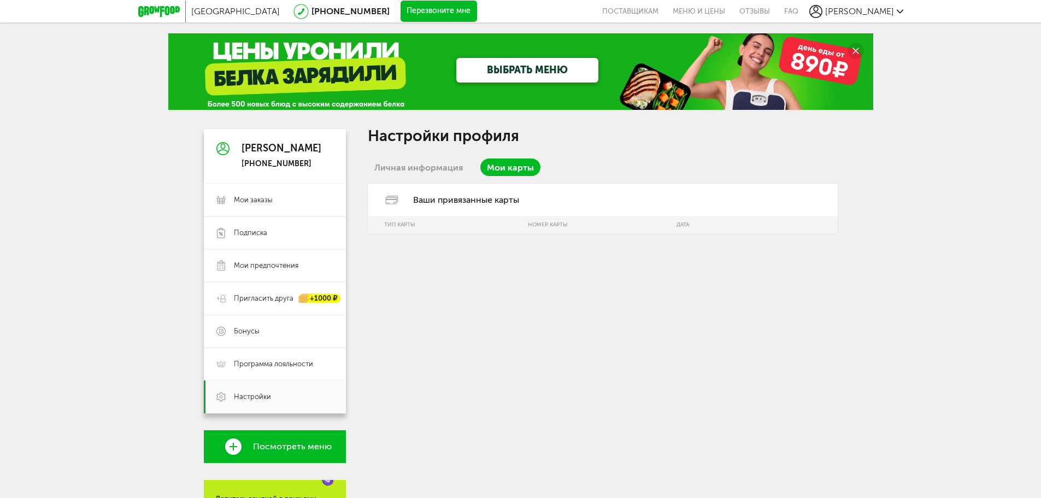
click at [434, 171] on link "Личная информация" at bounding box center [419, 167] width 102 height 17
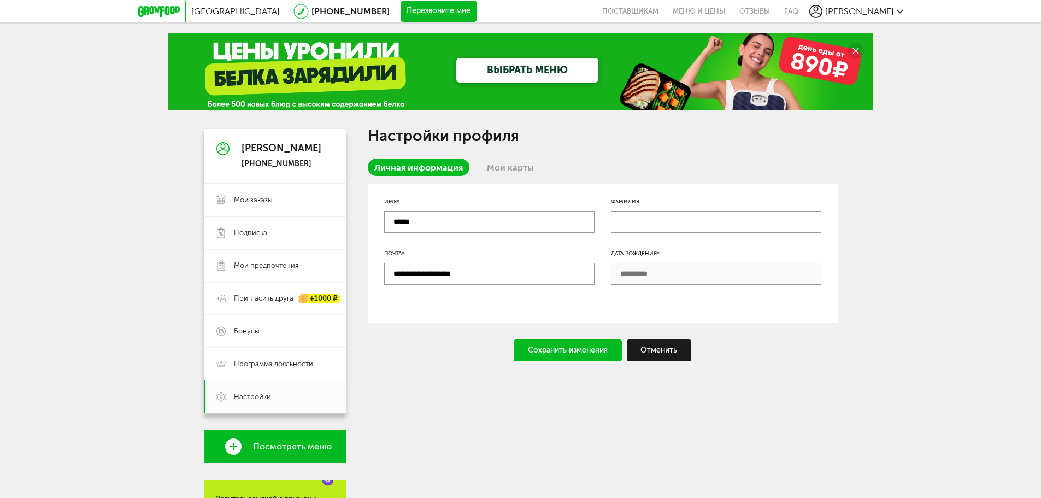
click at [305, 446] on span "Посмотреть меню" at bounding box center [292, 447] width 79 height 10
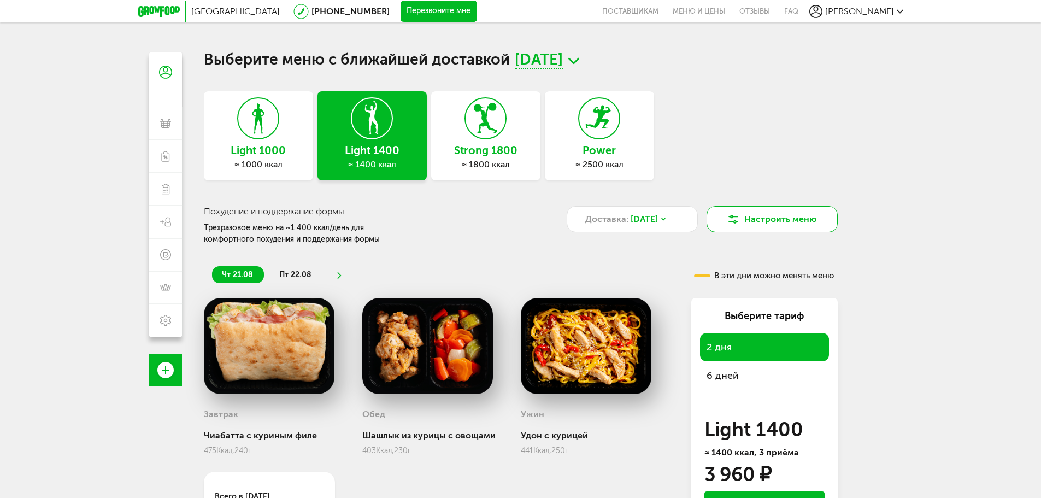
click at [768, 219] on button "Настроить меню" at bounding box center [772, 219] width 131 height 26
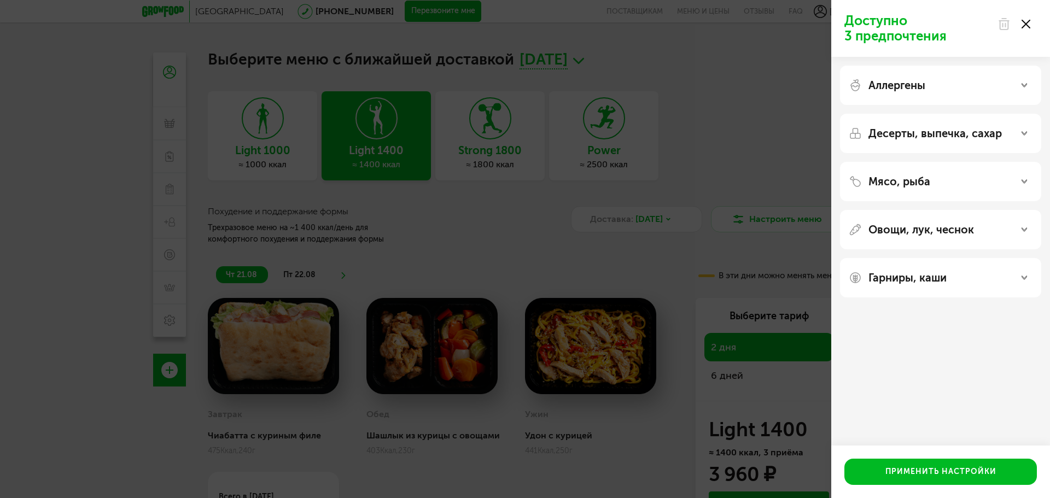
click at [1029, 21] on use at bounding box center [1025, 24] width 9 height 9
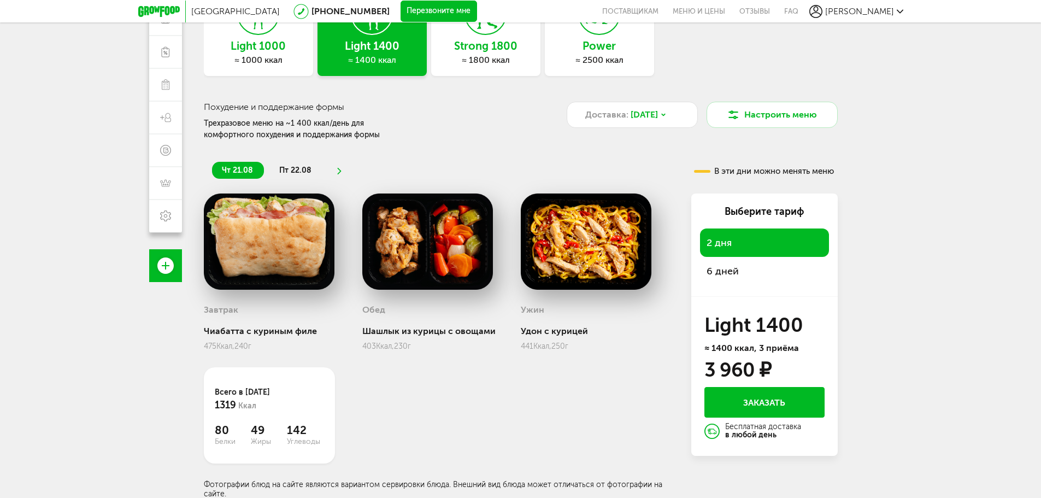
scroll to position [105, 0]
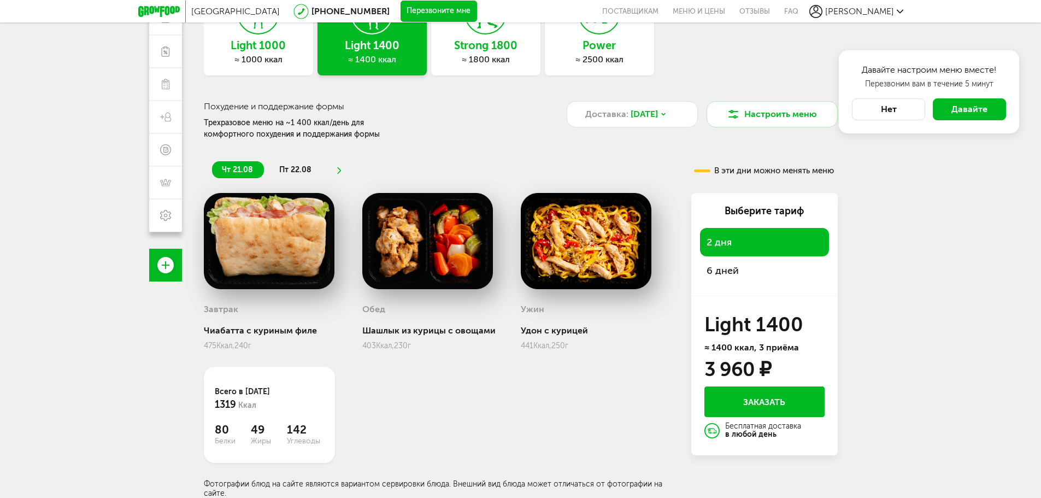
click at [903, 107] on button "Нет" at bounding box center [888, 109] width 73 height 22
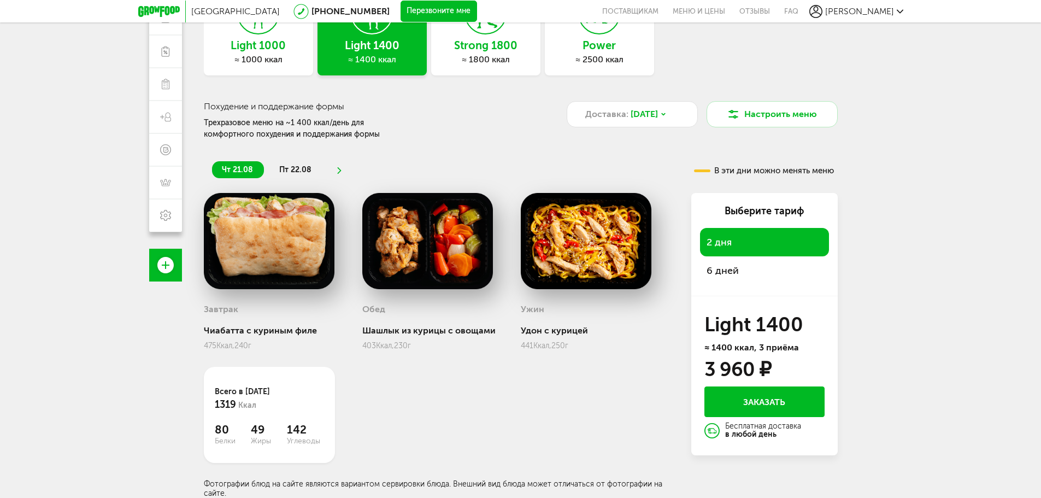
click at [288, 166] on span "пт 22.08" at bounding box center [295, 169] width 32 height 9
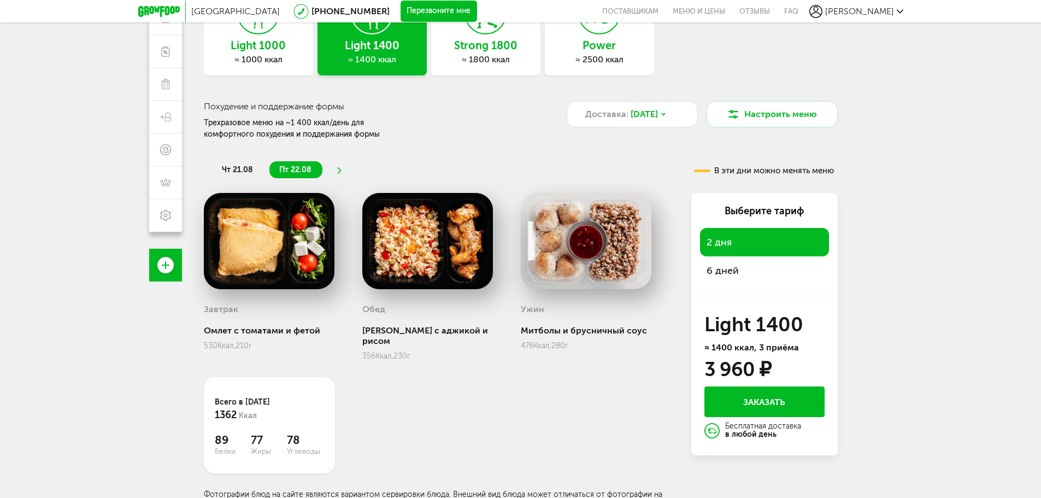
click at [235, 172] on span "чт 21.08" at bounding box center [237, 169] width 31 height 9
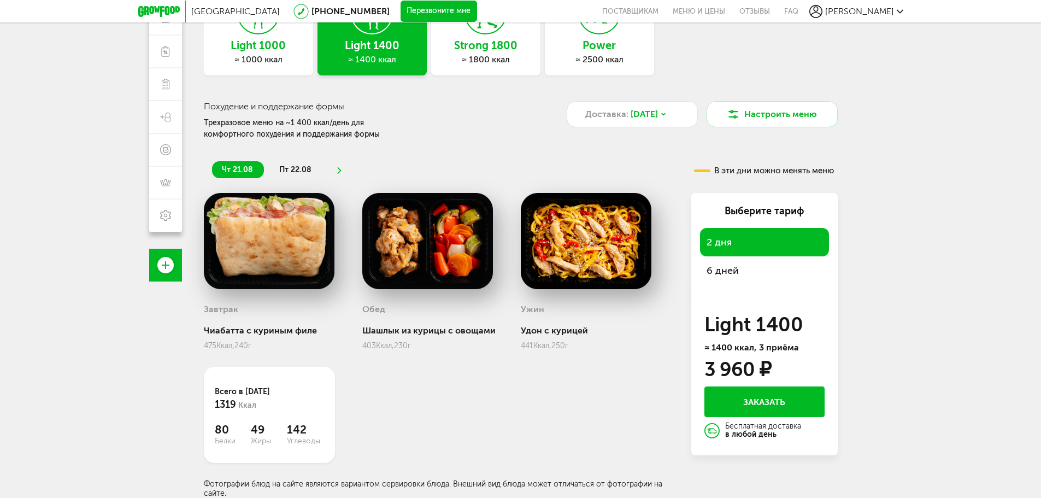
click at [286, 167] on span "пт 22.08" at bounding box center [295, 169] width 32 height 9
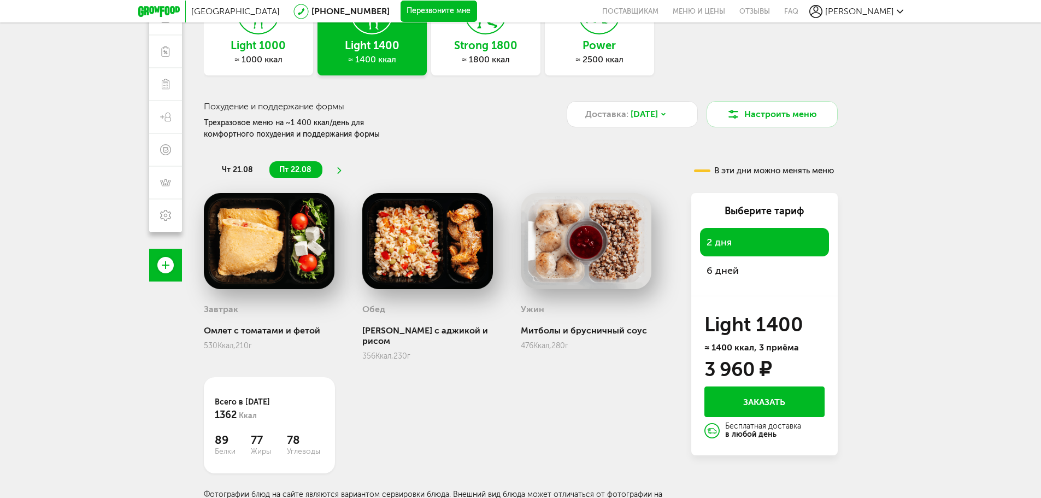
click at [247, 164] on li "чт 21.08" at bounding box center [238, 169] width 52 height 17
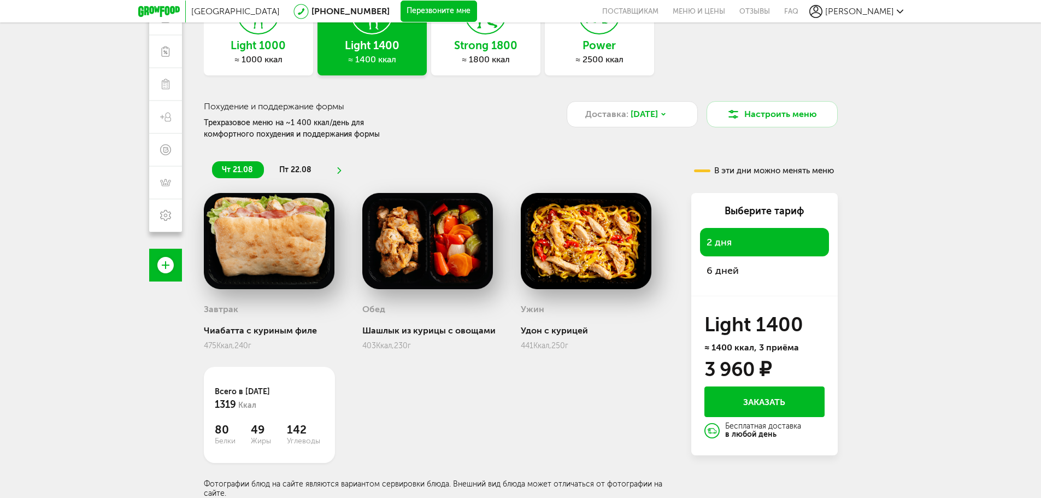
click at [741, 267] on div "6 дней" at bounding box center [764, 270] width 129 height 28
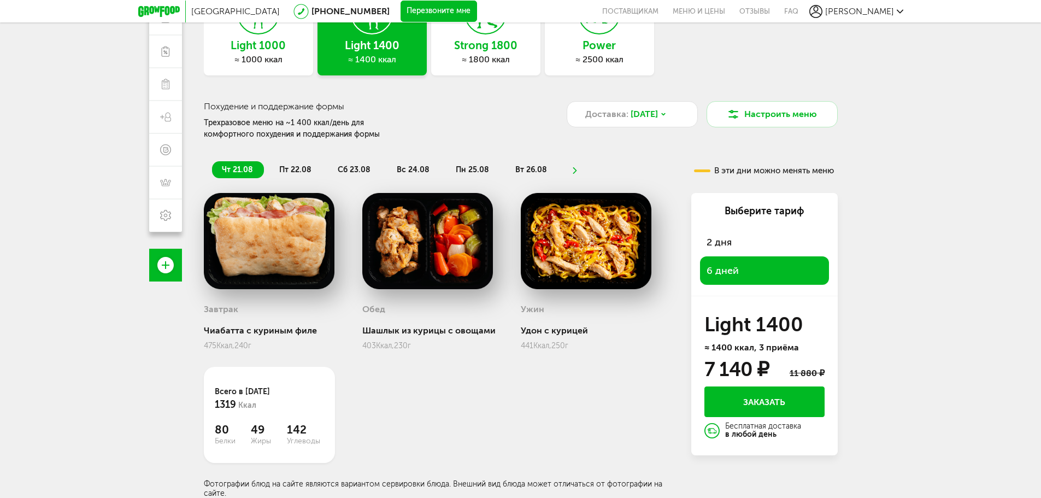
click at [739, 246] on div "2 дня" at bounding box center [764, 242] width 129 height 28
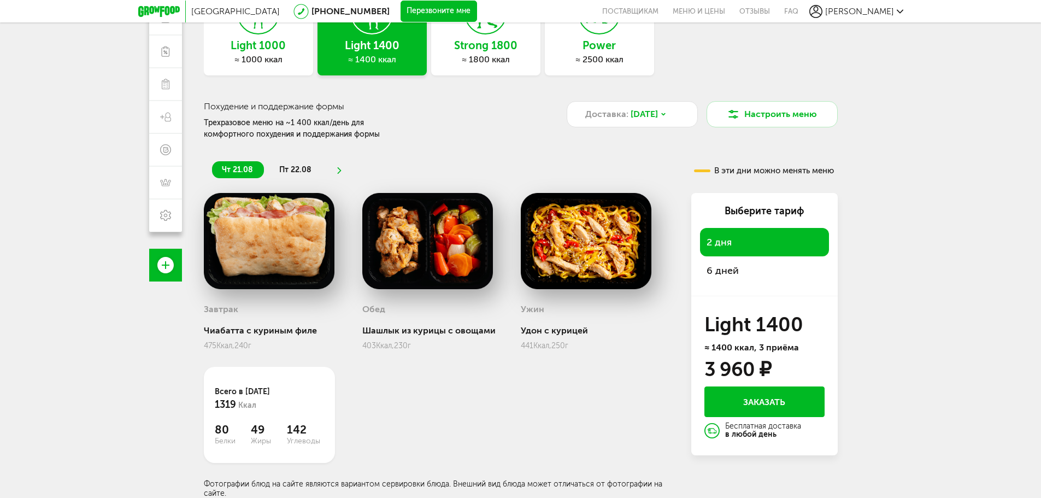
click at [739, 268] on div "6 дней" at bounding box center [764, 270] width 129 height 28
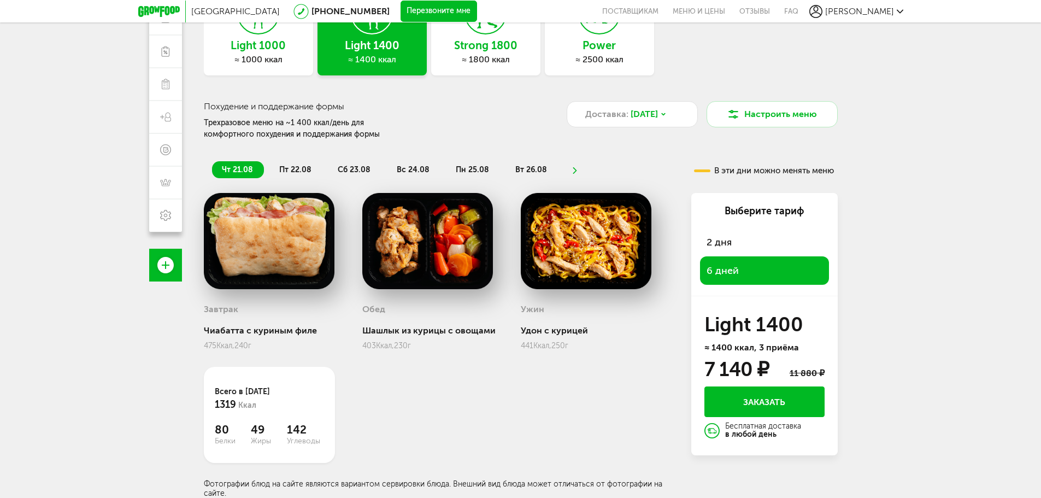
click at [741, 248] on div "2 дня" at bounding box center [764, 242] width 129 height 28
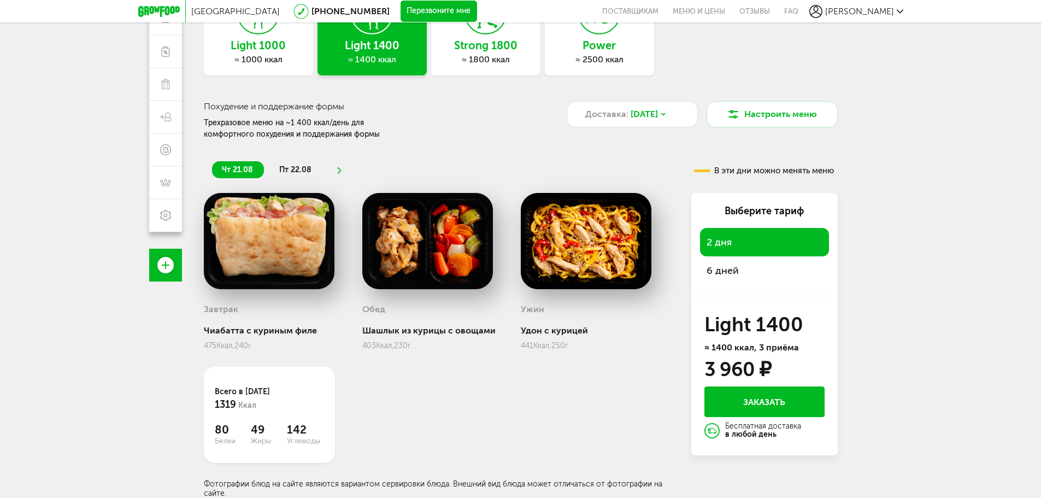
click at [736, 268] on span "6 дней" at bounding box center [723, 271] width 32 height 12
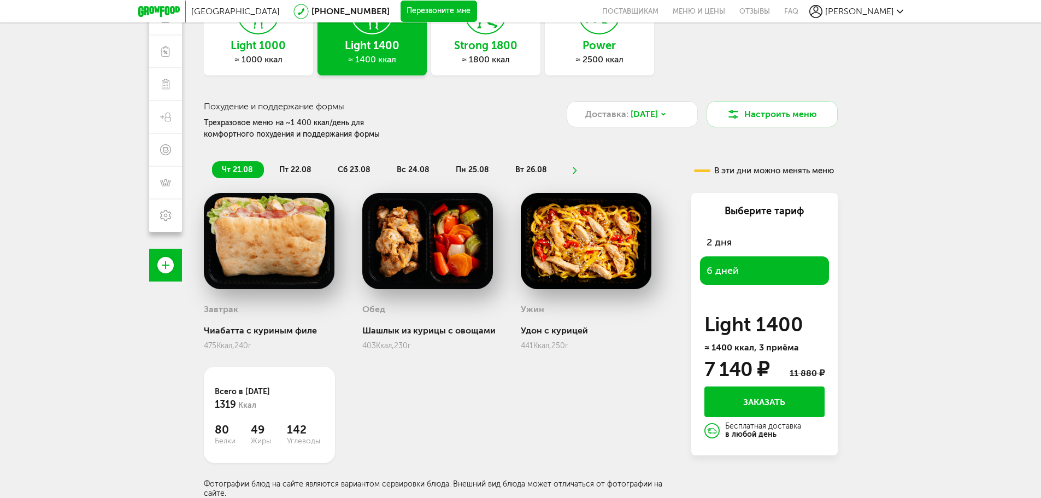
click at [741, 244] on div "2 дня" at bounding box center [764, 242] width 129 height 28
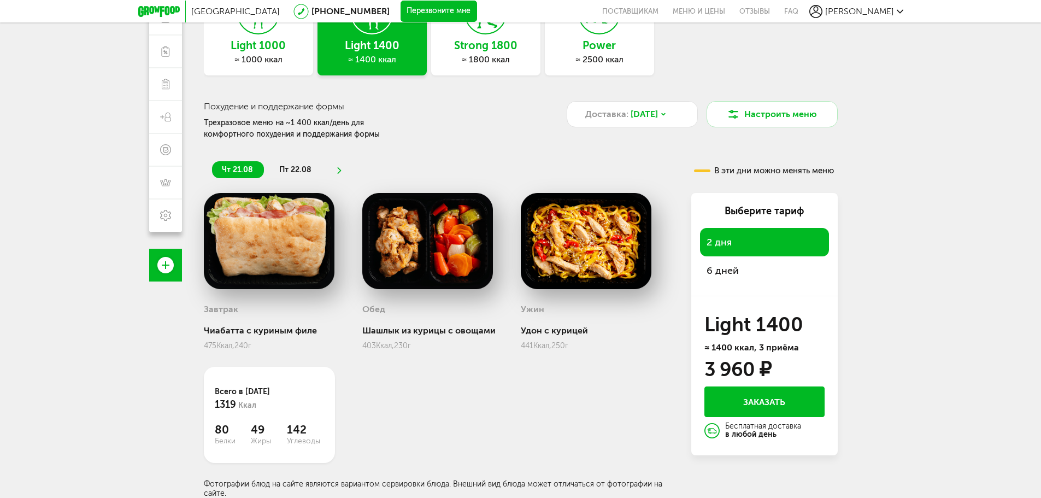
click at [741, 264] on div "6 дней" at bounding box center [764, 270] width 129 height 28
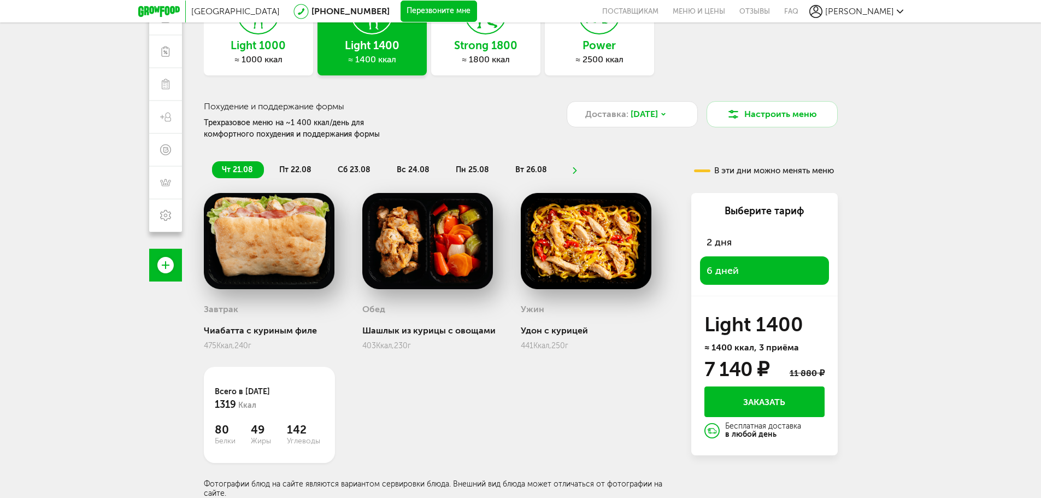
click at [715, 248] on span "2 дня" at bounding box center [719, 242] width 25 height 12
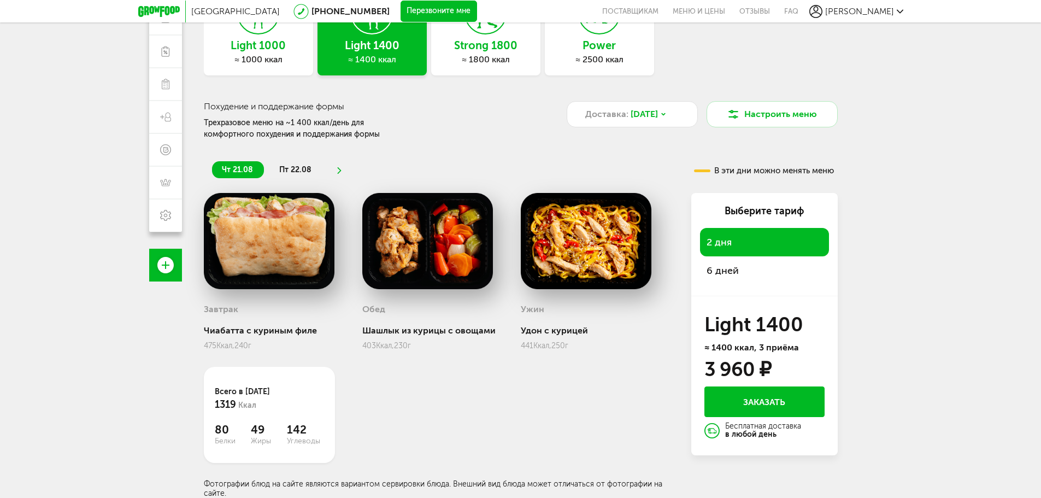
click at [717, 259] on div "6 дней" at bounding box center [764, 270] width 129 height 28
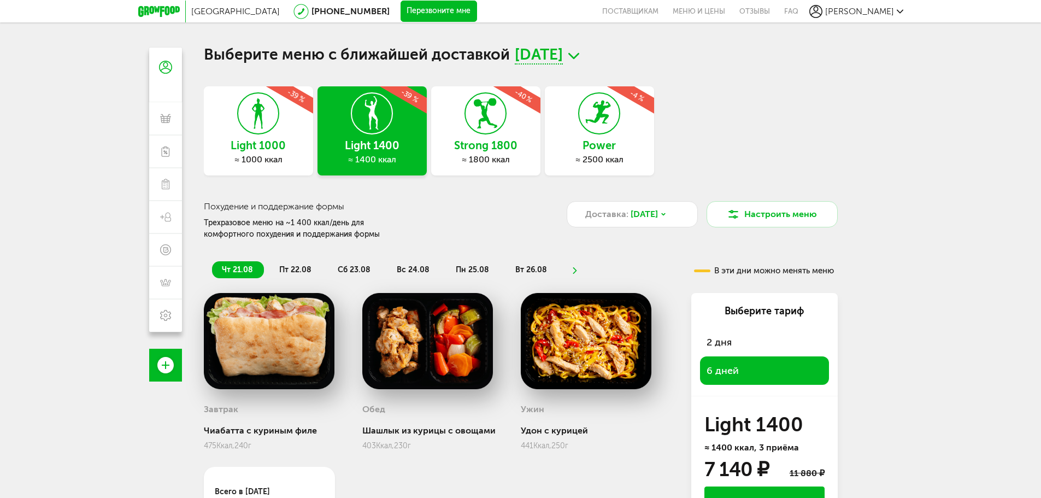
scroll to position [0, 0]
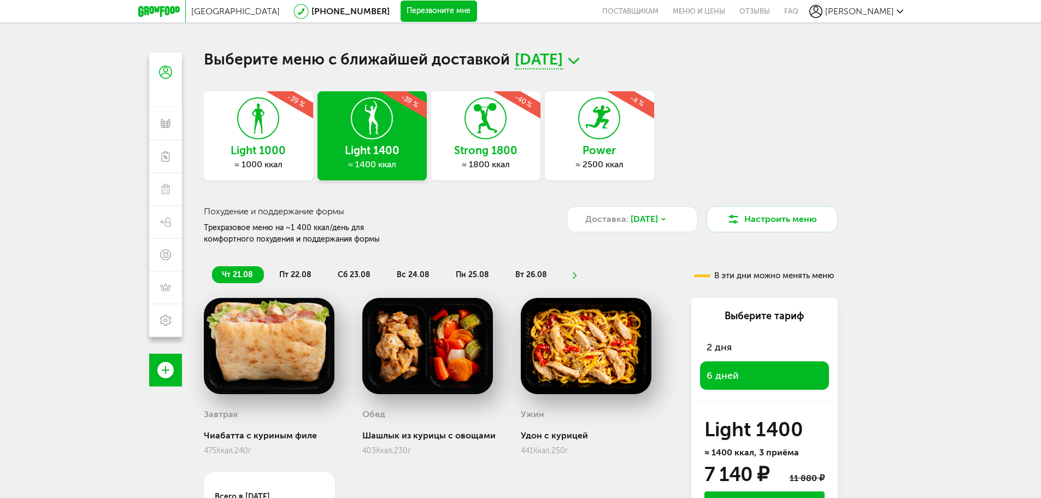
click at [489, 139] on div at bounding box center [486, 118] width 42 height 42
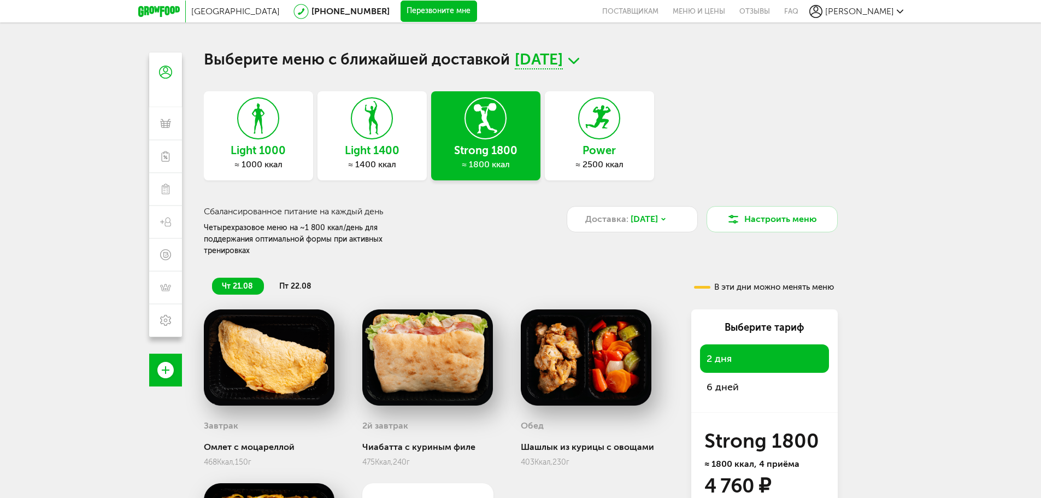
click at [727, 381] on span "6 дней" at bounding box center [723, 387] width 32 height 12
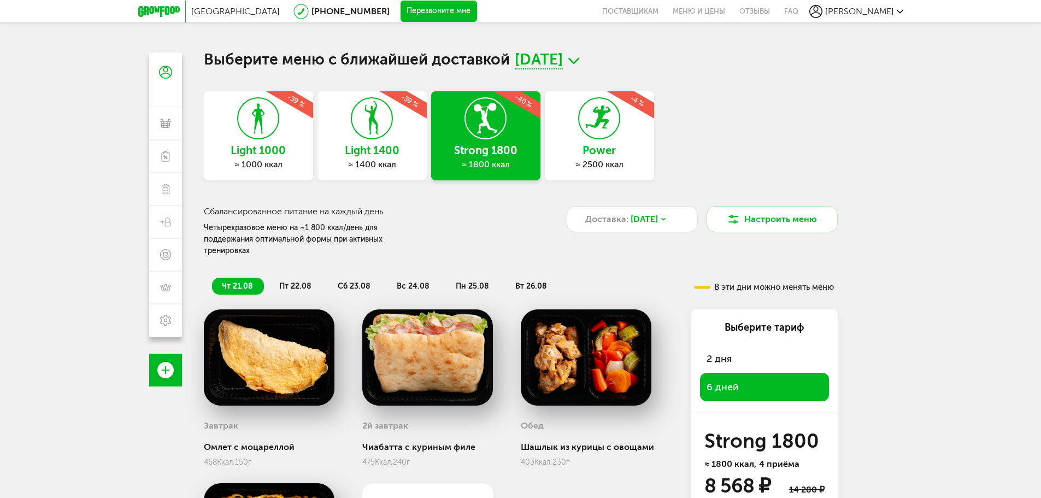
click at [374, 159] on div "Light 1400 ≈ 1400 ккал -39 %" at bounding box center [372, 135] width 109 height 89
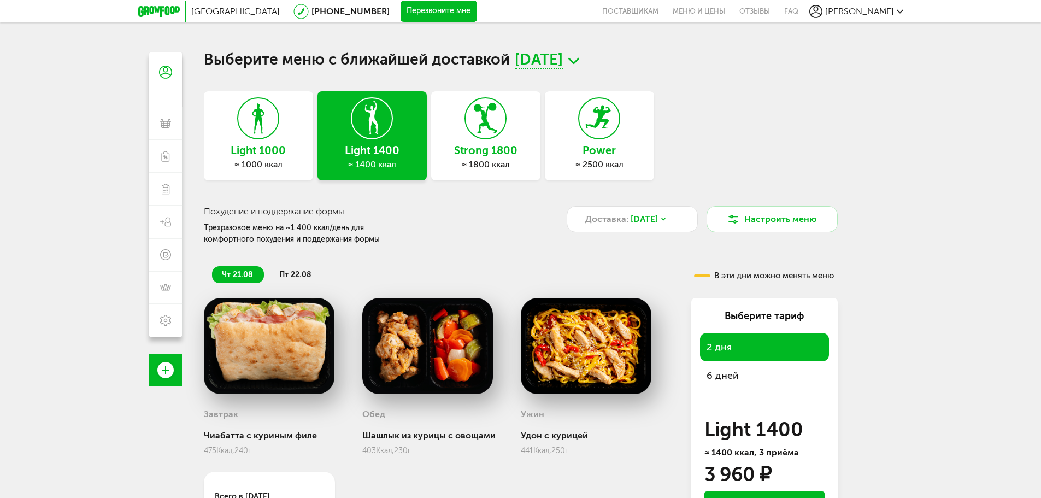
click at [486, 159] on div "Strong 1800 ≈ 1800 ккал" at bounding box center [485, 135] width 109 height 89
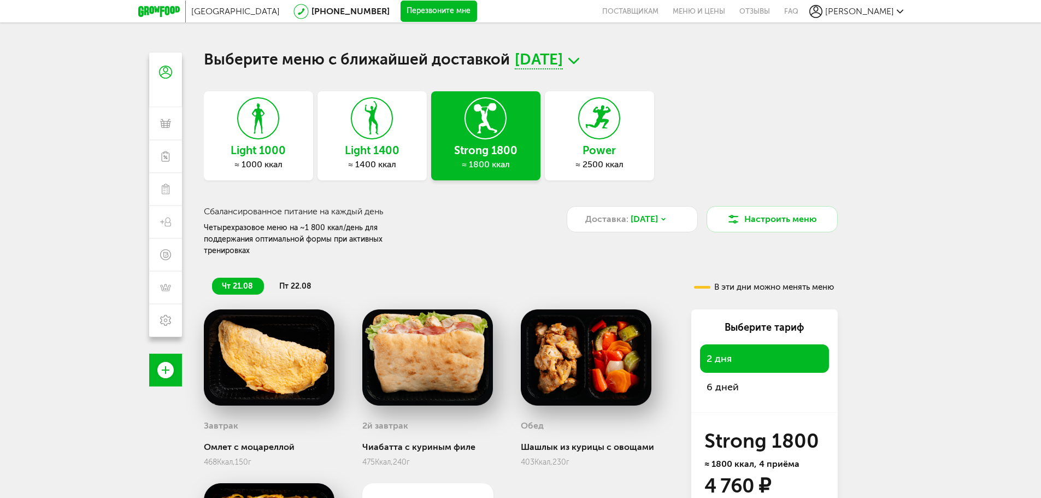
click at [378, 144] on h3 "Light 1400" at bounding box center [372, 150] width 109 height 12
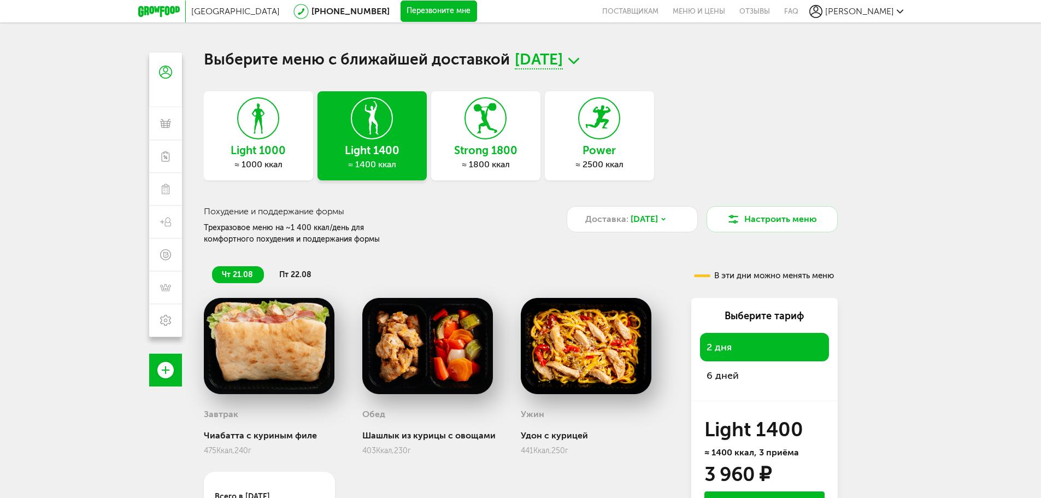
click at [154, 8] on icon at bounding box center [159, 11] width 42 height 11
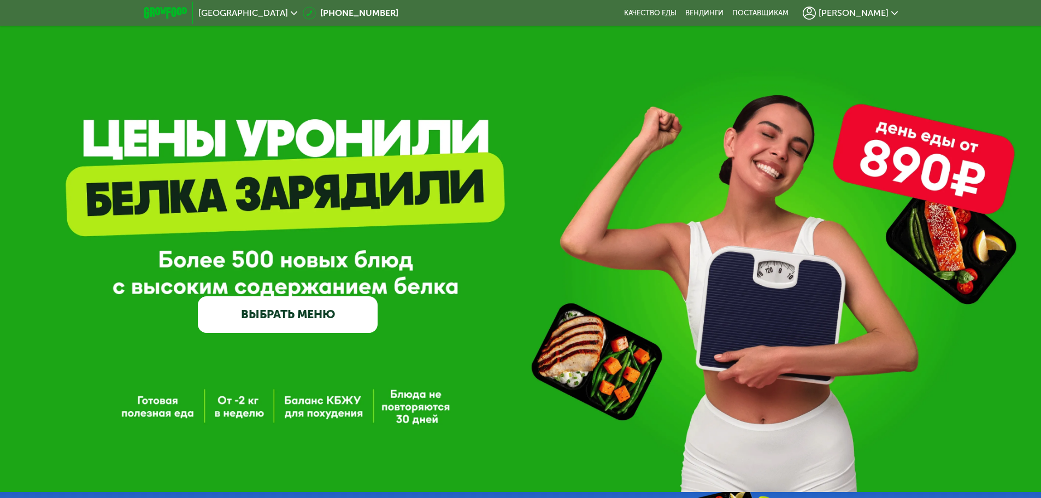
click at [298, 318] on link "ВЫБРАТЬ МЕНЮ" at bounding box center [288, 314] width 180 height 36
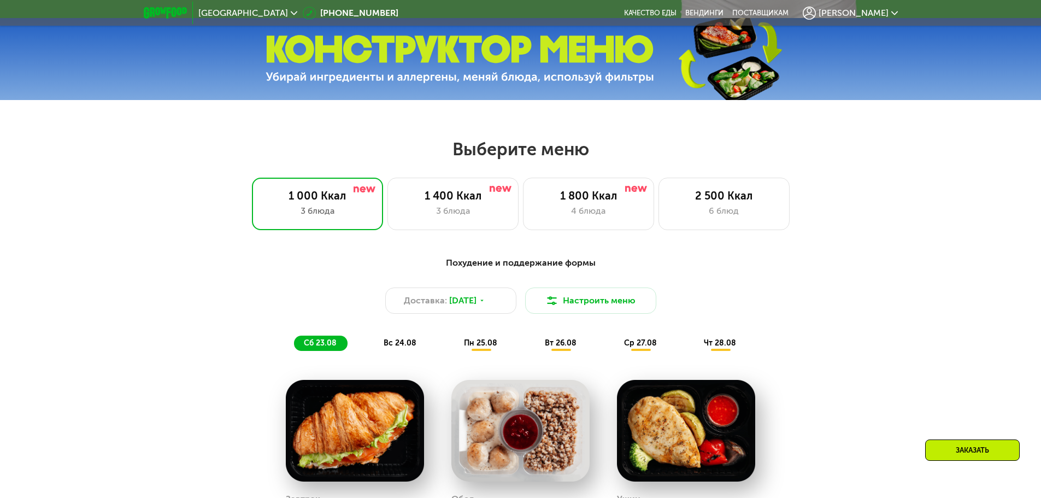
scroll to position [481, 0]
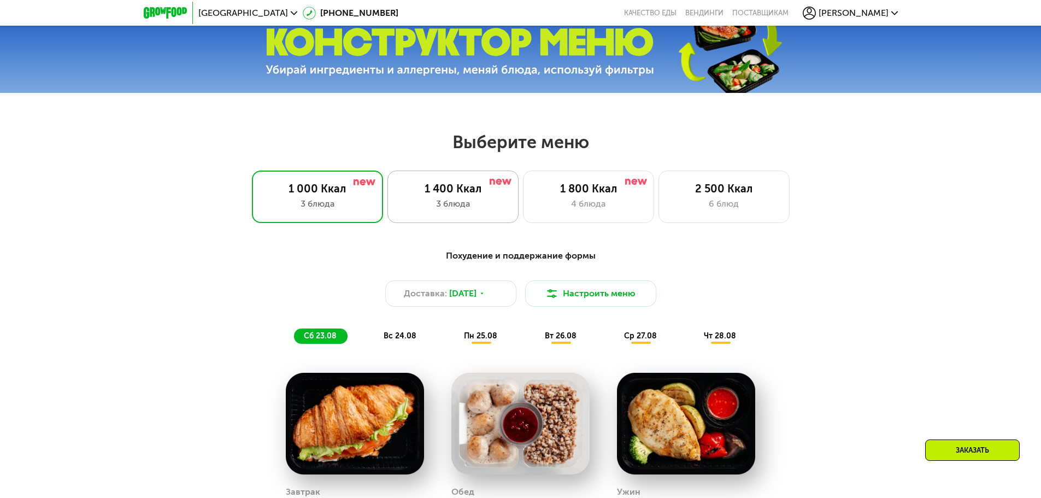
click at [523, 200] on div "1 400 Ккал 3 блюда" at bounding box center [588, 197] width 131 height 52
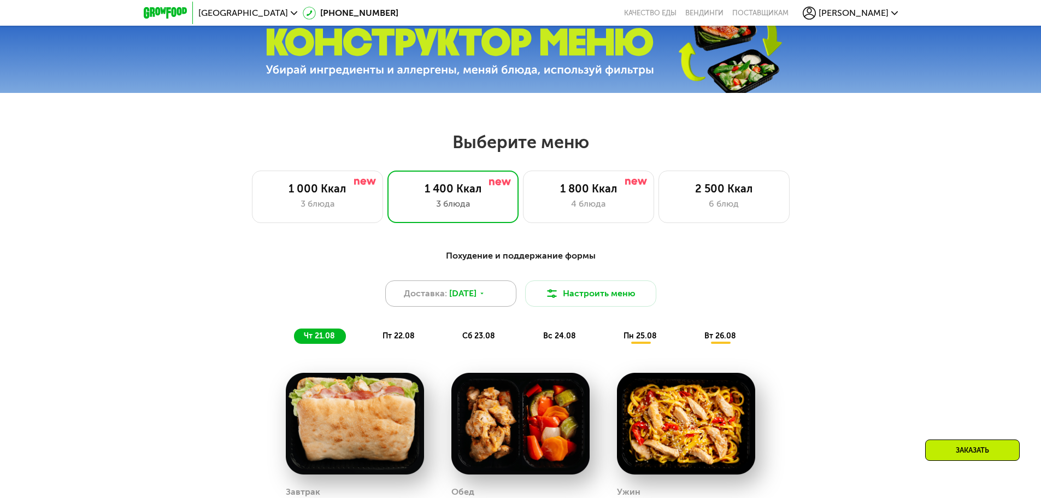
click at [493, 301] on div "Доставка: [DATE]" at bounding box center [450, 293] width 131 height 26
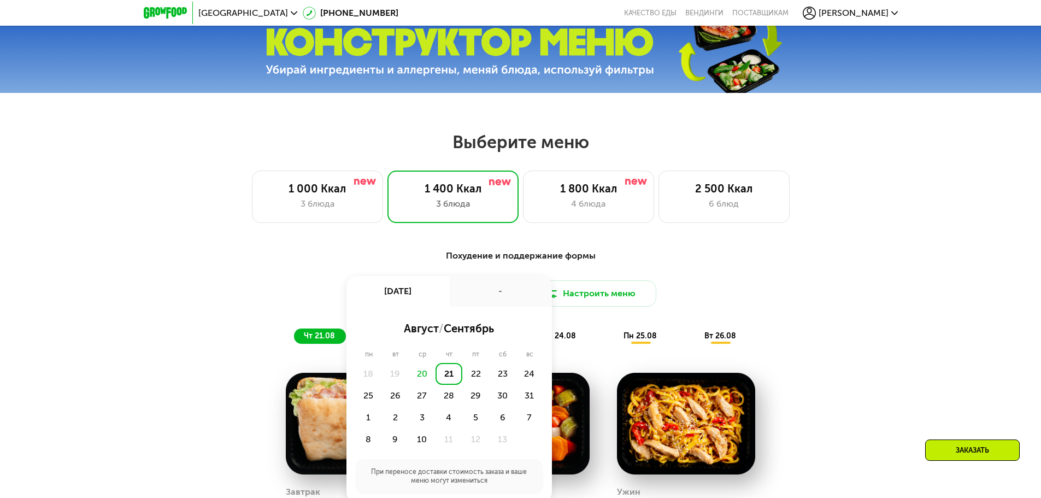
click at [448, 379] on div "21" at bounding box center [449, 374] width 27 height 22
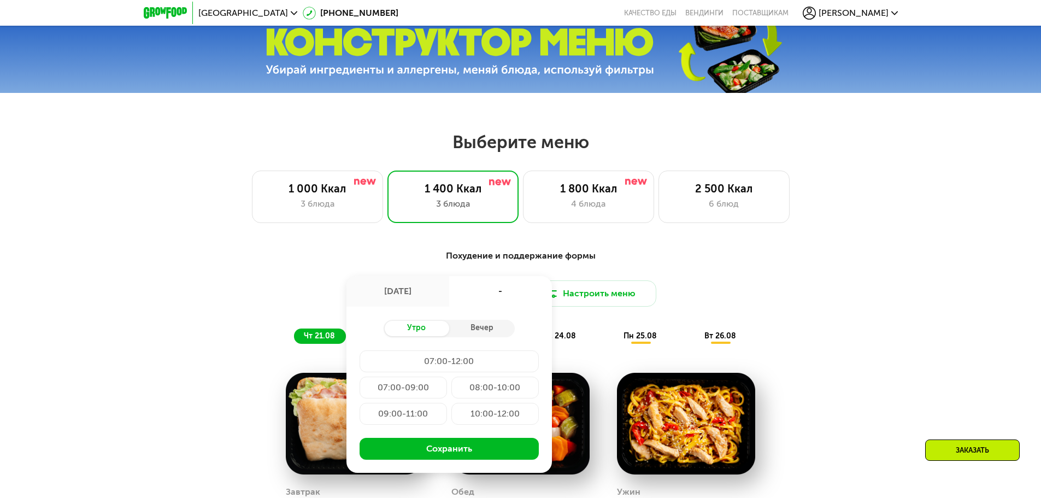
click at [484, 417] on div "10:00-12:00" at bounding box center [495, 414] width 87 height 22
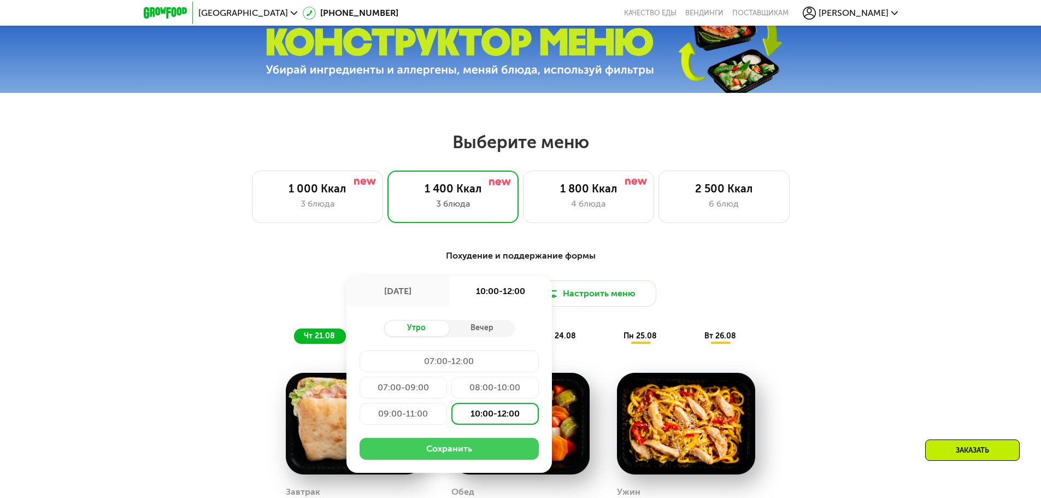
click at [455, 447] on button "Сохранить" at bounding box center [449, 449] width 179 height 22
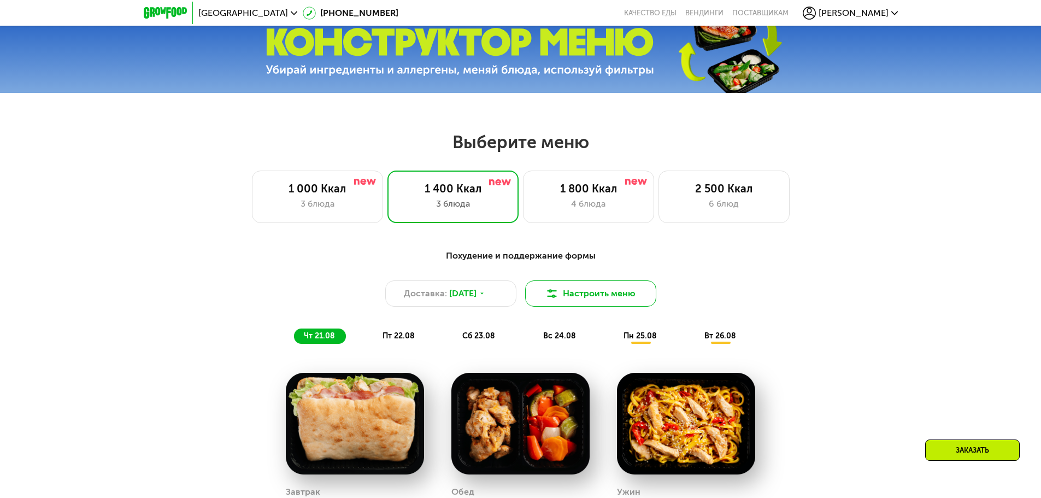
click at [596, 298] on button "Настроить меню" at bounding box center [590, 293] width 131 height 26
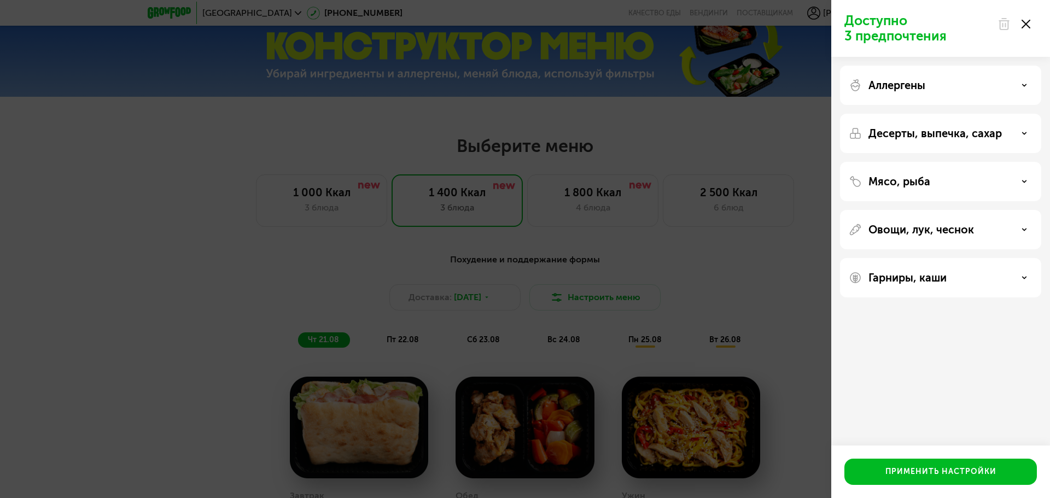
click at [1027, 133] on div "Десерты, выпечка, сахар" at bounding box center [940, 133] width 184 height 13
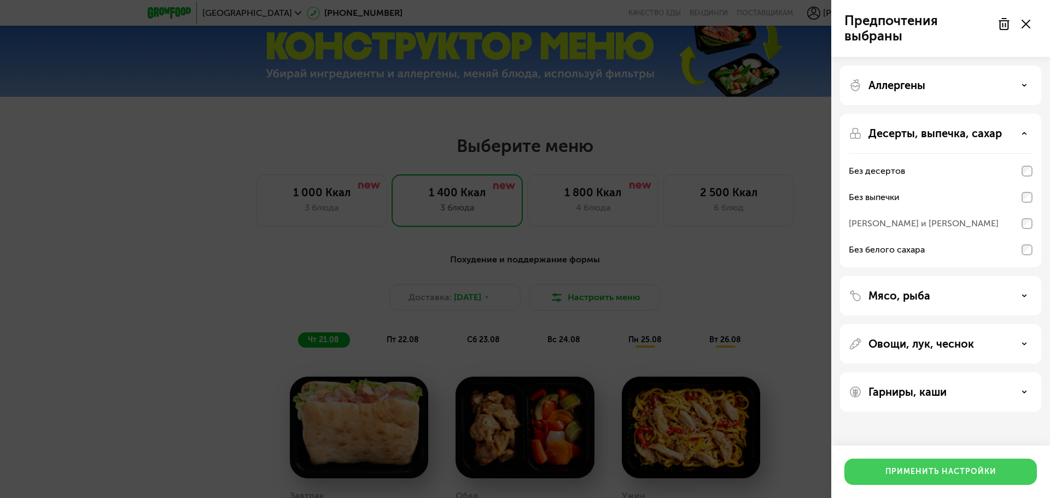
click at [928, 467] on div "Применить настройки" at bounding box center [940, 471] width 111 height 11
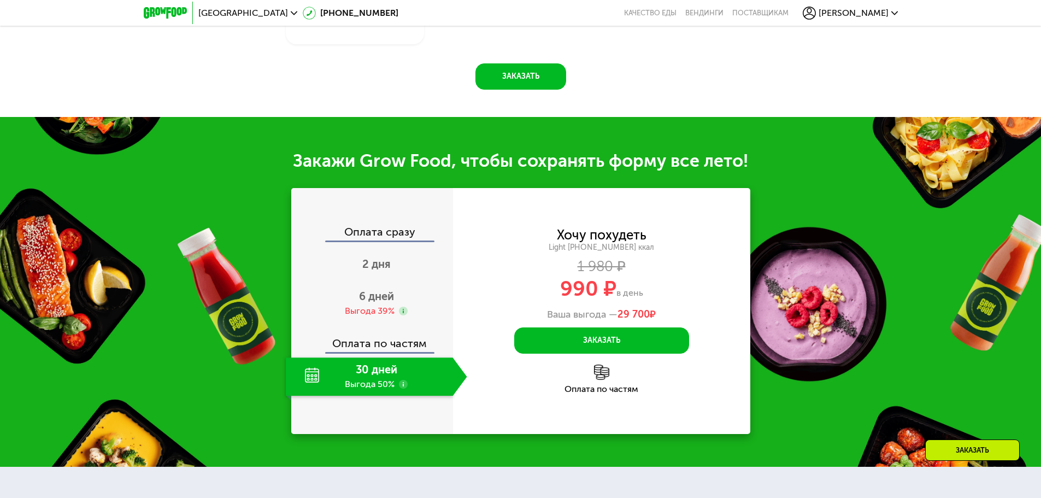
scroll to position [1082, 0]
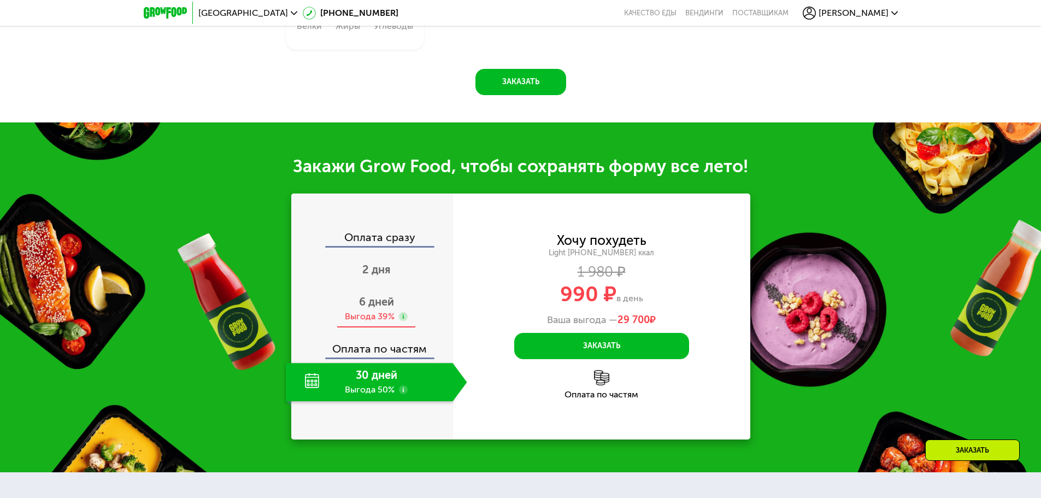
click at [378, 308] on span "6 дней" at bounding box center [376, 301] width 35 height 13
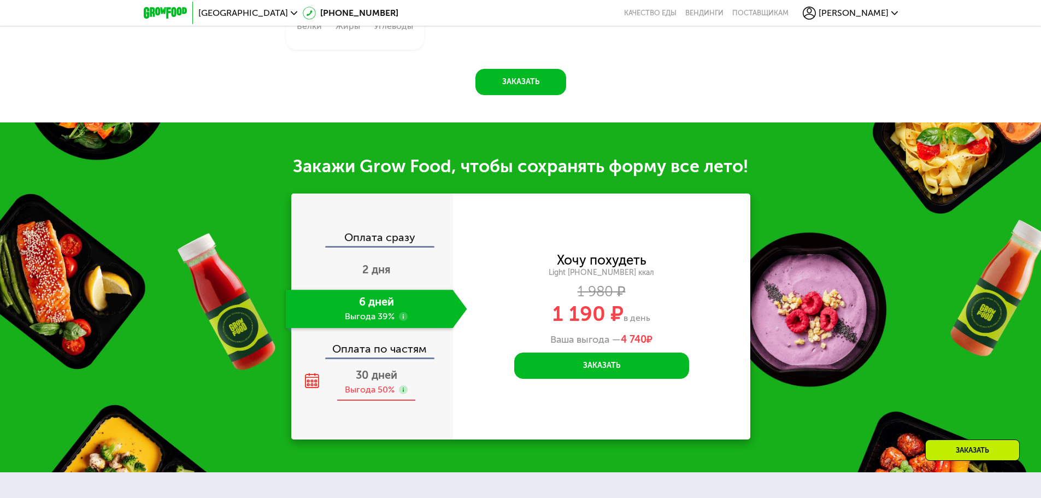
click at [381, 382] on span "30 дней" at bounding box center [377, 374] width 42 height 13
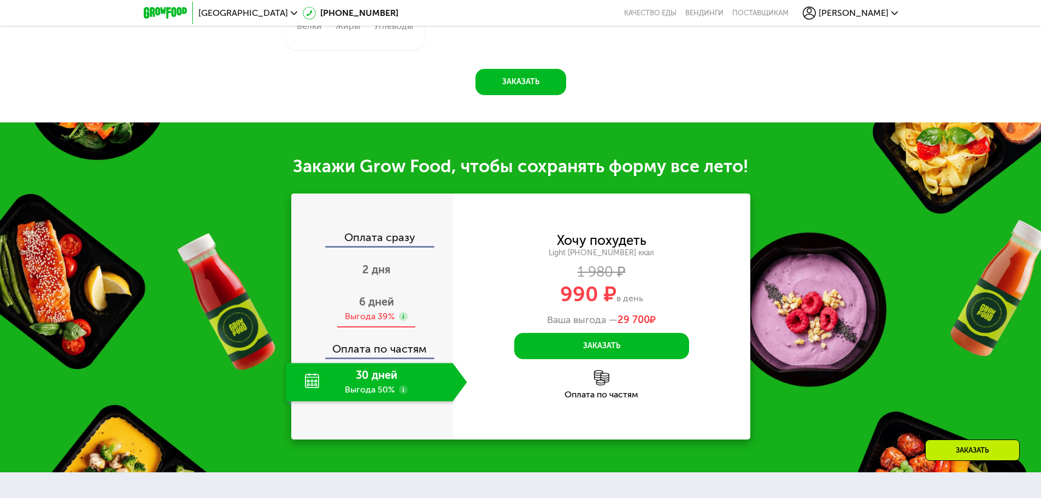
click at [378, 315] on div "Выгода 39%" at bounding box center [370, 317] width 50 height 12
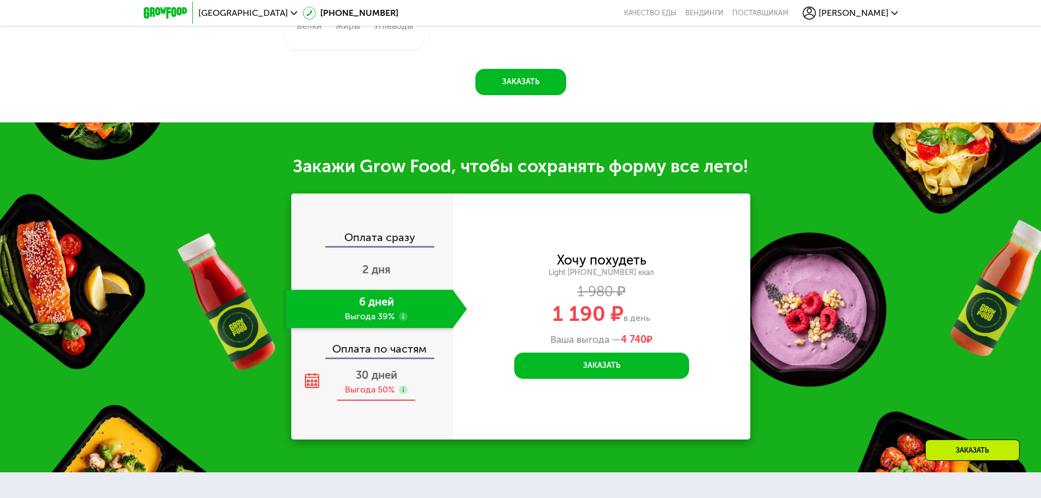
click at [374, 382] on span "30 дней" at bounding box center [377, 374] width 42 height 13
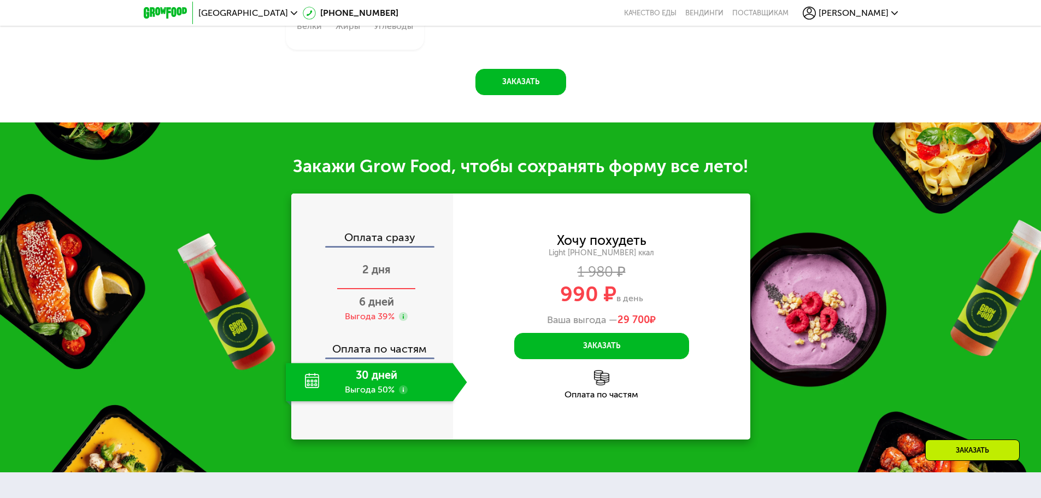
click at [367, 283] on div "2 дня" at bounding box center [376, 270] width 181 height 38
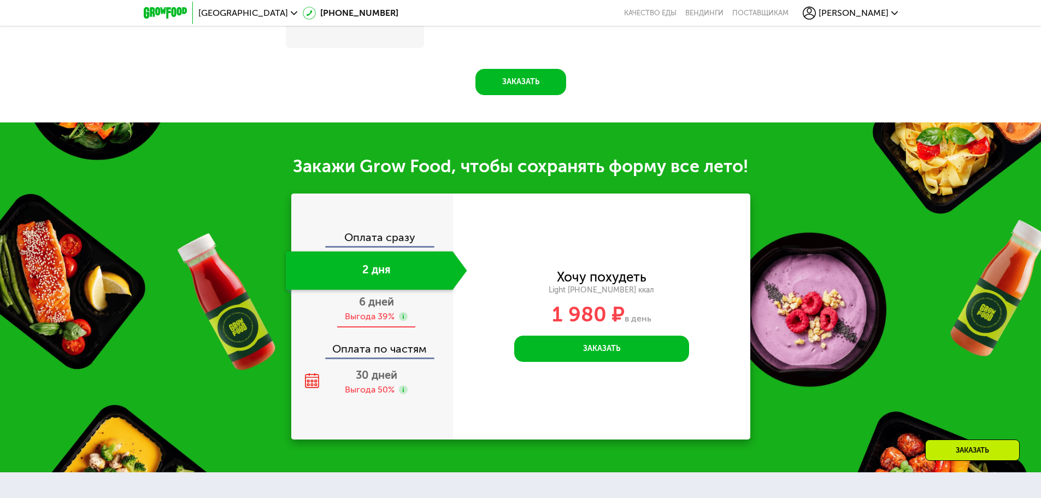
click at [375, 318] on div "Выгода 39%" at bounding box center [370, 317] width 50 height 12
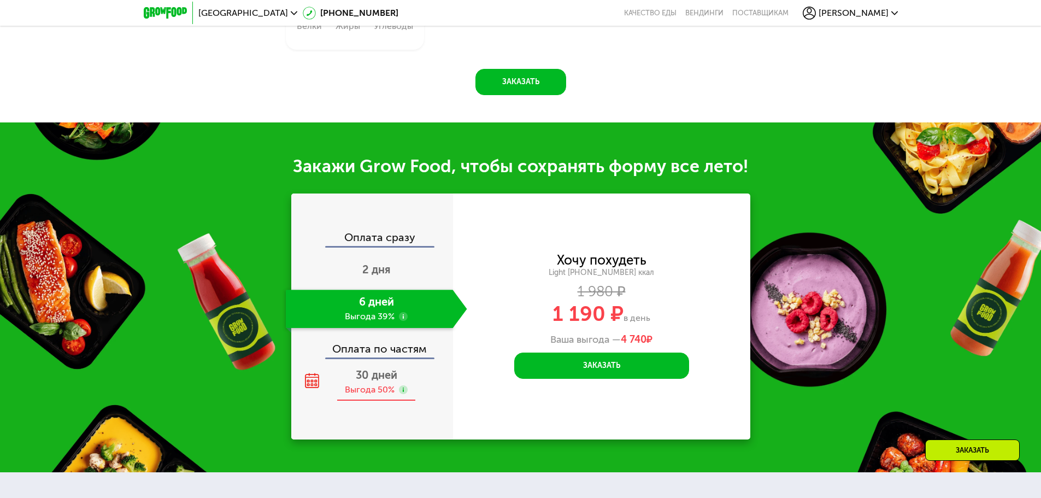
click at [378, 368] on div "30 дней Выгода 50%" at bounding box center [376, 382] width 181 height 38
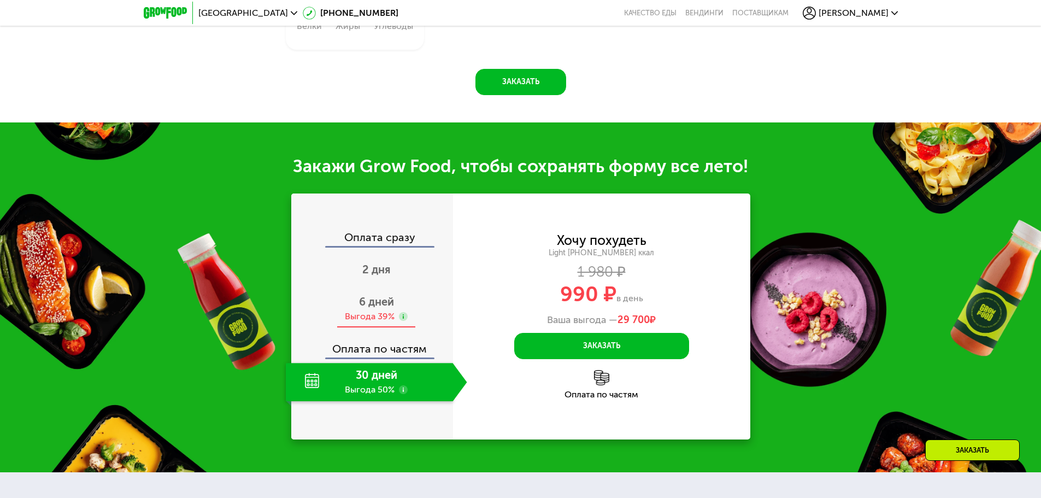
click at [373, 308] on span "6 дней" at bounding box center [376, 301] width 35 height 13
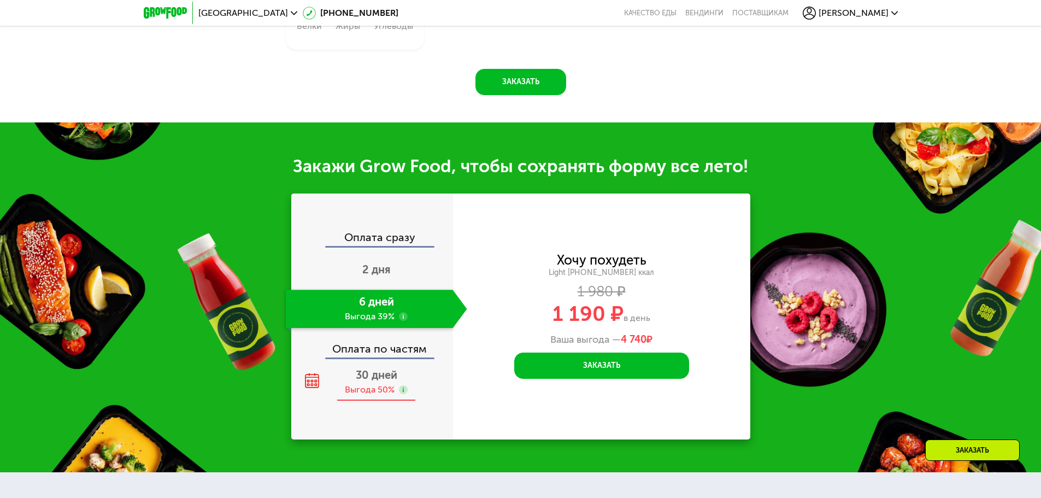
click at [368, 382] on span "30 дней" at bounding box center [377, 374] width 42 height 13
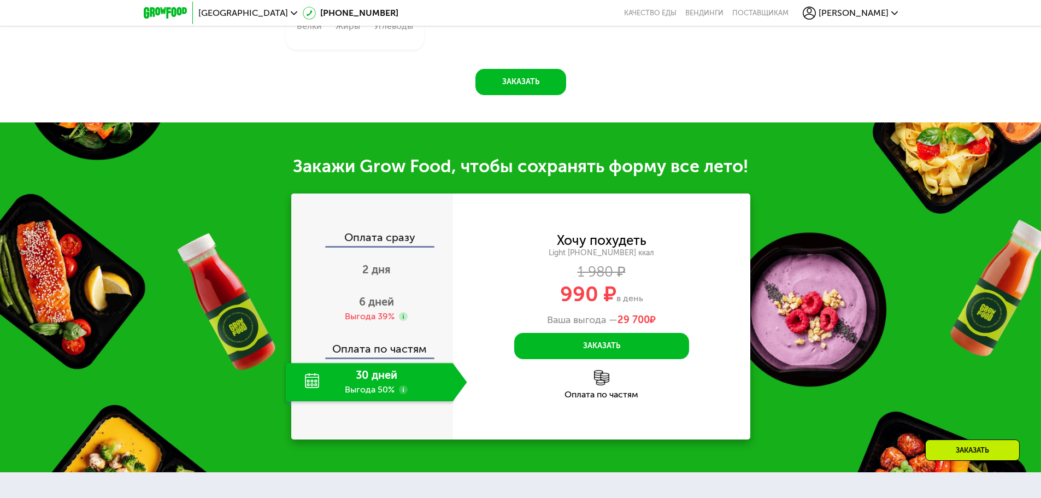
click at [600, 385] on img at bounding box center [601, 377] width 15 height 15
click at [600, 399] on div "Оплата по частям" at bounding box center [601, 394] width 297 height 9
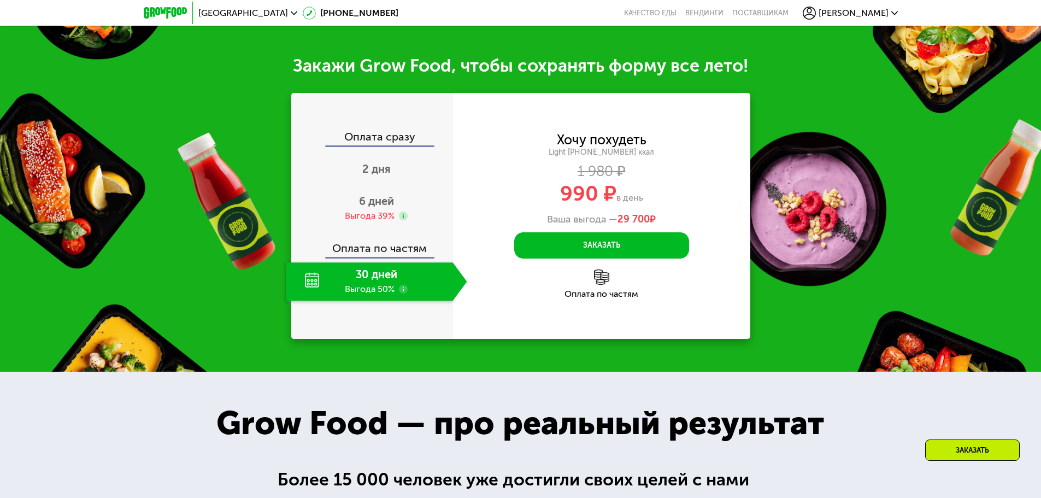
scroll to position [1137, 0]
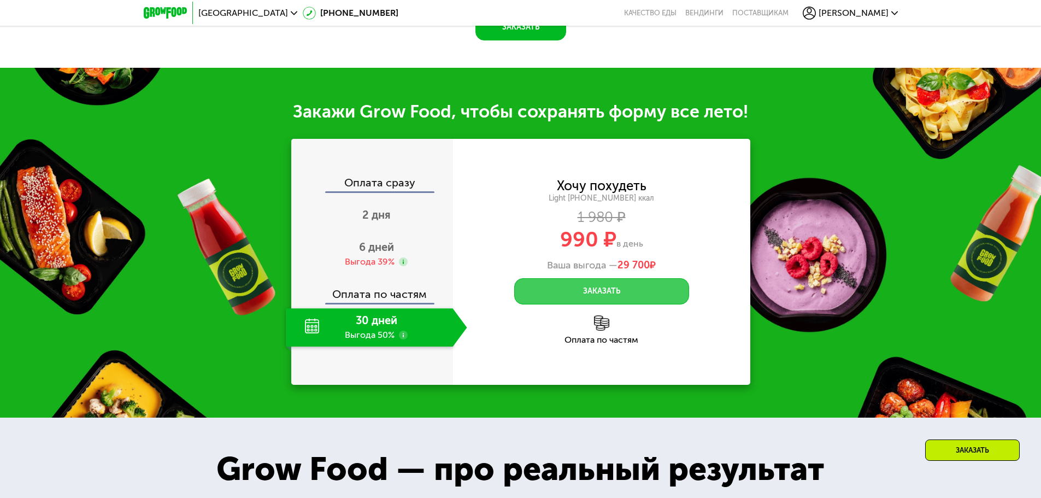
click at [588, 292] on button "Заказать" at bounding box center [601, 291] width 175 height 26
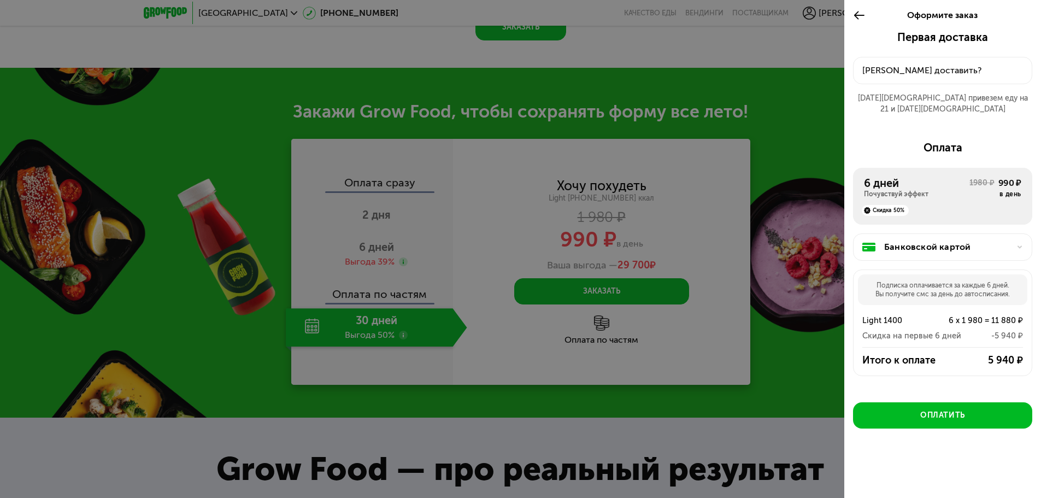
click at [923, 72] on div "[PERSON_NAME] доставить?" at bounding box center [943, 70] width 161 height 13
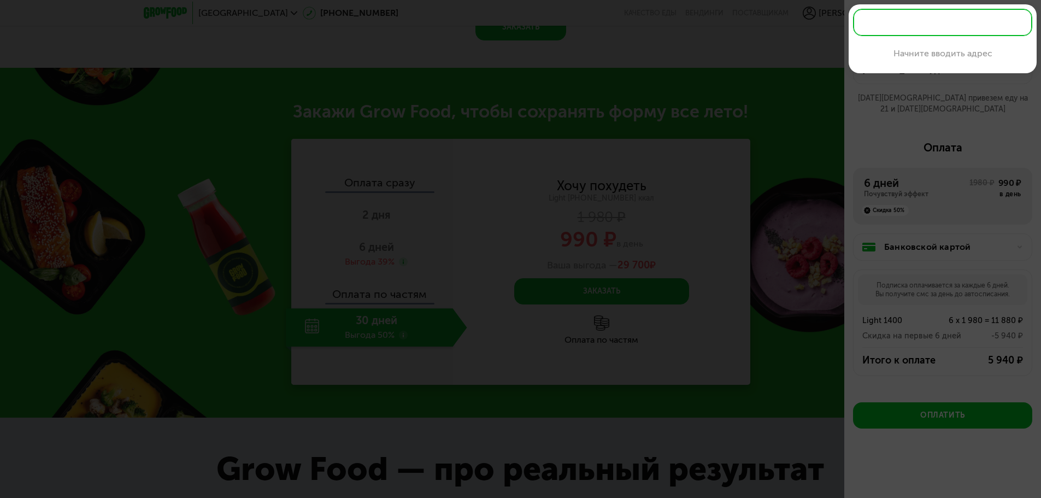
click at [921, 28] on input "text" at bounding box center [942, 22] width 179 height 27
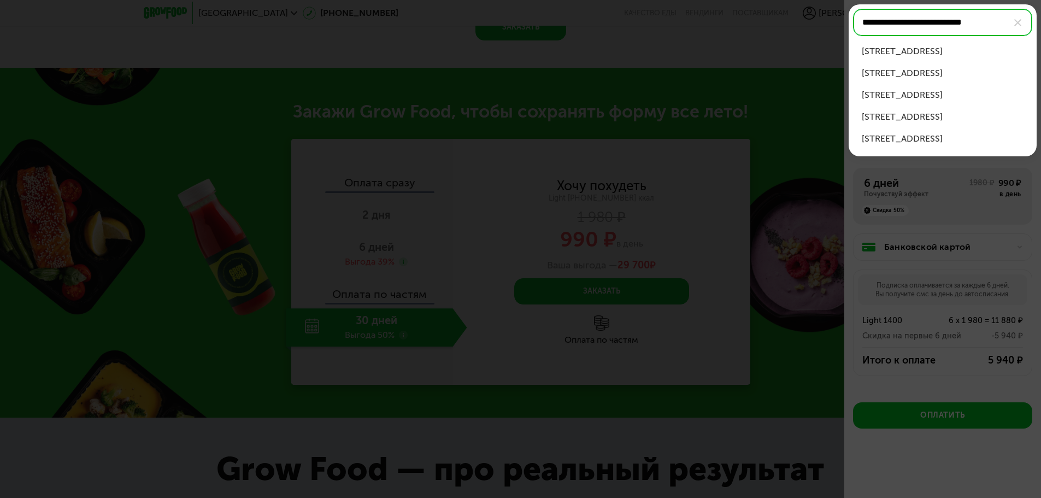
click at [927, 52] on div "[STREET_ADDRESS]" at bounding box center [943, 51] width 162 height 13
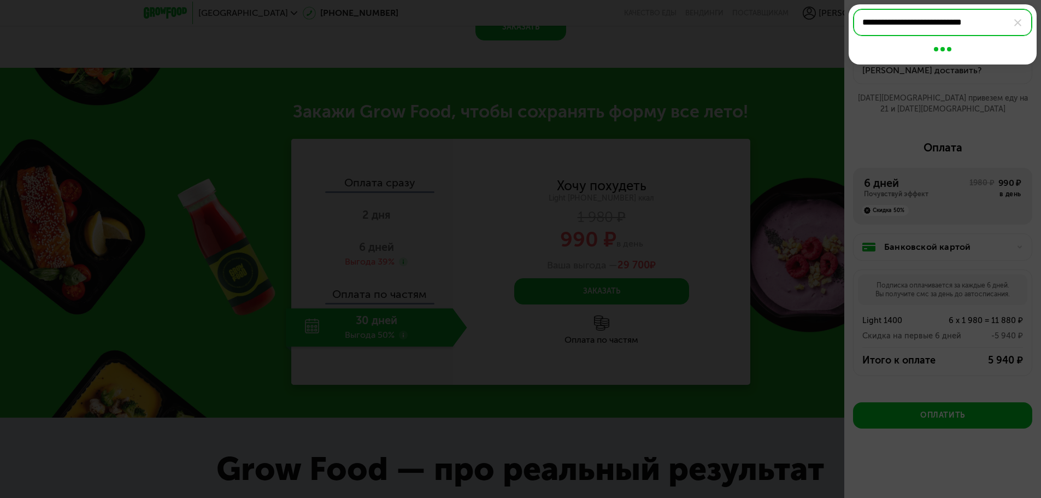
type input "**********"
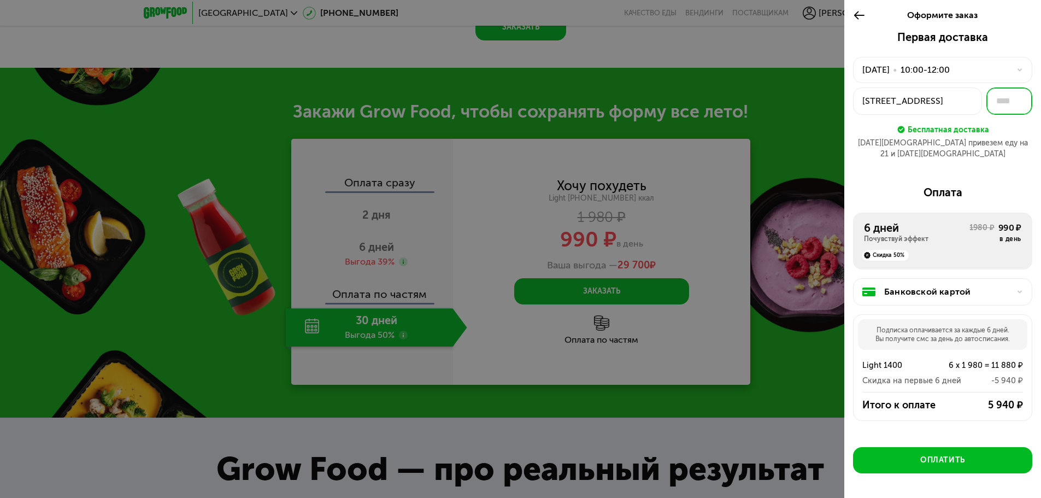
click at [1000, 104] on input "text" at bounding box center [1010, 100] width 46 height 27
type input "***"
click at [996, 162] on div "Первая доставка [DATE] • 10:00-12:00 [STREET_ADDRESS] *** Бесплатная доставка […" at bounding box center [943, 284] width 197 height 506
click at [938, 99] on div "[STREET_ADDRESS]" at bounding box center [918, 101] width 110 height 13
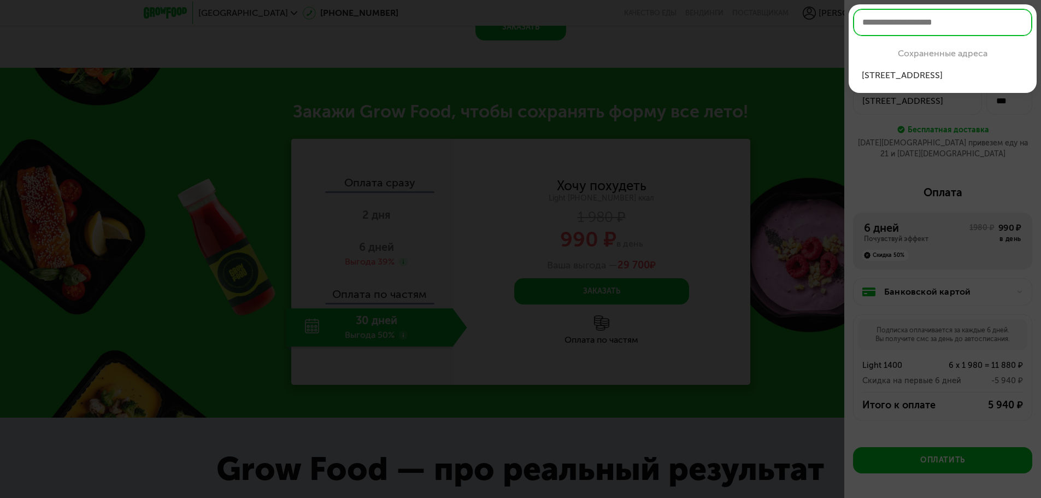
click at [990, 145] on div at bounding box center [520, 249] width 1041 height 498
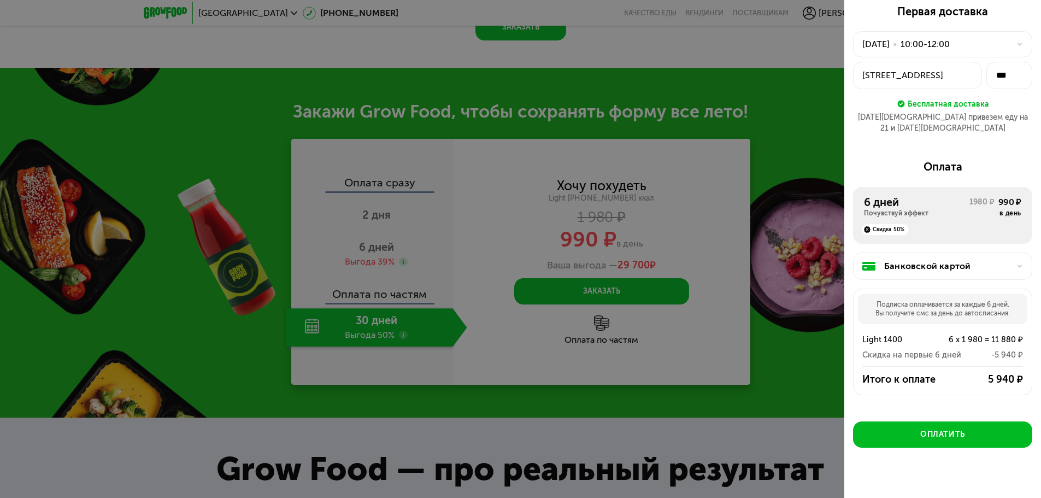
scroll to position [28, 0]
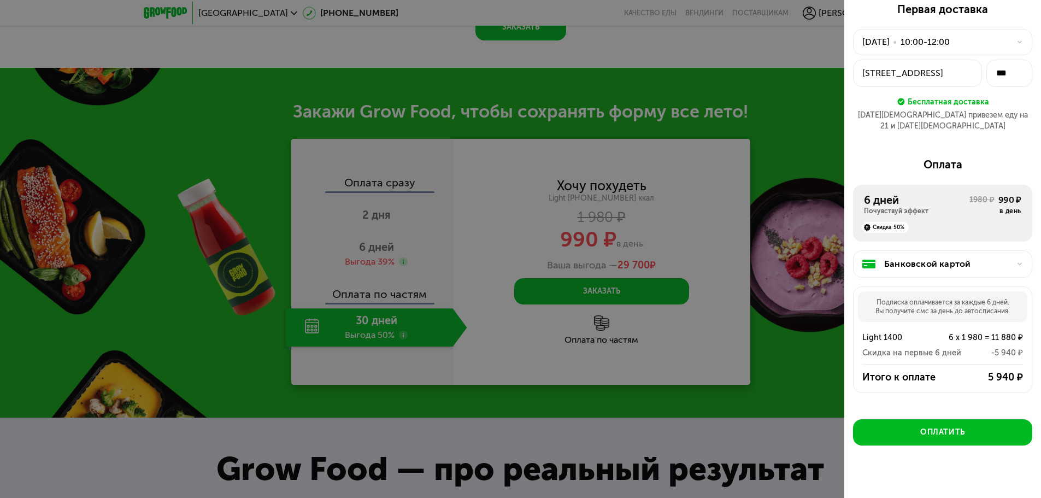
click at [1000, 257] on div "Банковской картой" at bounding box center [948, 263] width 126 height 13
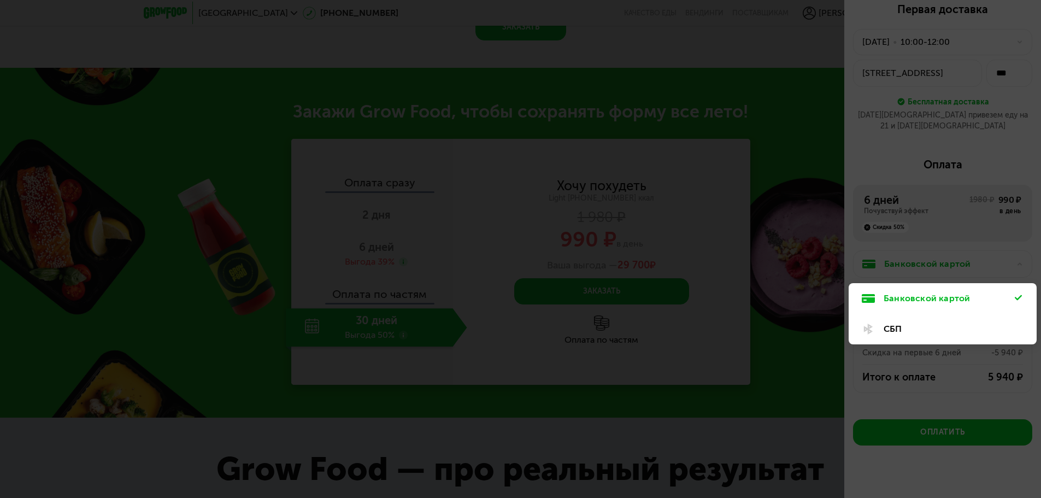
click at [897, 323] on div "СБП" at bounding box center [949, 329] width 131 height 13
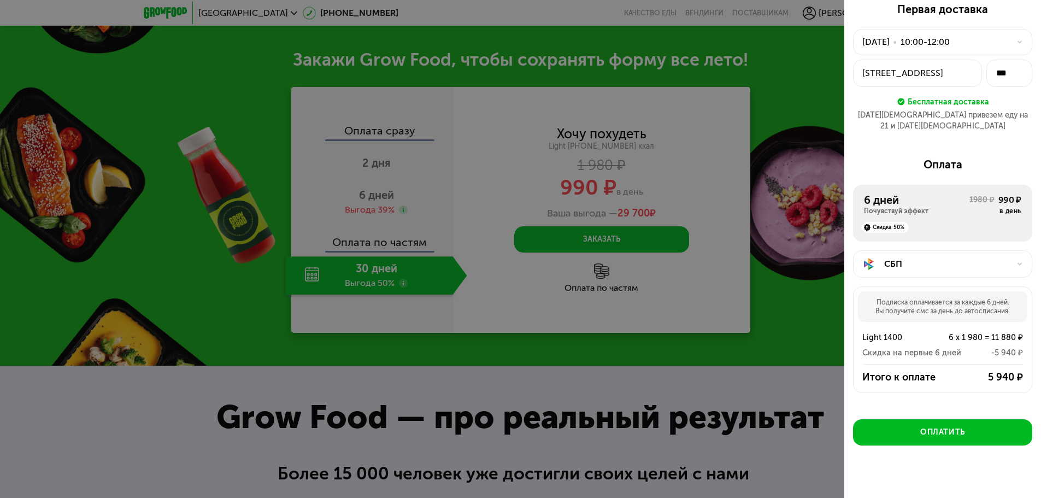
scroll to position [1192, 0]
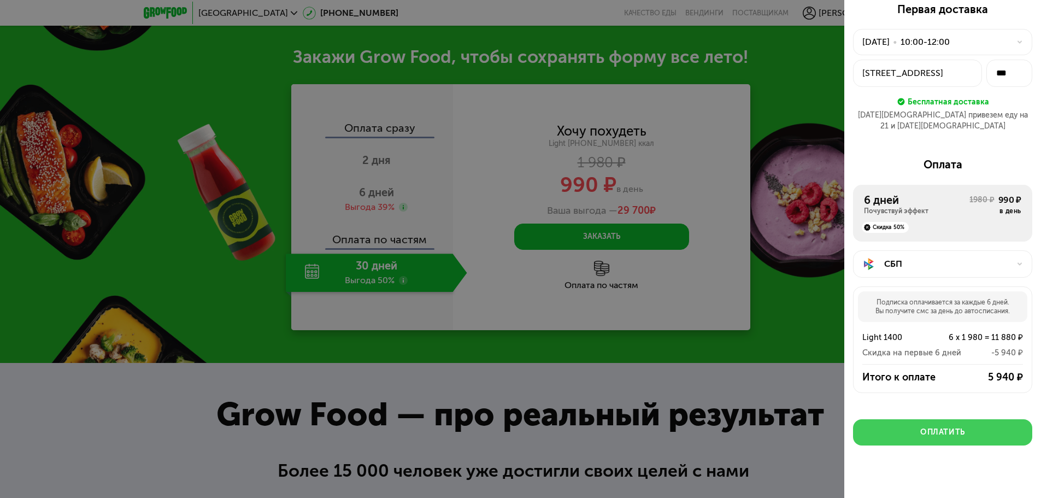
click at [941, 427] on div "Оплатить" at bounding box center [943, 432] width 45 height 11
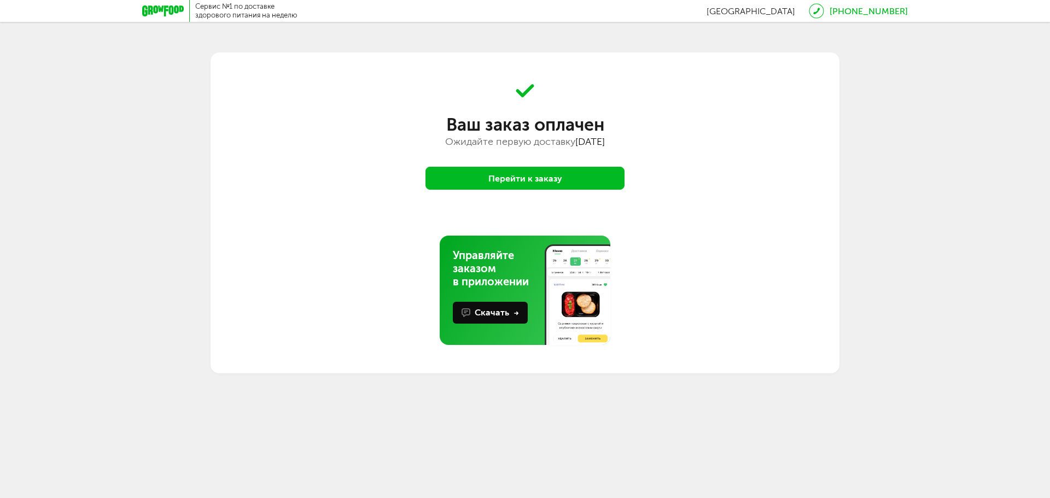
click at [543, 174] on button "Перейти к заказу" at bounding box center [524, 178] width 199 height 23
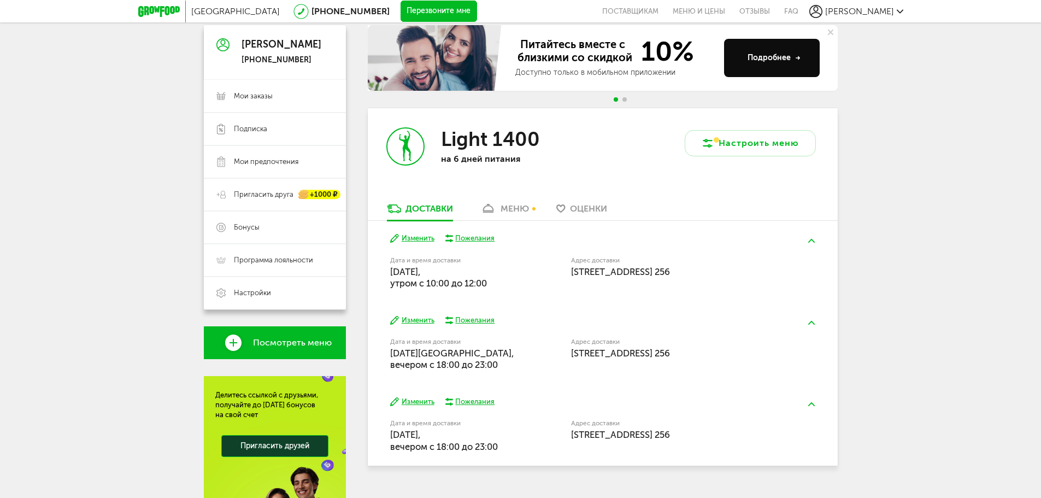
scroll to position [109, 0]
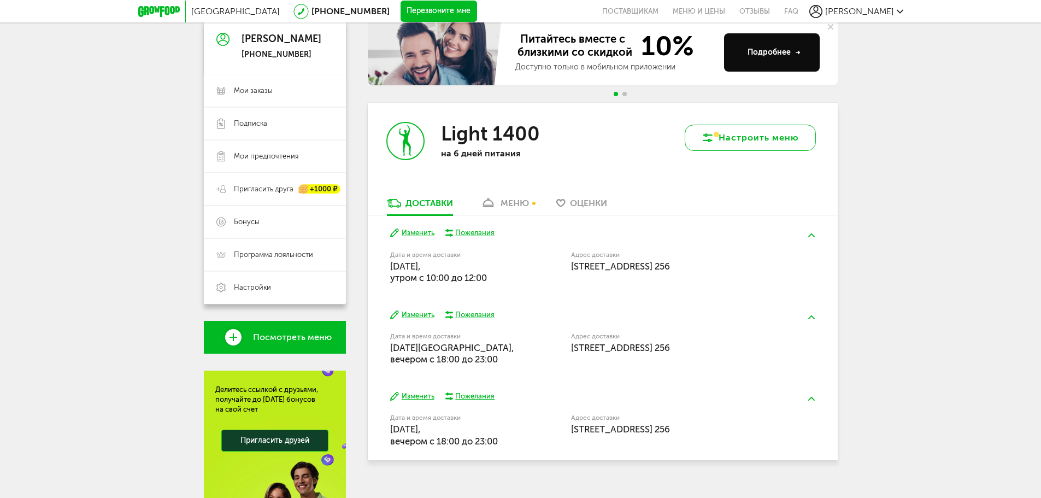
click at [736, 142] on button "Настроить меню" at bounding box center [750, 138] width 131 height 26
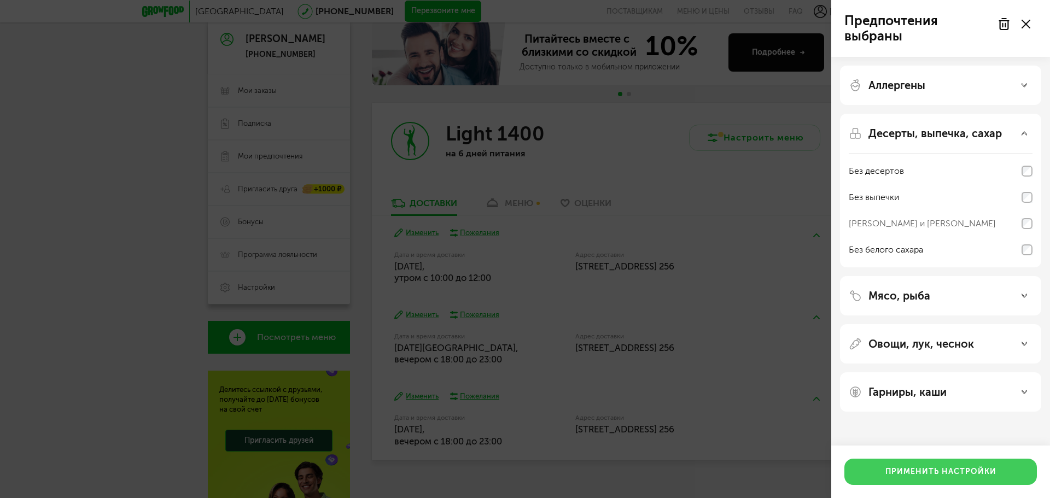
click at [935, 472] on button "Применить настройки" at bounding box center [940, 472] width 192 height 26
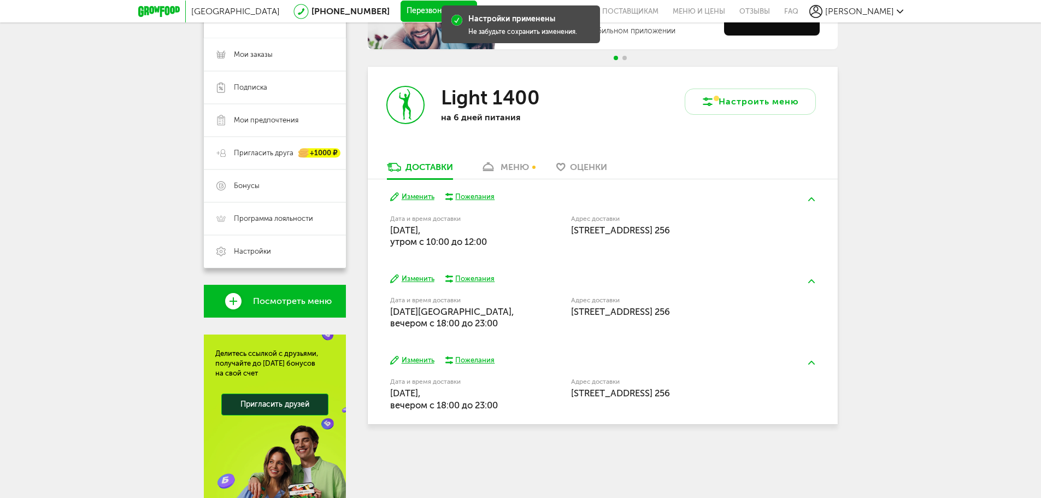
scroll to position [164, 0]
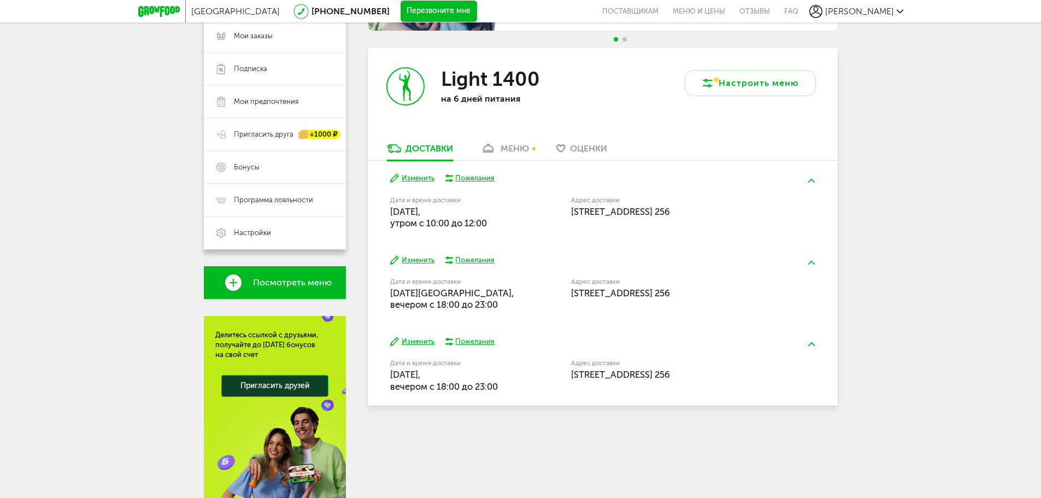
click at [616, 446] on div "Питайтесь вместе с близкими со скидкой 10% Доступно только в мобильном приложен…" at bounding box center [603, 234] width 470 height 538
click at [812, 182] on img at bounding box center [812, 181] width 7 height 4
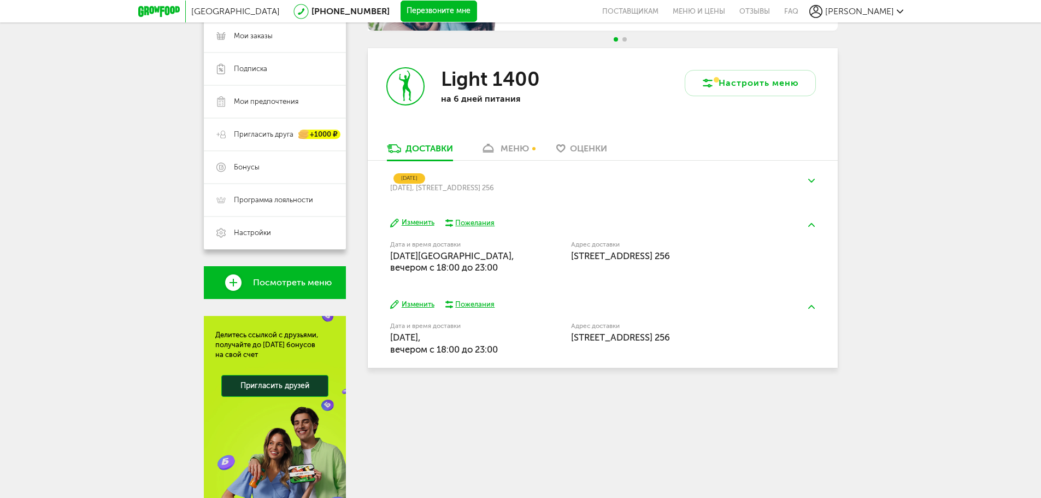
click at [812, 182] on img at bounding box center [812, 181] width 7 height 4
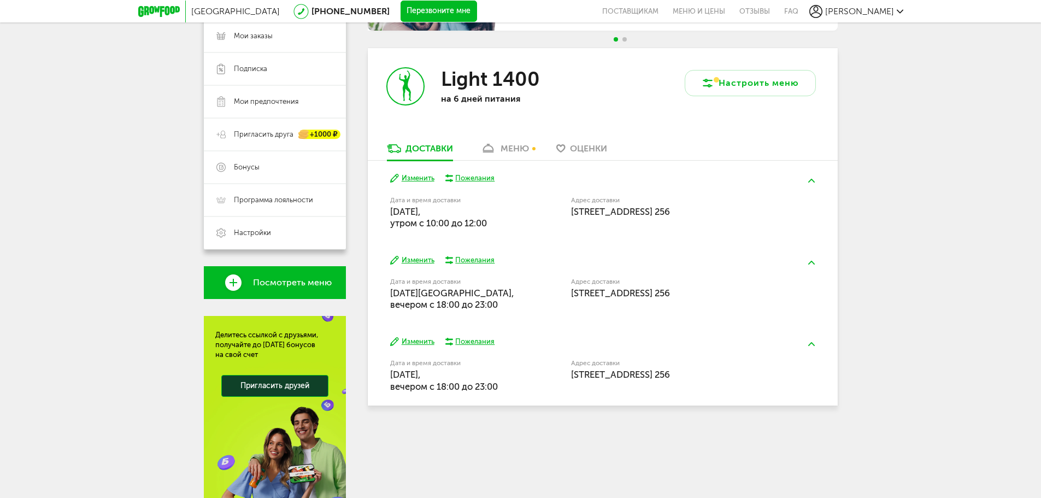
click at [417, 260] on button "Изменить" at bounding box center [412, 260] width 44 height 10
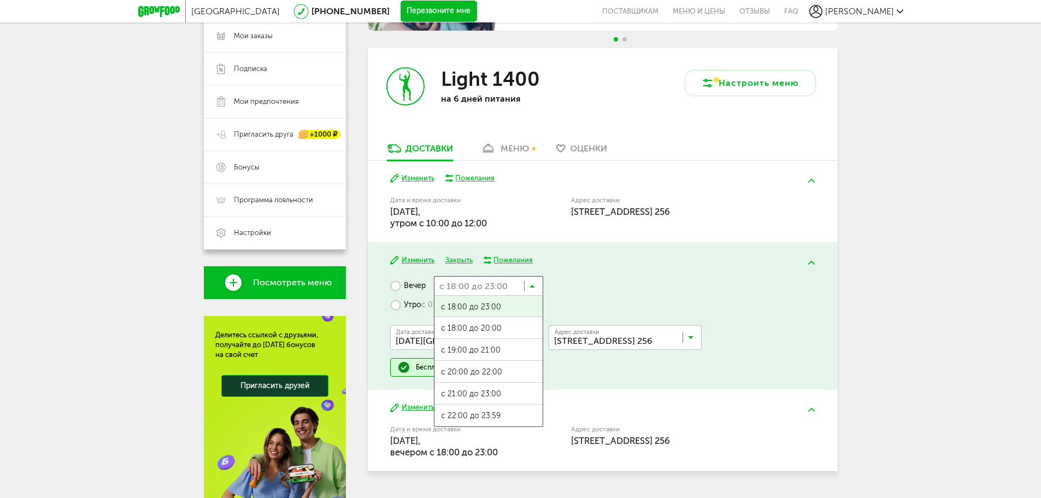
click at [534, 285] on icon at bounding box center [532, 288] width 5 height 11
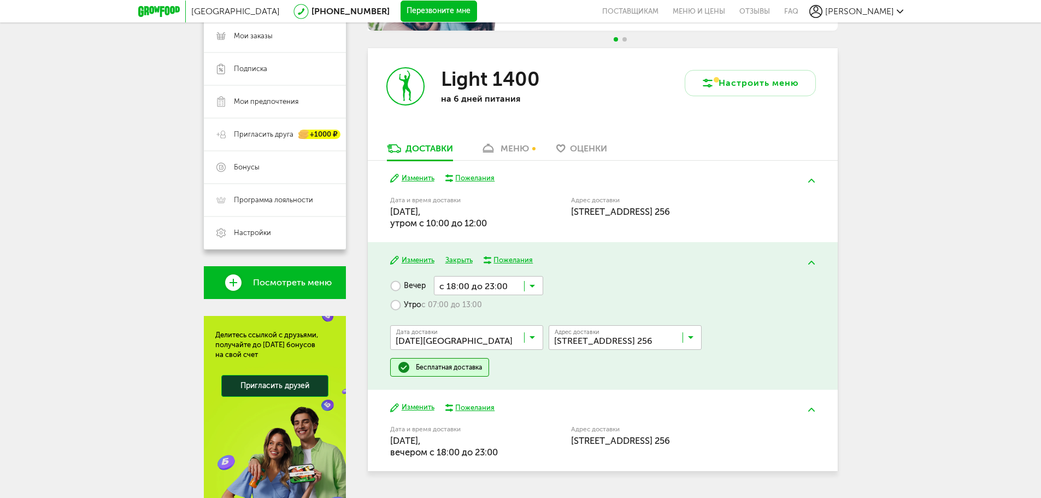
click at [530, 286] on icon at bounding box center [532, 288] width 5 height 11
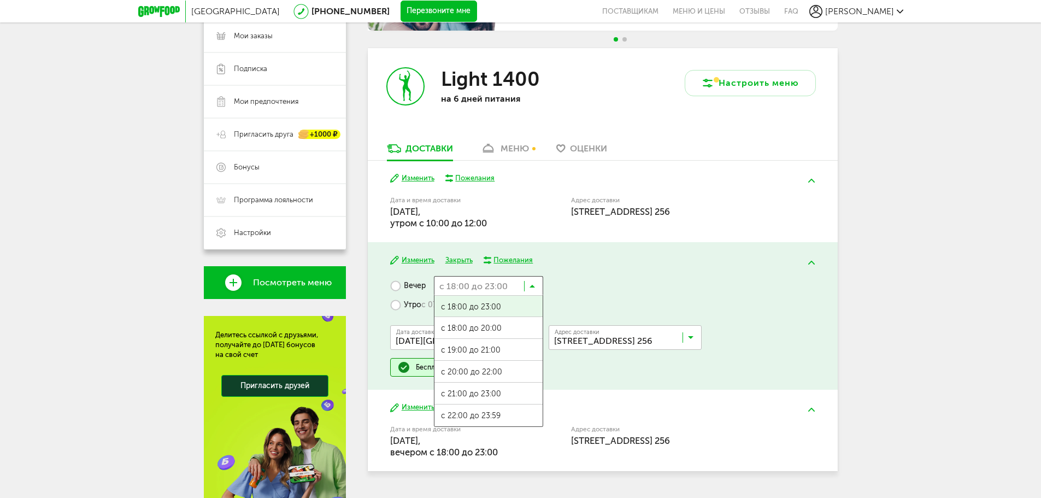
click at [530, 286] on icon at bounding box center [532, 288] width 5 height 11
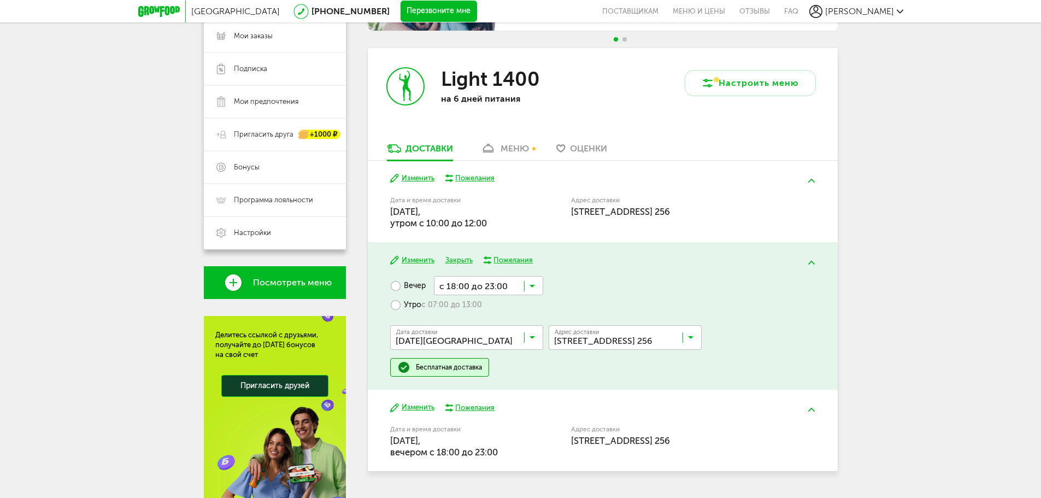
click at [510, 261] on div "Пожелания" at bounding box center [513, 260] width 39 height 10
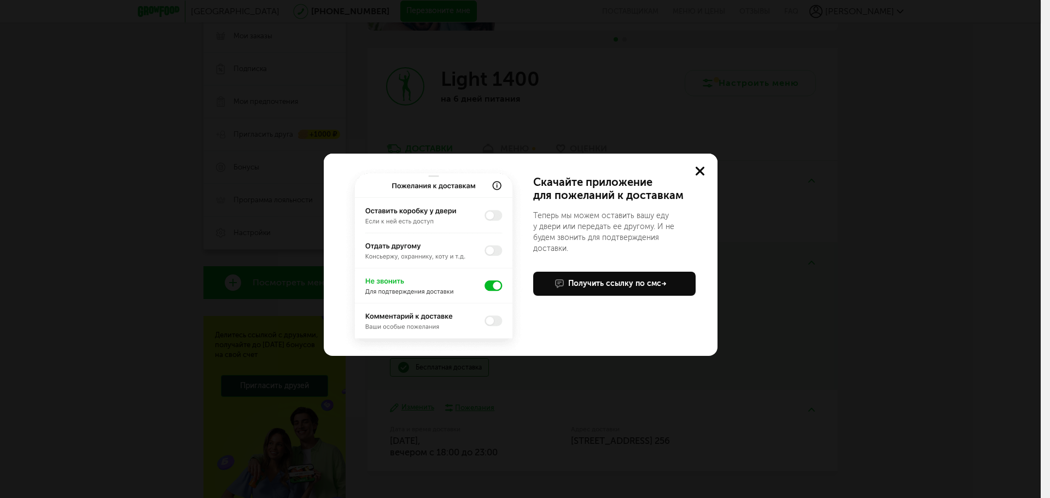
click at [700, 172] on use at bounding box center [699, 171] width 9 height 9
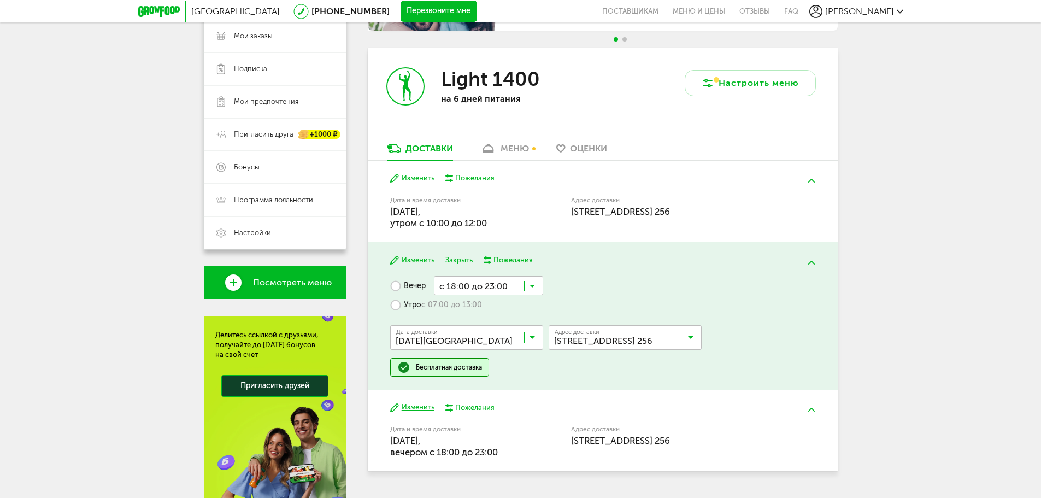
click at [453, 261] on button "Закрыть" at bounding box center [459, 260] width 27 height 10
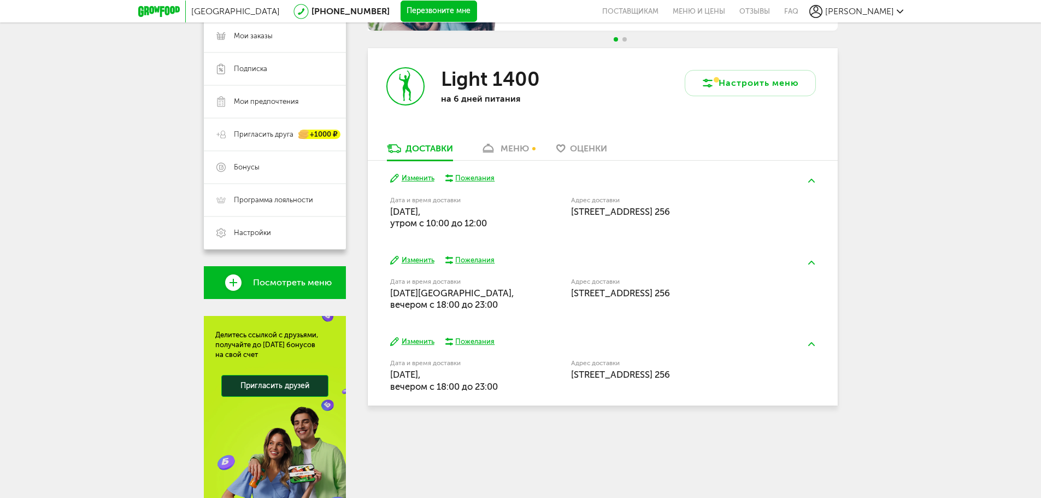
click at [417, 259] on button "Изменить" at bounding box center [412, 260] width 44 height 10
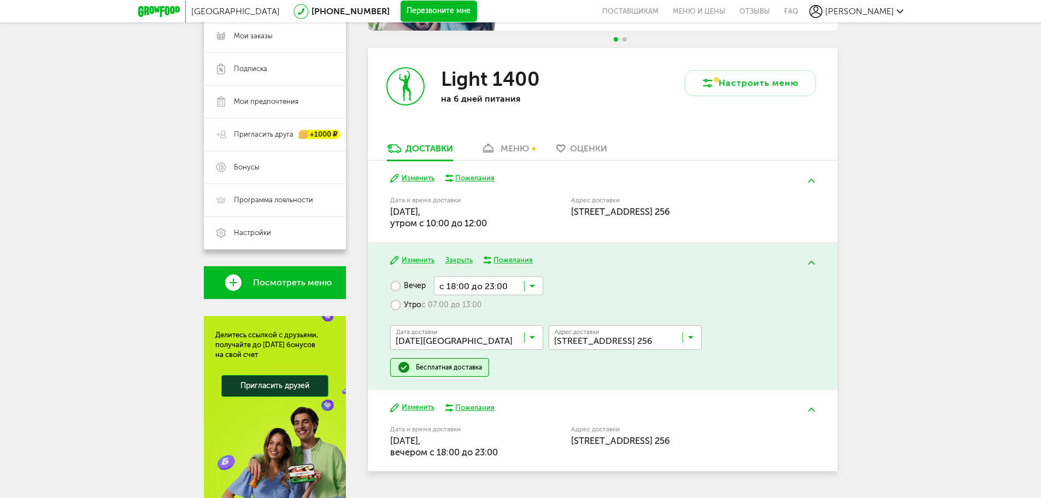
click at [532, 285] on icon at bounding box center [532, 288] width 5 height 11
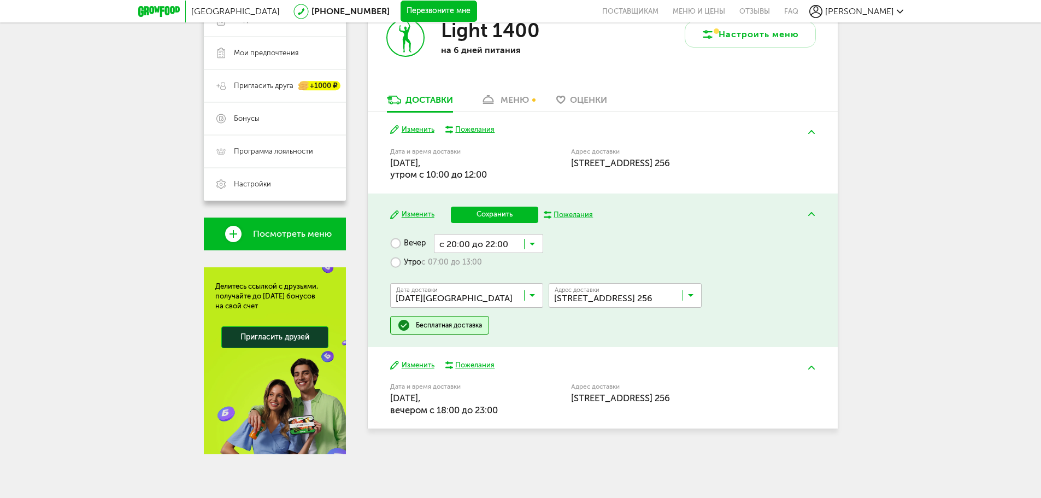
click at [511, 319] on span "с 20:00 до 22:00" at bounding box center [489, 330] width 108 height 23
click at [523, 247] on input "Search for option" at bounding box center [488, 243] width 109 height 19
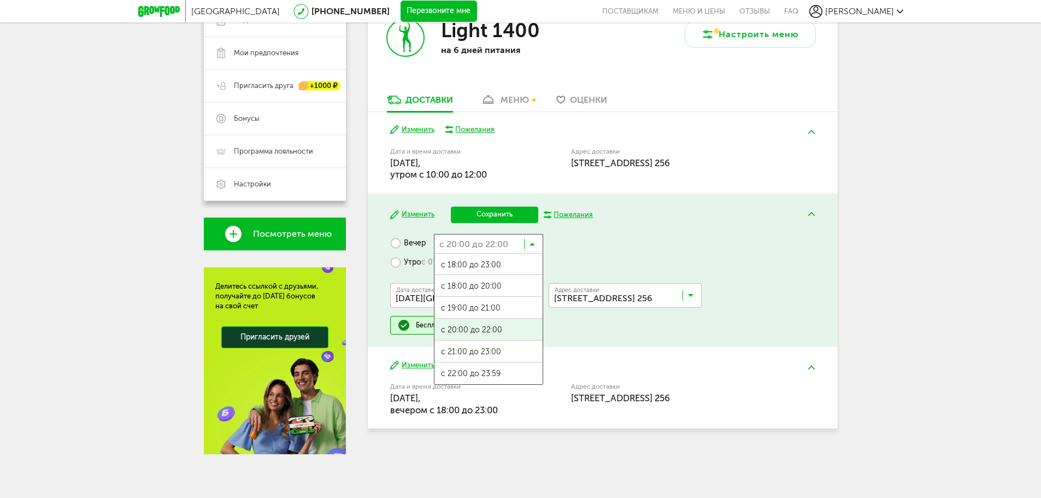
click at [503, 325] on span "с 20:00 до 22:00" at bounding box center [489, 330] width 108 height 23
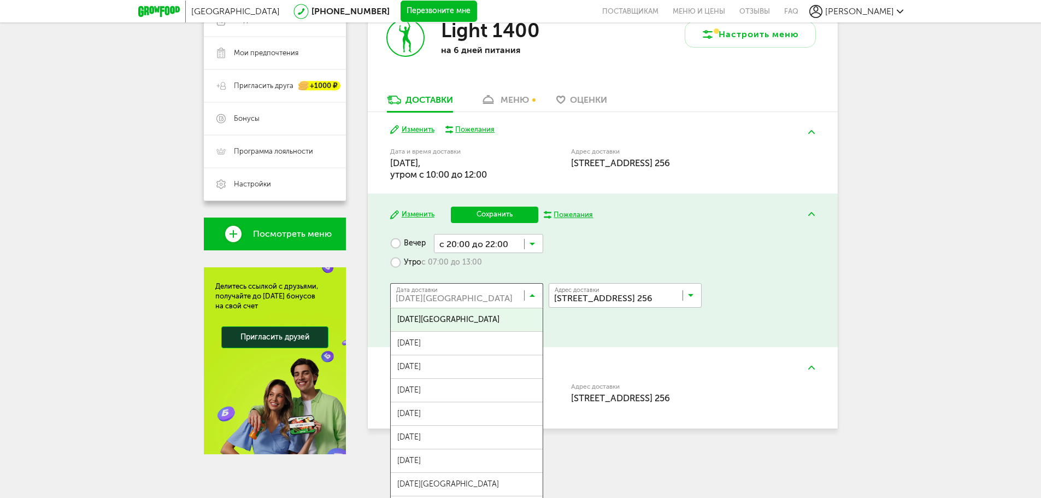
click at [526, 296] on input "Search for option" at bounding box center [469, 298] width 153 height 19
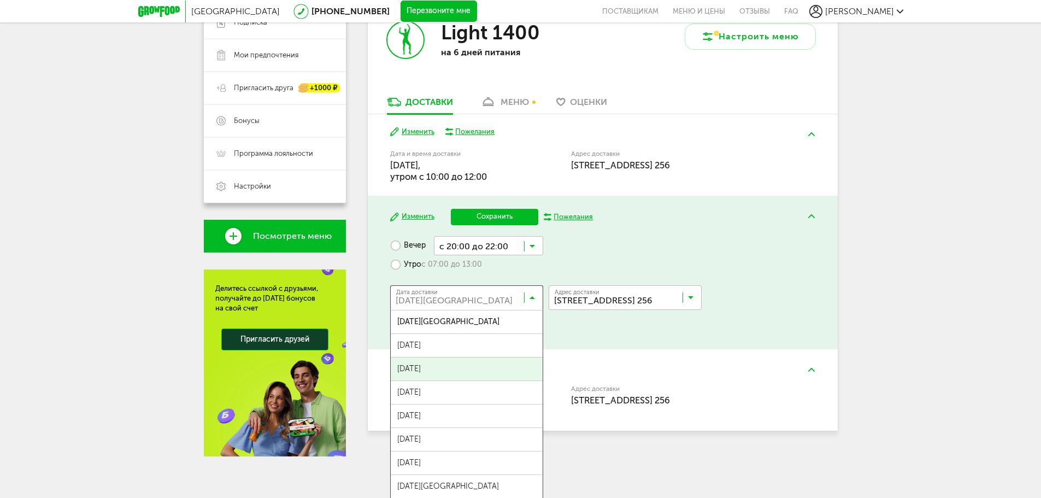
scroll to position [213, 0]
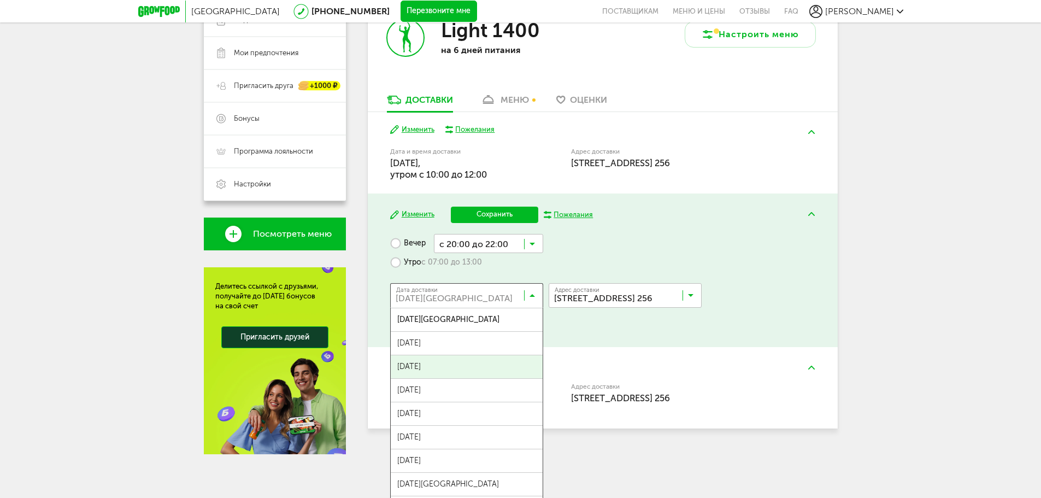
click at [534, 292] on icon at bounding box center [532, 297] width 5 height 11
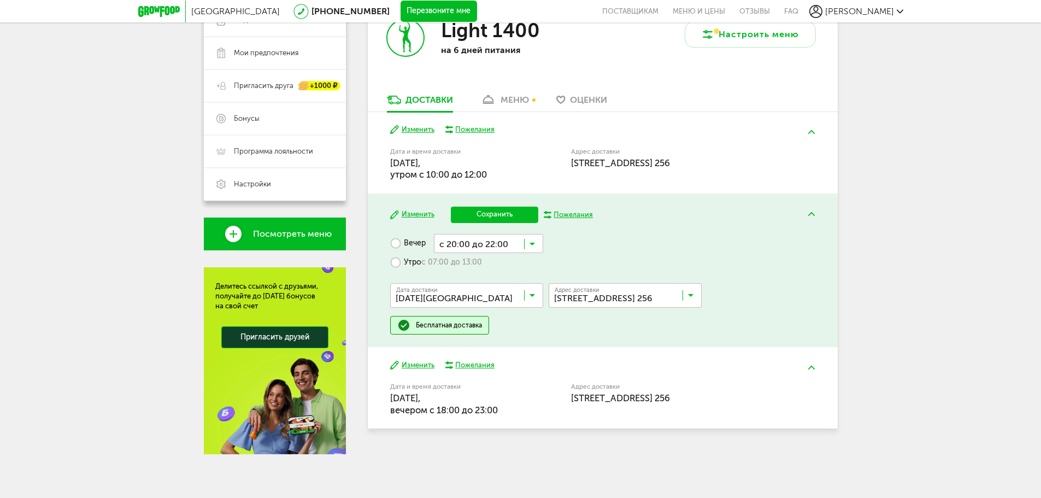
click at [532, 295] on icon at bounding box center [532, 297] width 5 height 11
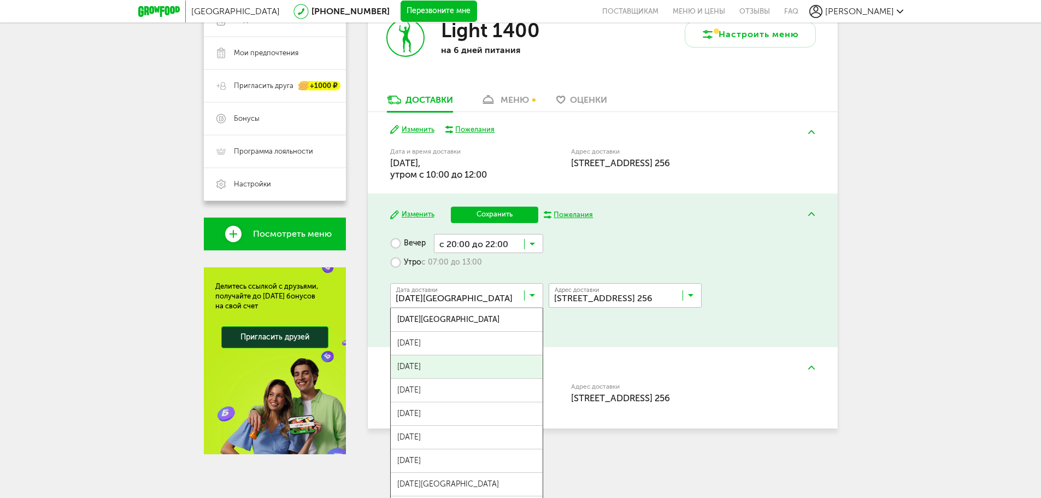
click at [532, 295] on icon at bounding box center [532, 297] width 5 height 11
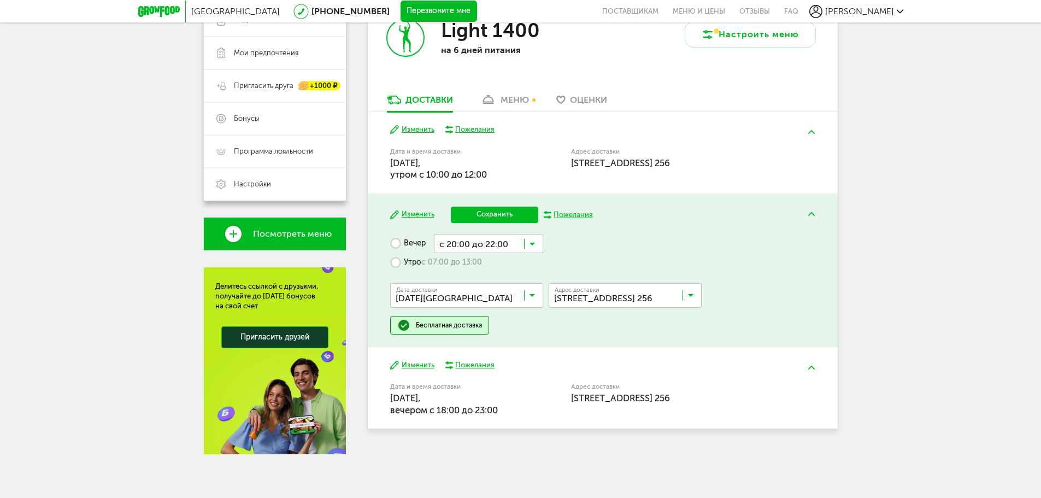
click at [490, 214] on button "Сохранить" at bounding box center [494, 215] width 87 height 16
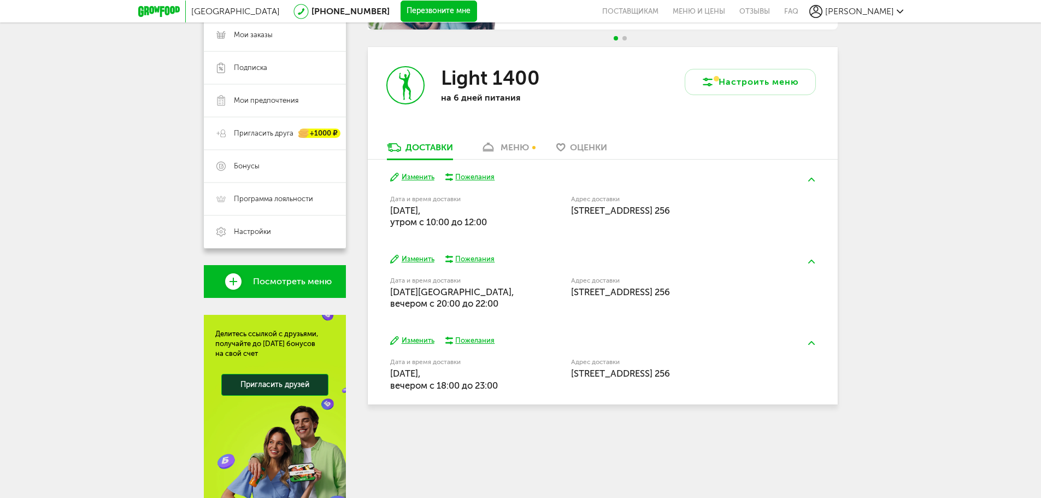
scroll to position [158, 0]
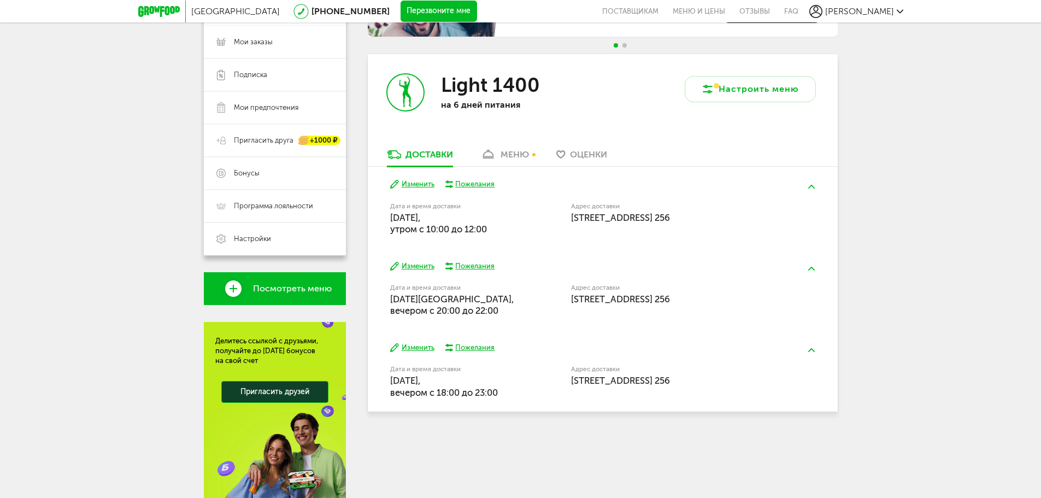
click at [809, 183] on button at bounding box center [812, 187] width 28 height 26
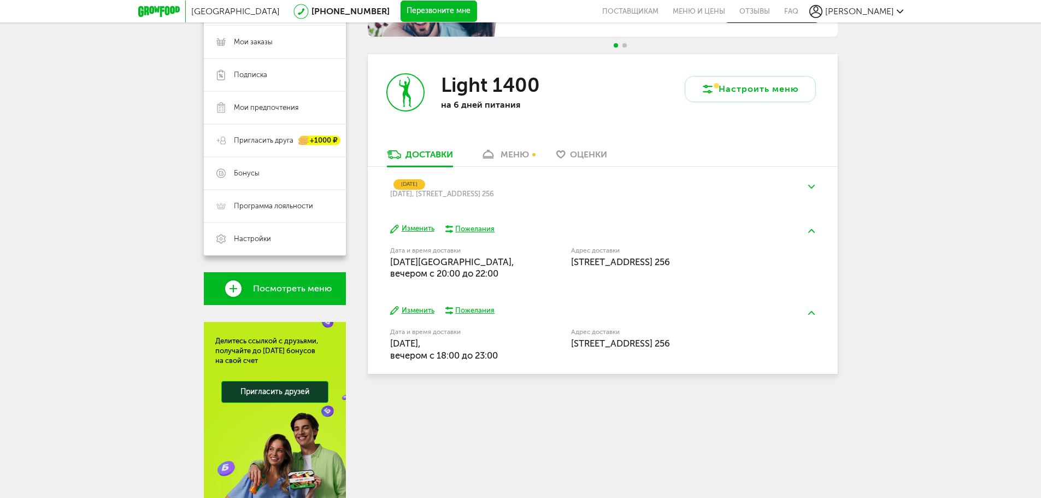
click at [809, 183] on button at bounding box center [812, 187] width 28 height 26
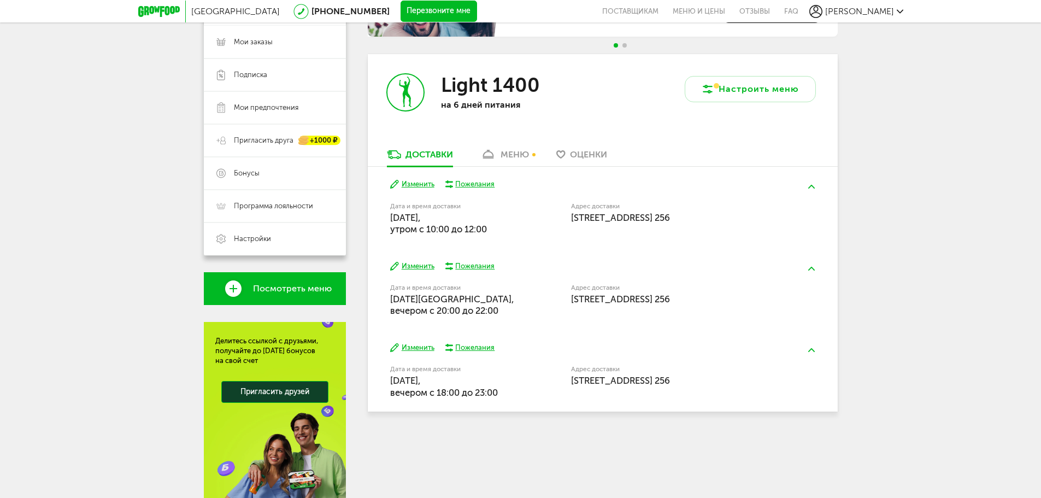
click at [528, 151] on div "меню" at bounding box center [515, 154] width 28 height 10
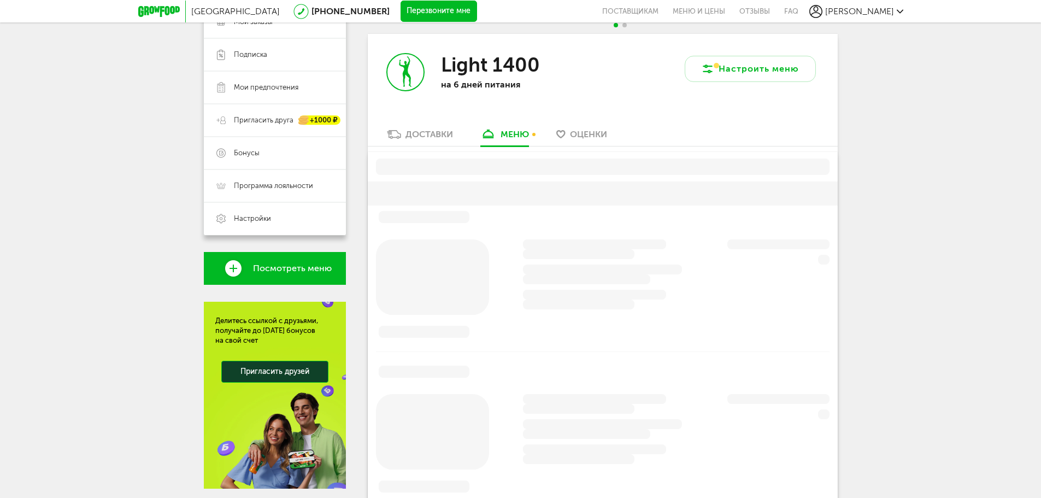
scroll to position [185, 0]
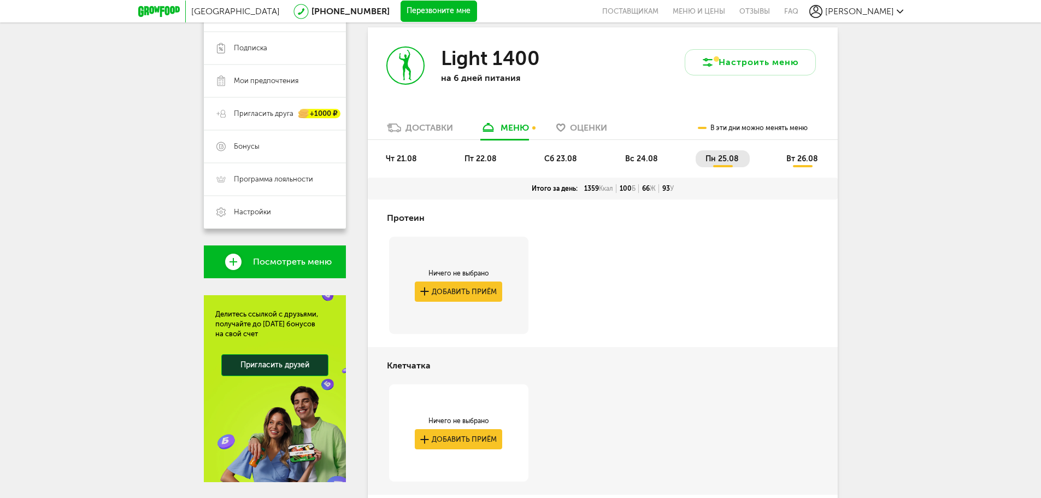
click at [405, 155] on span "чт 21.08" at bounding box center [401, 158] width 31 height 9
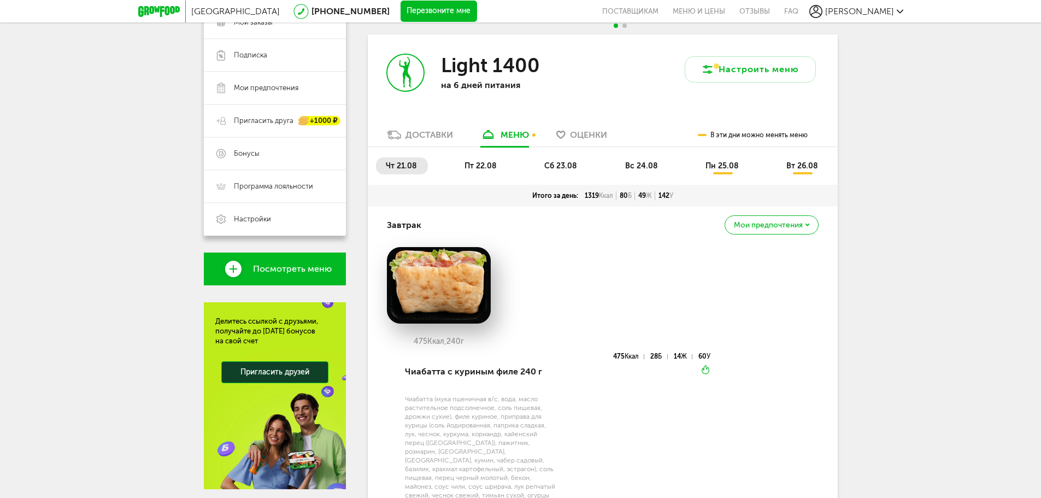
scroll to position [137, 0]
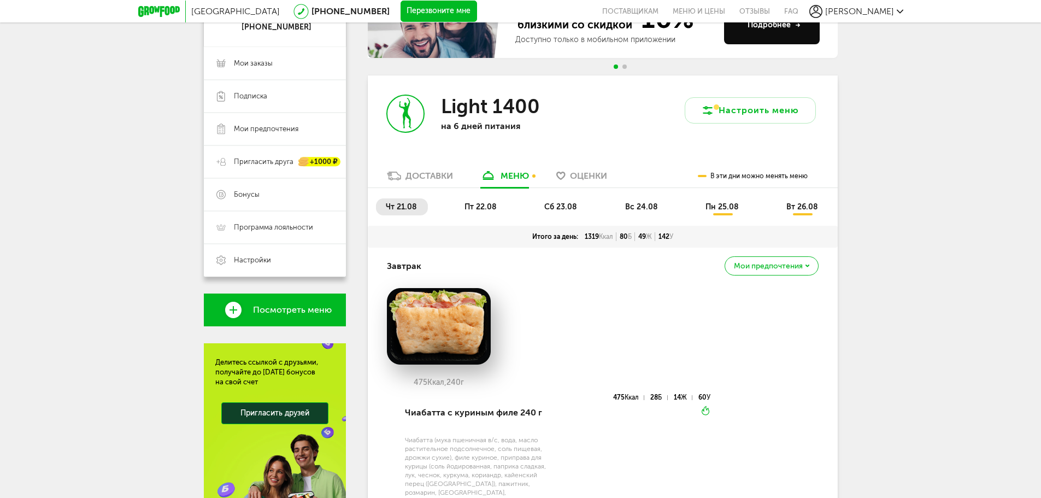
click at [478, 203] on span "пт 22.08" at bounding box center [481, 206] width 32 height 9
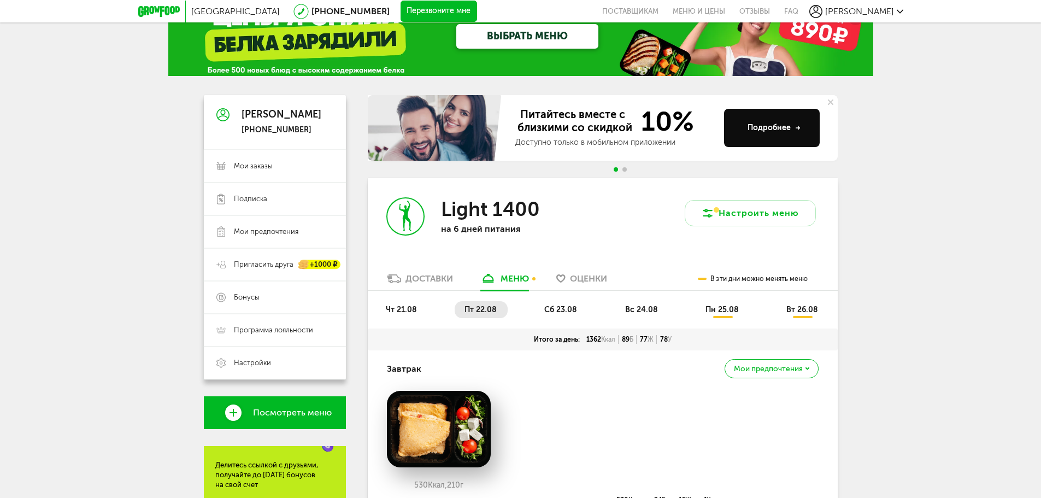
scroll to position [164, 0]
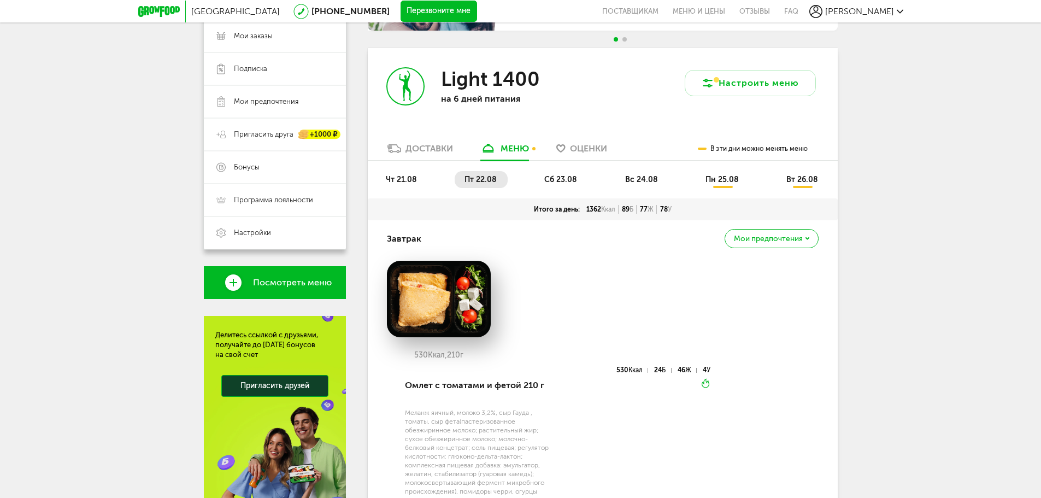
click at [562, 181] on span "сб 23.08" at bounding box center [560, 179] width 33 height 9
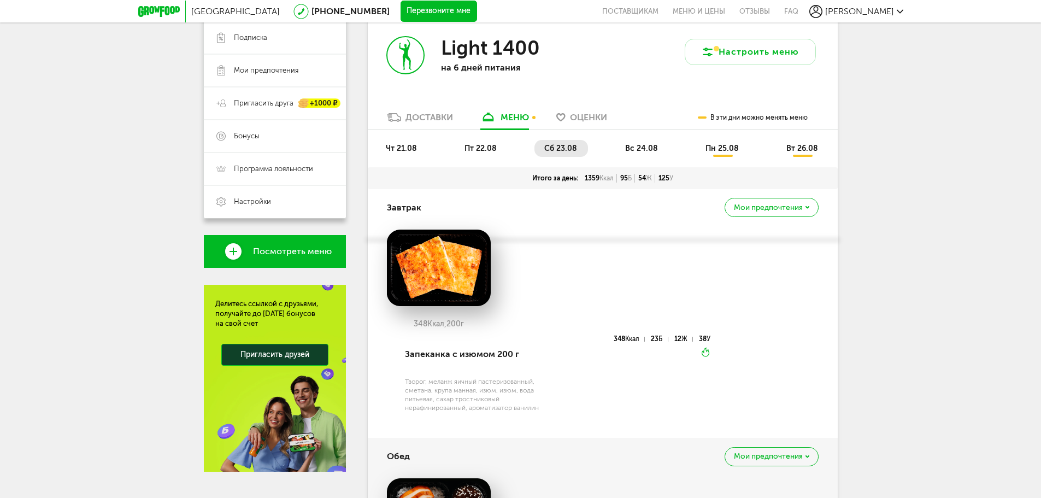
scroll to position [138, 0]
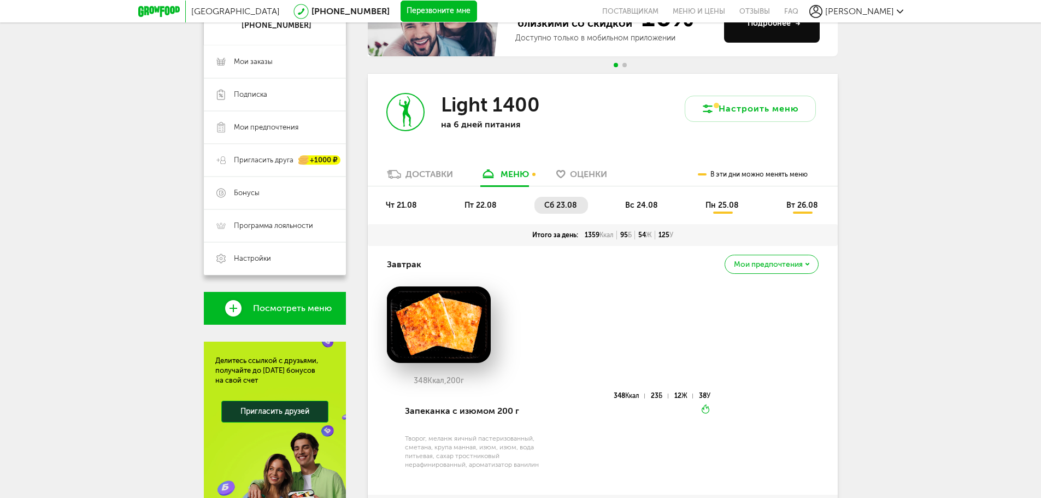
click at [630, 208] on span "вс 24.08" at bounding box center [641, 205] width 33 height 9
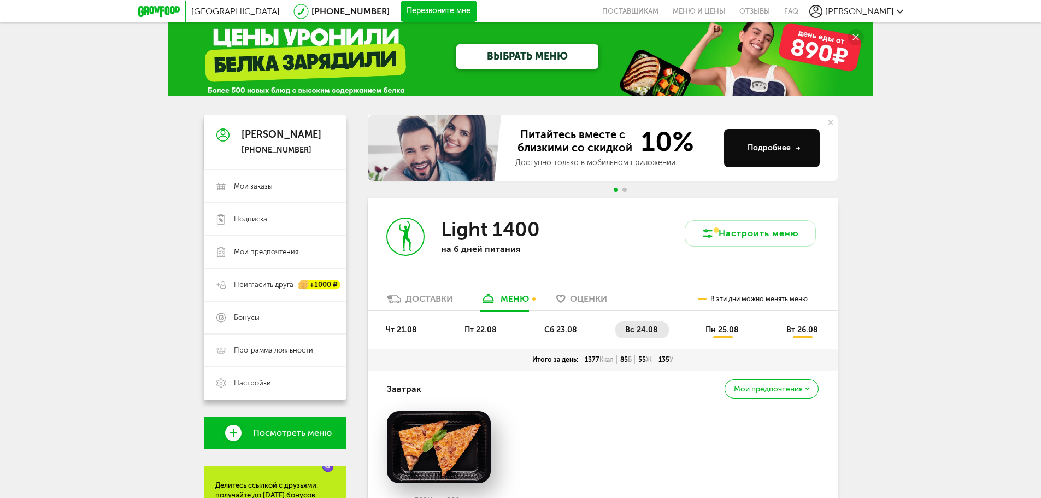
scroll to position [0, 0]
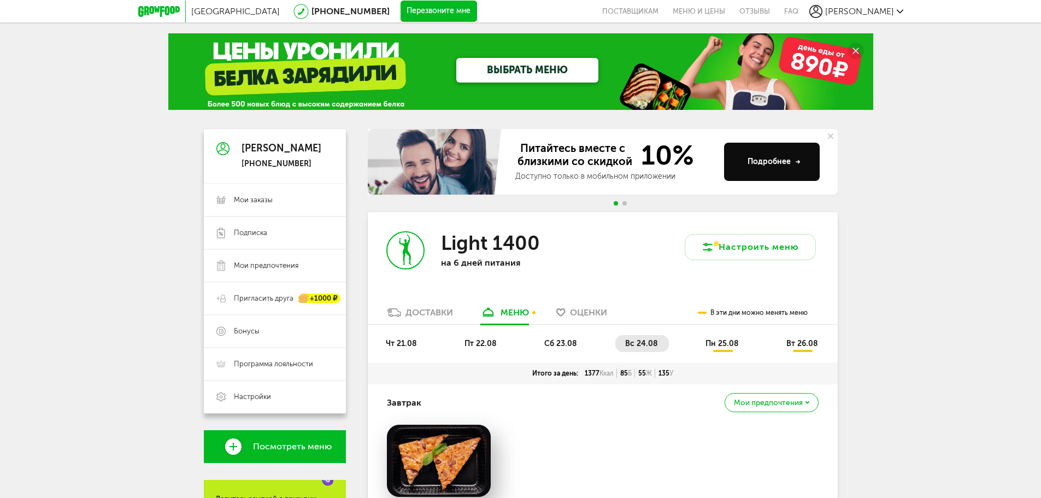
click at [413, 339] on span "чт 21.08" at bounding box center [401, 343] width 31 height 9
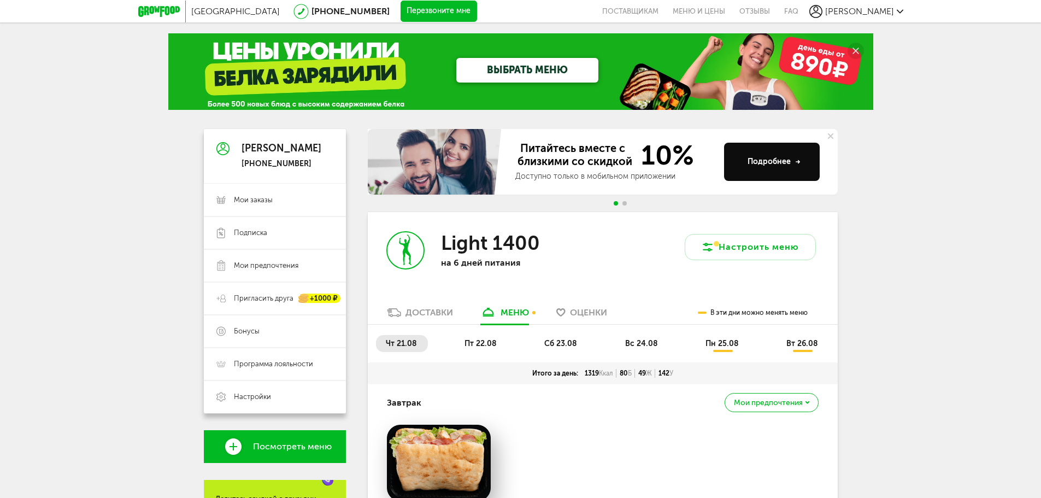
click at [582, 312] on span "Оценки" at bounding box center [588, 312] width 37 height 10
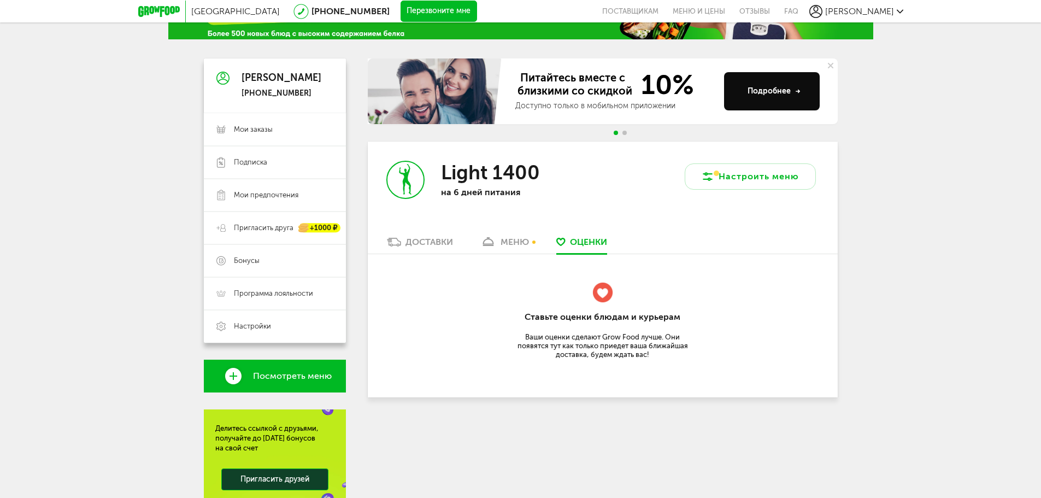
scroll to position [83, 0]
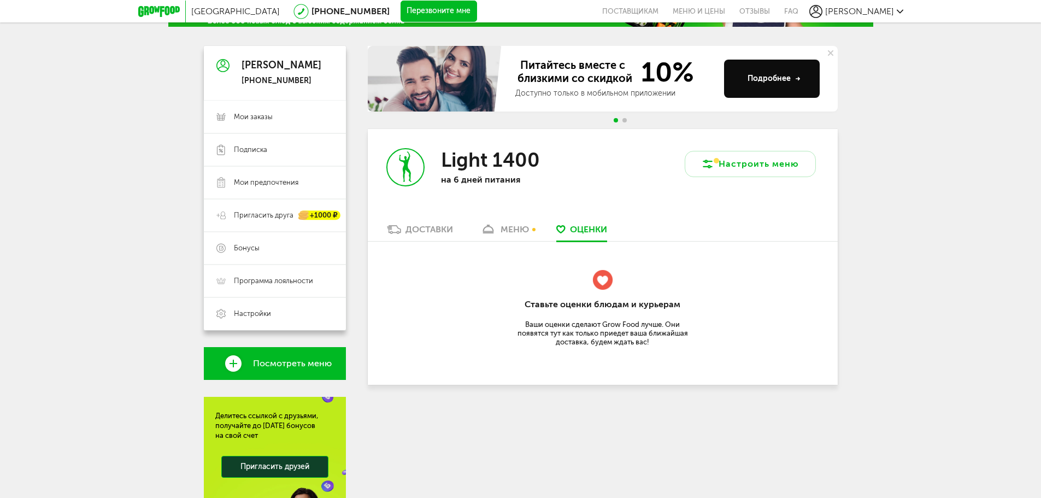
click at [502, 225] on div "меню" at bounding box center [515, 229] width 28 height 10
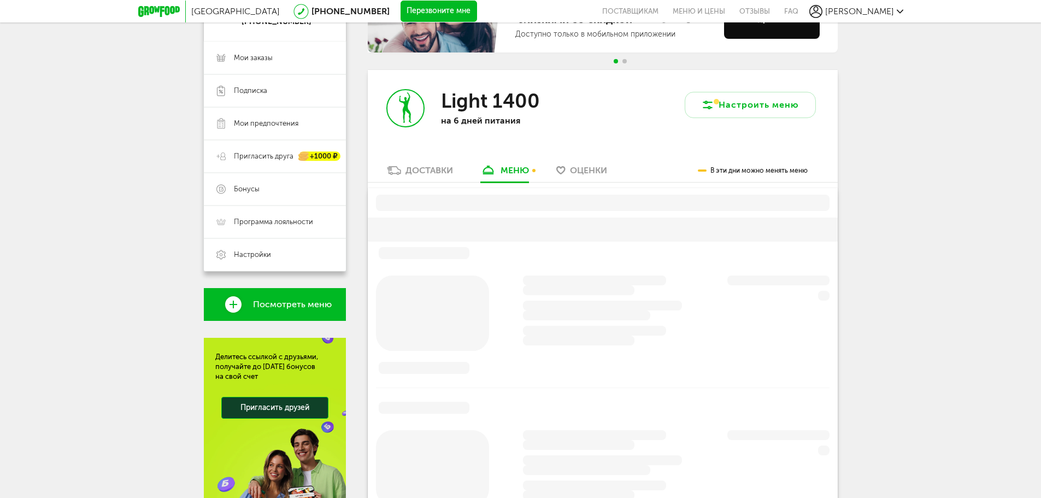
scroll to position [185, 0]
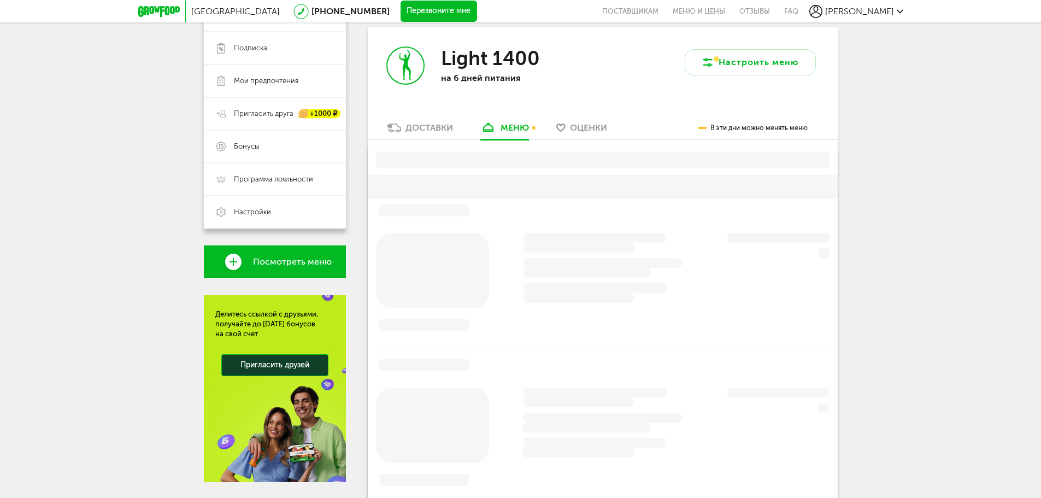
click at [421, 132] on div "Доставки" at bounding box center [430, 127] width 48 height 10
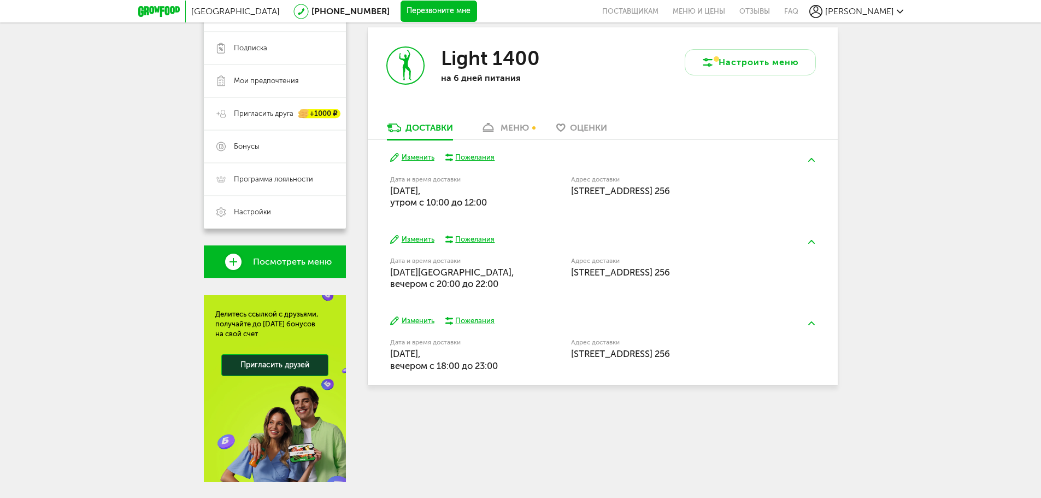
click at [414, 318] on button "Изменить" at bounding box center [412, 321] width 44 height 10
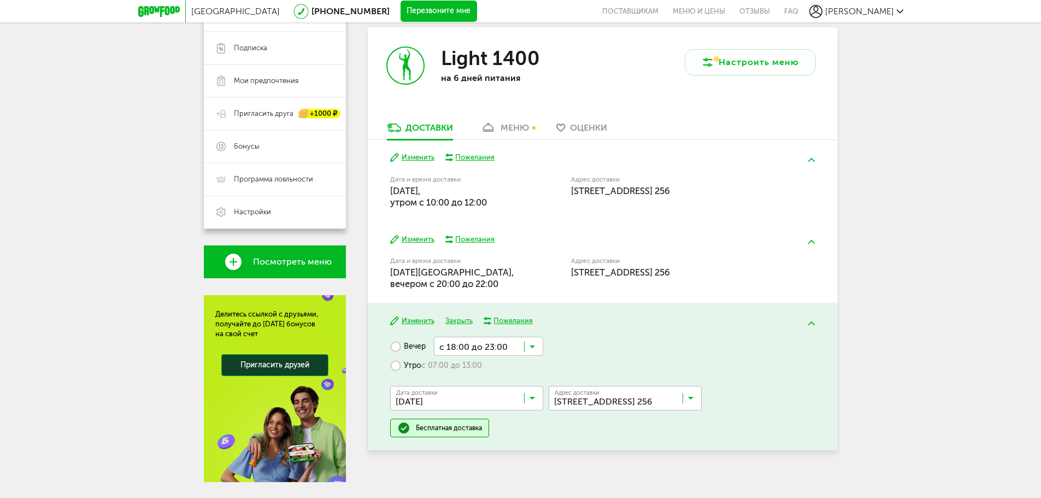
click at [522, 346] on input "Search for option" at bounding box center [488, 346] width 109 height 19
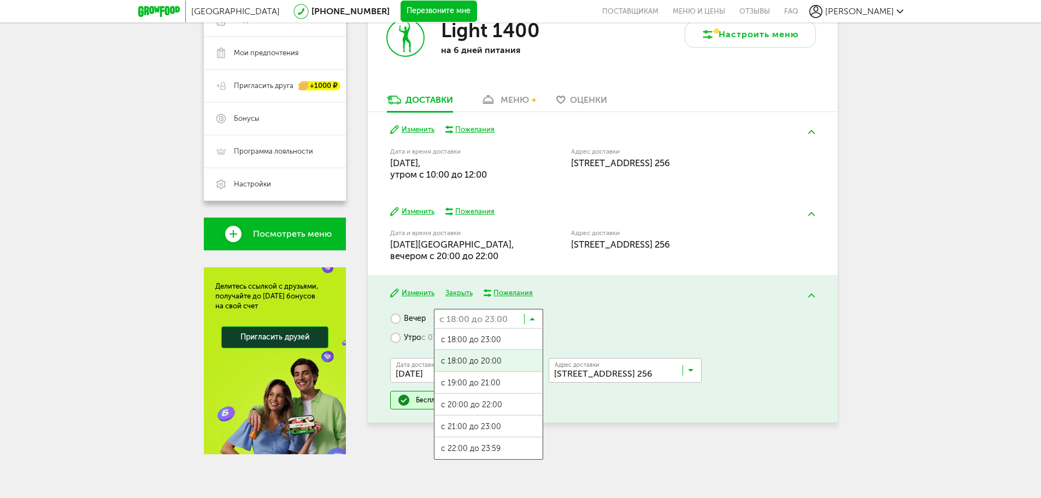
scroll to position [1, 0]
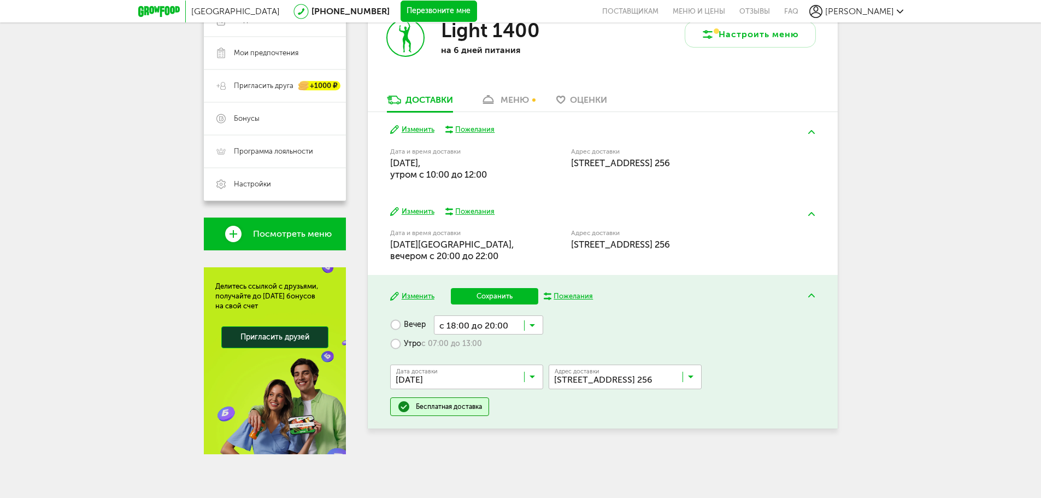
click at [507, 361] on span "с 18:00 до 20:00" at bounding box center [489, 366] width 108 height 23
click at [503, 295] on button "Сохранить" at bounding box center [494, 296] width 87 height 16
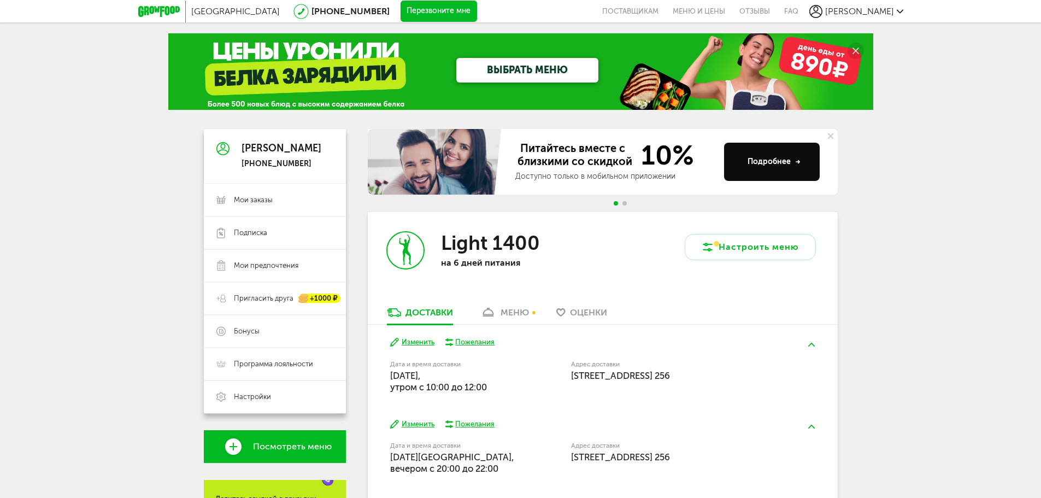
click at [503, 69] on link "ВЫБРАТЬ МЕНЮ" at bounding box center [527, 70] width 142 height 25
